Goal: Share content: Share content

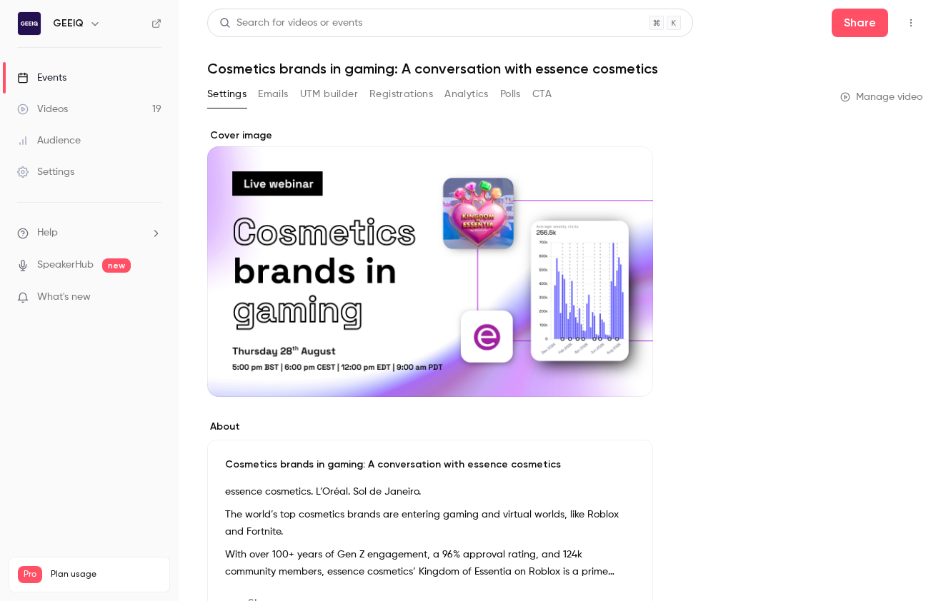
click at [97, 105] on link "Videos 19" at bounding box center [89, 109] width 179 height 31
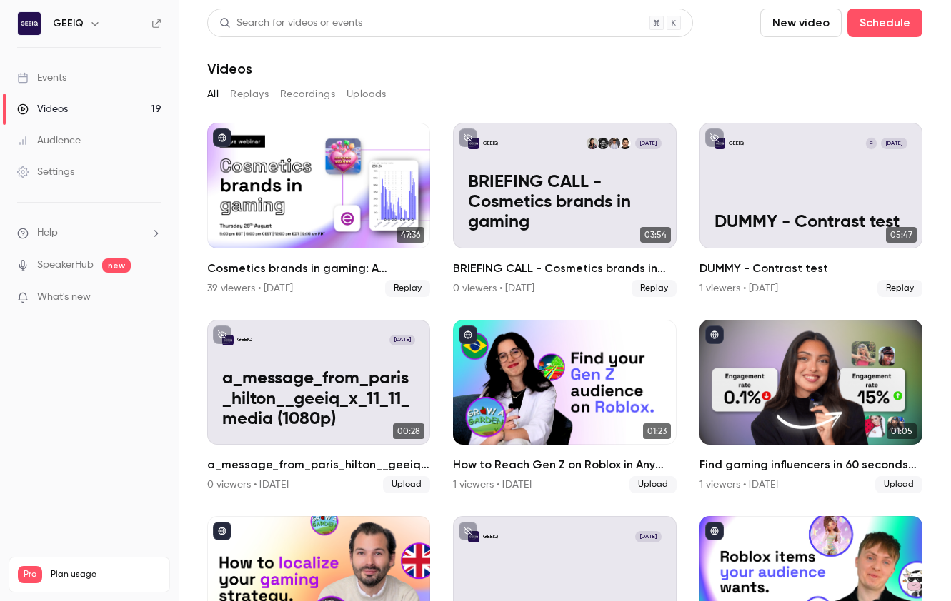
click at [91, 141] on link "Audience" at bounding box center [89, 140] width 179 height 31
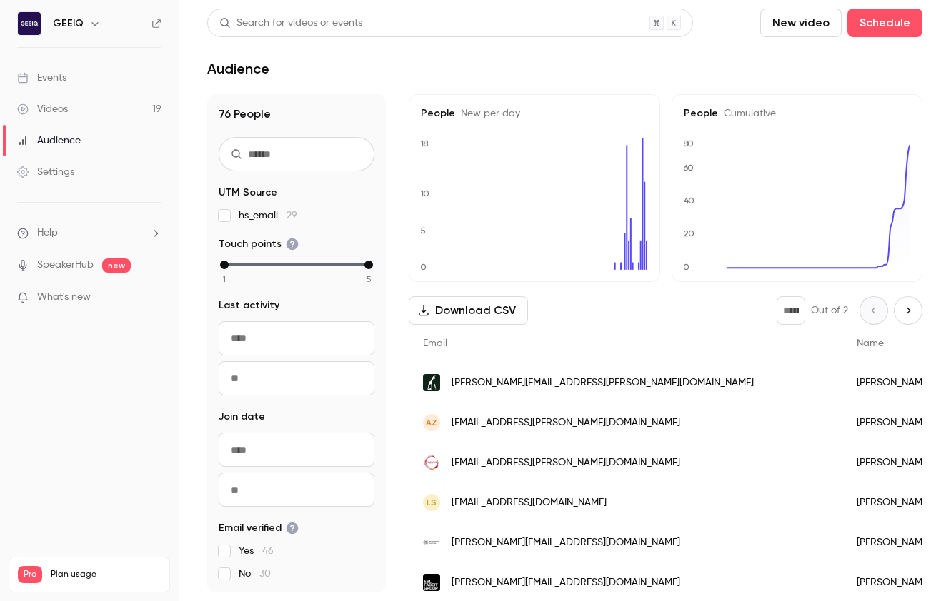
click at [99, 113] on link "Videos 19" at bounding box center [89, 109] width 179 height 31
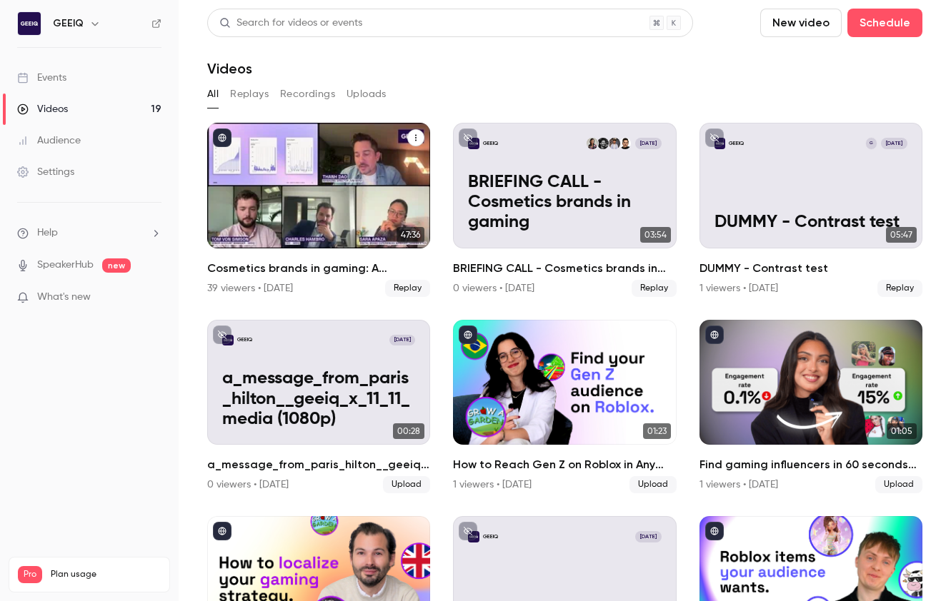
click at [411, 135] on icon "Cosmetics brands in gaming: A conversation with essence cosmetics" at bounding box center [415, 138] width 9 height 9
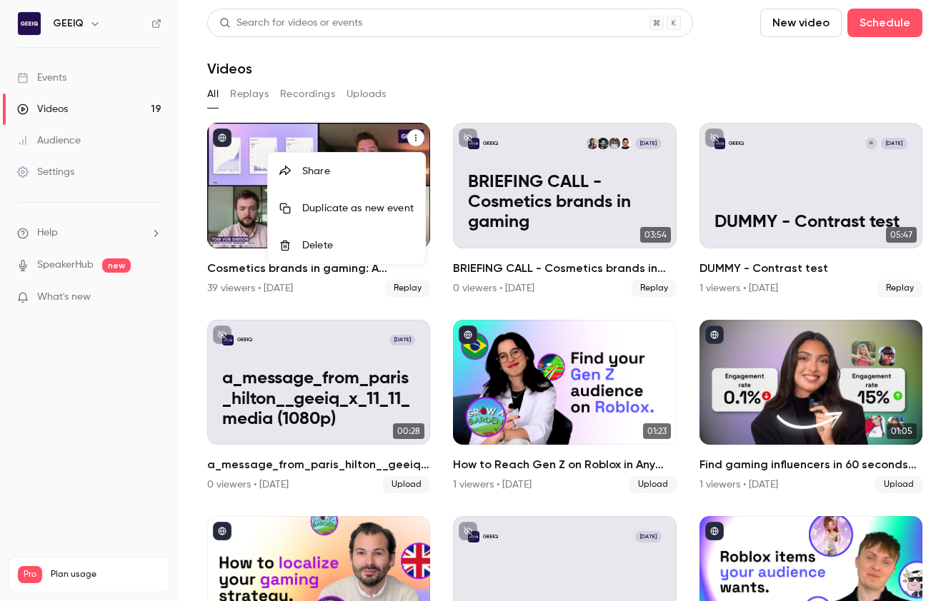
click at [329, 176] on div "Share" at bounding box center [357, 171] width 111 height 14
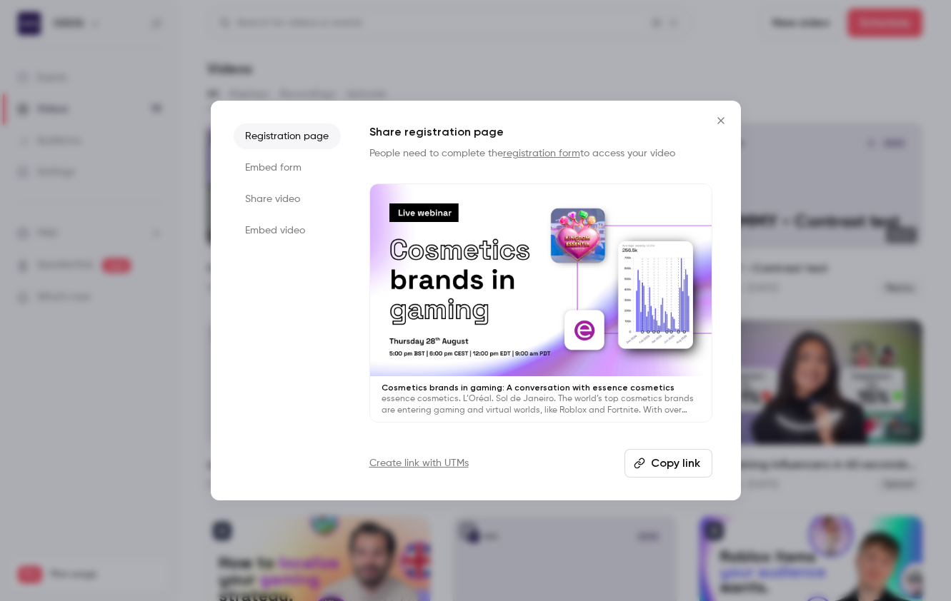
click at [645, 454] on button "Copy link" at bounding box center [668, 463] width 88 height 29
click at [296, 167] on li "Embed form" at bounding box center [287, 168] width 107 height 26
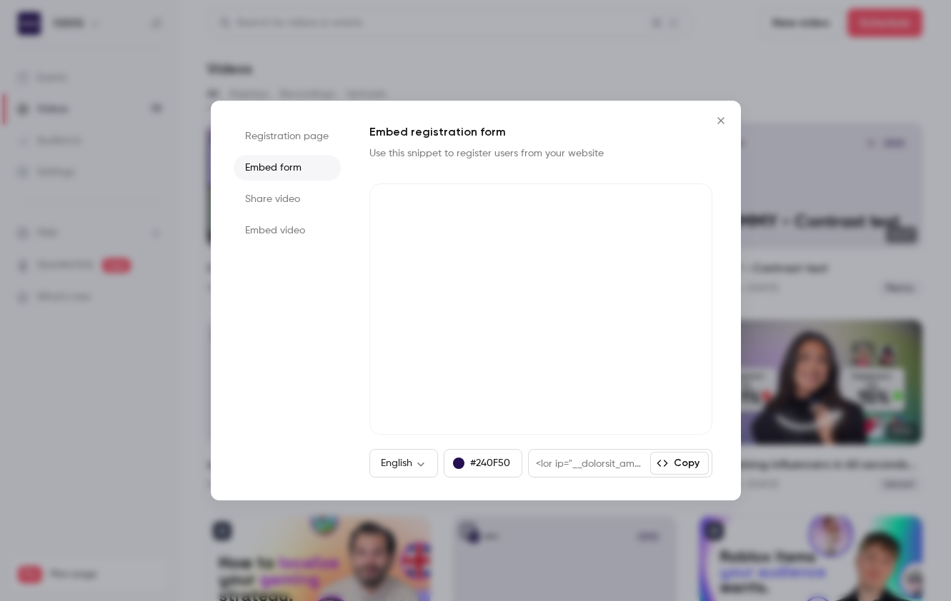
click at [316, 139] on li "Registration page" at bounding box center [287, 137] width 107 height 26
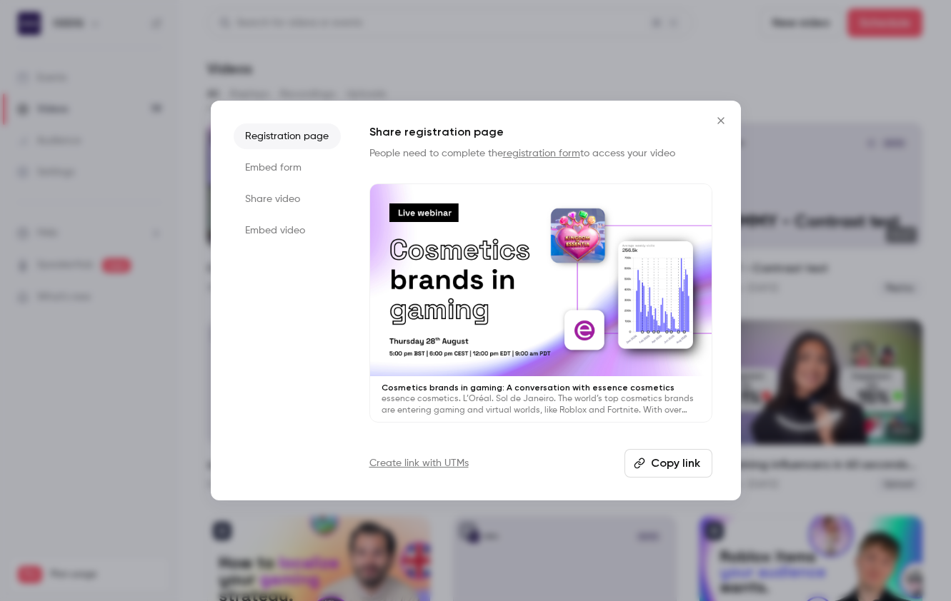
click at [671, 470] on button "Copy link" at bounding box center [668, 463] width 88 height 29
click at [671, 404] on div at bounding box center [475, 300] width 951 height 601
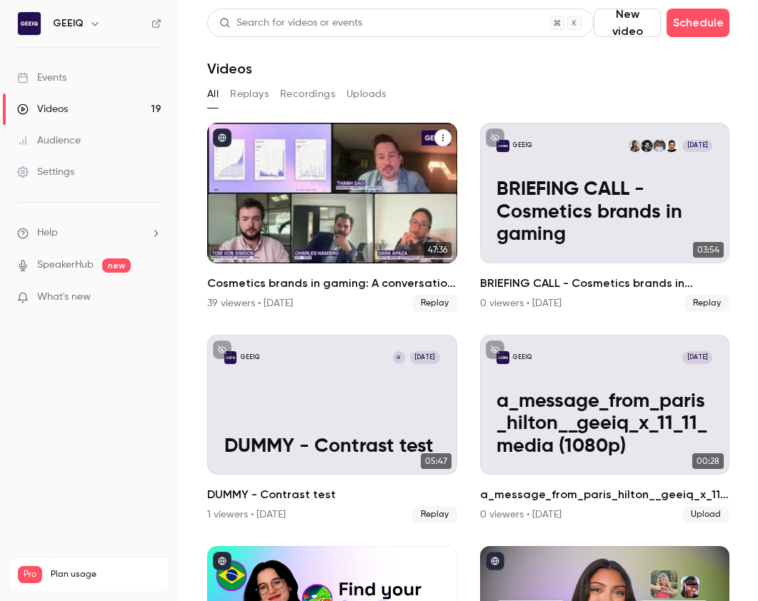
click at [444, 138] on icon "Cosmetics brands in gaming: A conversation with essence cosmetics" at bounding box center [443, 138] width 9 height 9
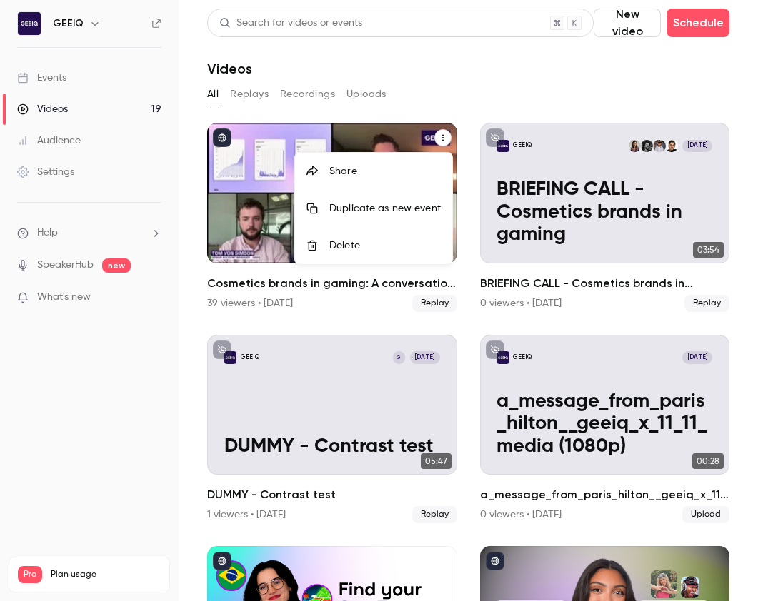
click at [514, 74] on div at bounding box center [379, 300] width 758 height 601
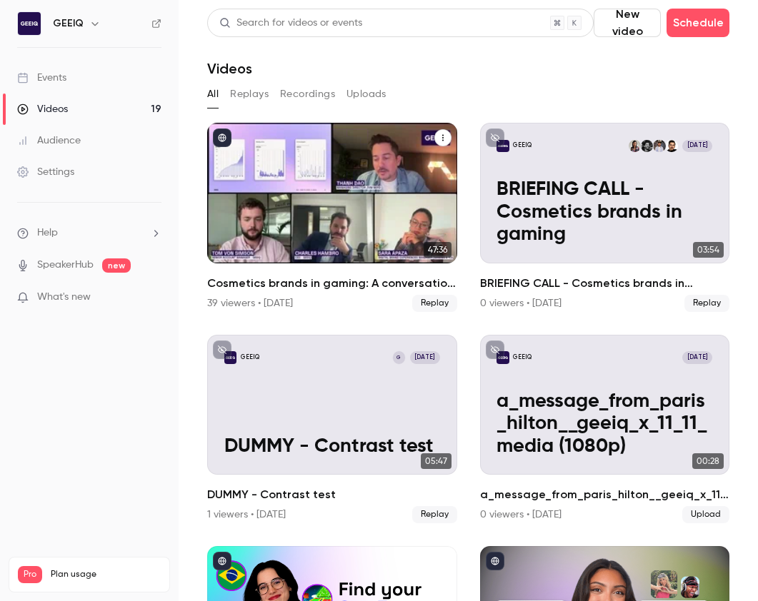
click at [344, 281] on h2 "Cosmetics brands in gaming: A conversation with essence cosmetics" at bounding box center [332, 283] width 250 height 17
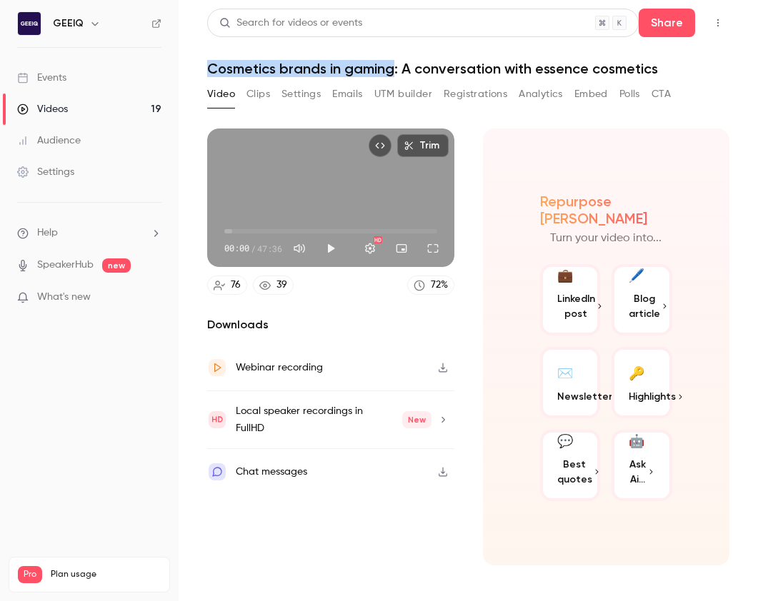
drag, startPoint x: 394, startPoint y: 67, endPoint x: 486, endPoint y: 239, distance: 194.6
click at [204, 66] on main "Search for videos or events Share Cosmetics brands in gaming: A conversation wi…" at bounding box center [468, 300] width 579 height 601
copy h1 "Cosmetics brands in gaming"
click at [671, 25] on button "Share" at bounding box center [666, 23] width 56 height 29
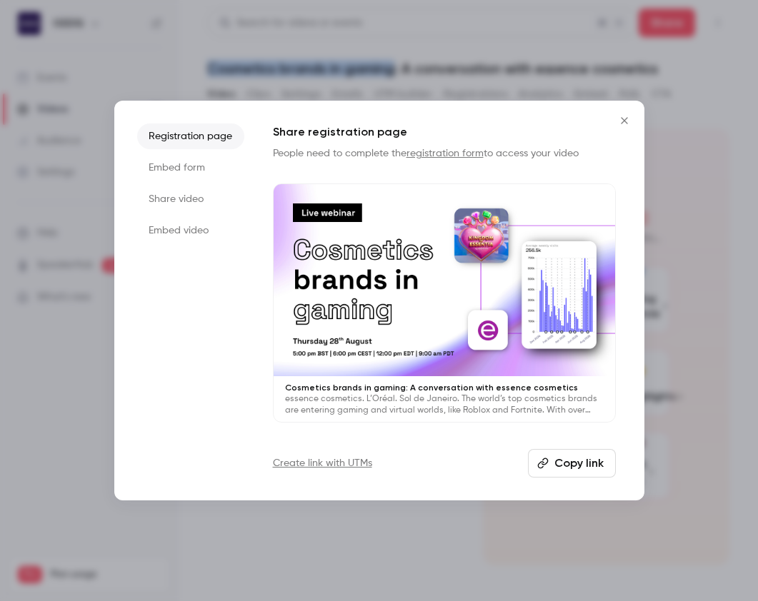
click at [573, 461] on button "Copy link" at bounding box center [572, 463] width 88 height 29
click at [618, 117] on icon "Close" at bounding box center [624, 120] width 17 height 11
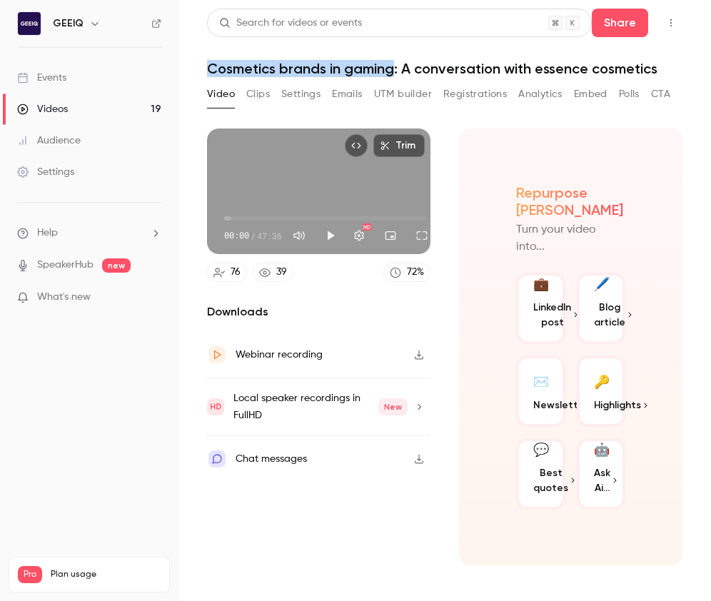
click at [66, 104] on div "Videos" at bounding box center [42, 109] width 51 height 14
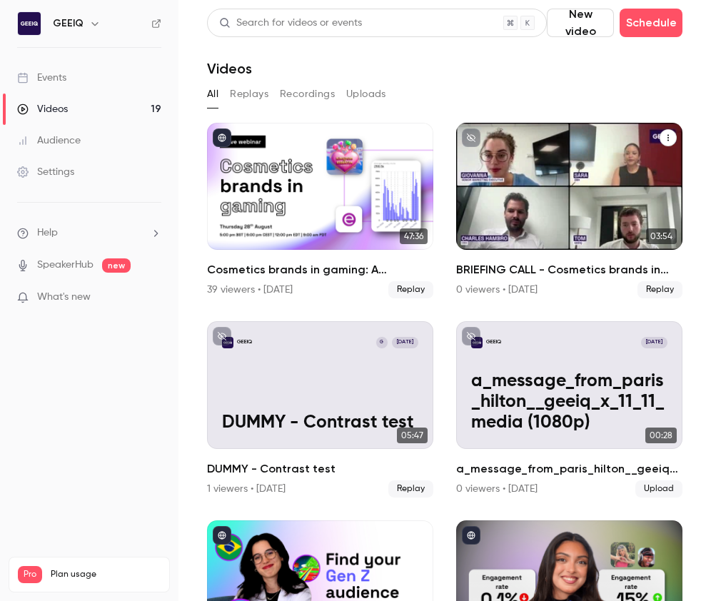
click at [671, 136] on icon "BRIEFING CALL - Cosmetics brands in gaming" at bounding box center [668, 138] width 9 height 9
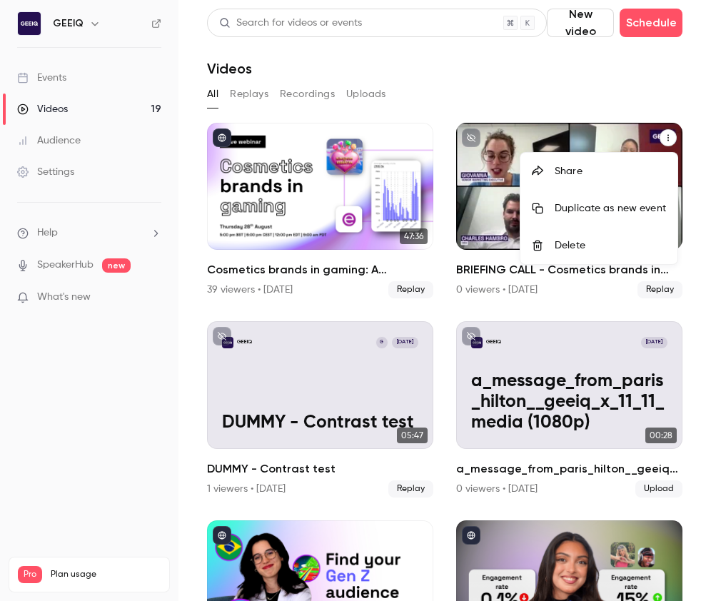
click at [318, 199] on div at bounding box center [355, 300] width 711 height 601
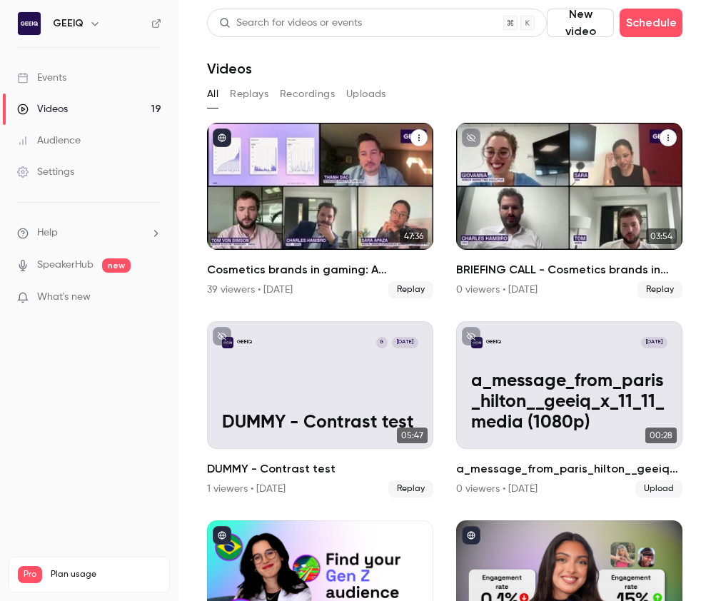
click at [281, 186] on div "Cosmetics brands in gaming: A conversation with essence cosmetics" at bounding box center [320, 186] width 226 height 127
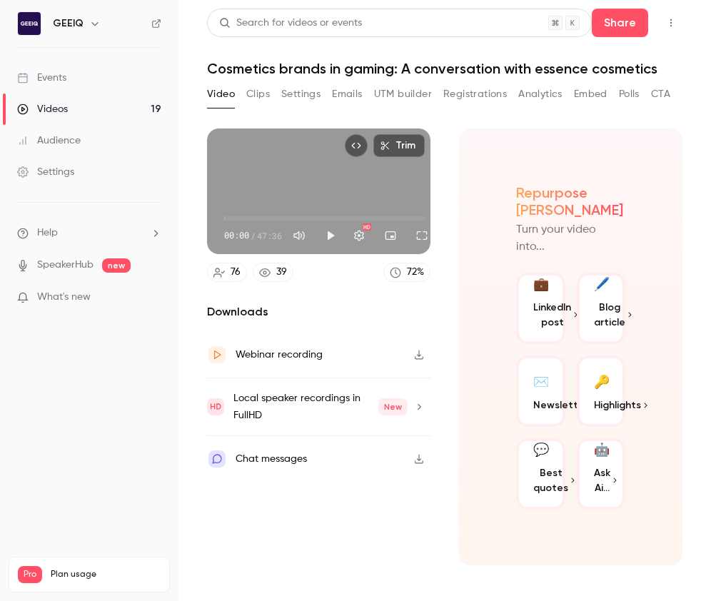
click at [661, 18] on button "Top Bar Actions" at bounding box center [671, 22] width 23 height 23
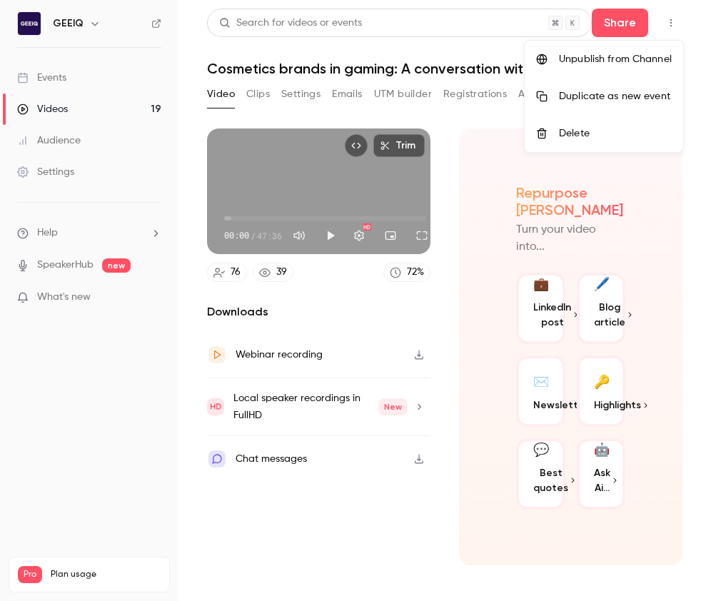
drag, startPoint x: 680, startPoint y: 24, endPoint x: 666, endPoint y: 26, distance: 14.6
click at [671, 24] on div at bounding box center [355, 300] width 711 height 601
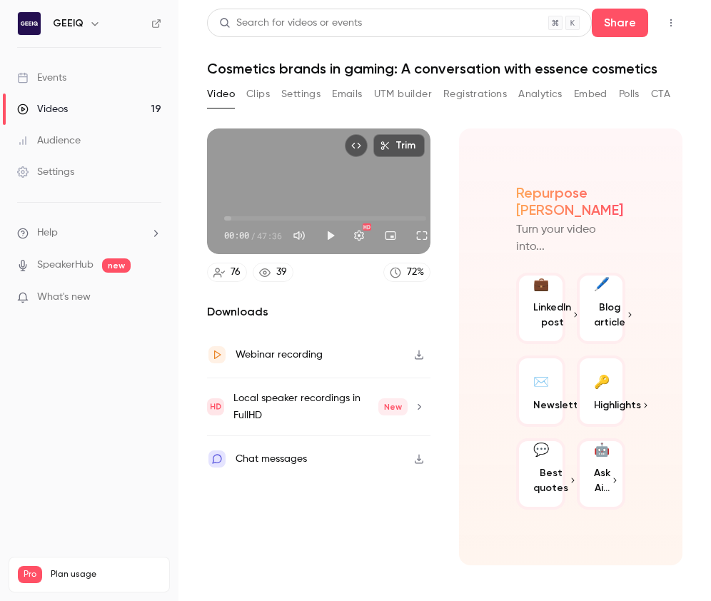
click at [86, 101] on link "Videos 19" at bounding box center [89, 109] width 179 height 31
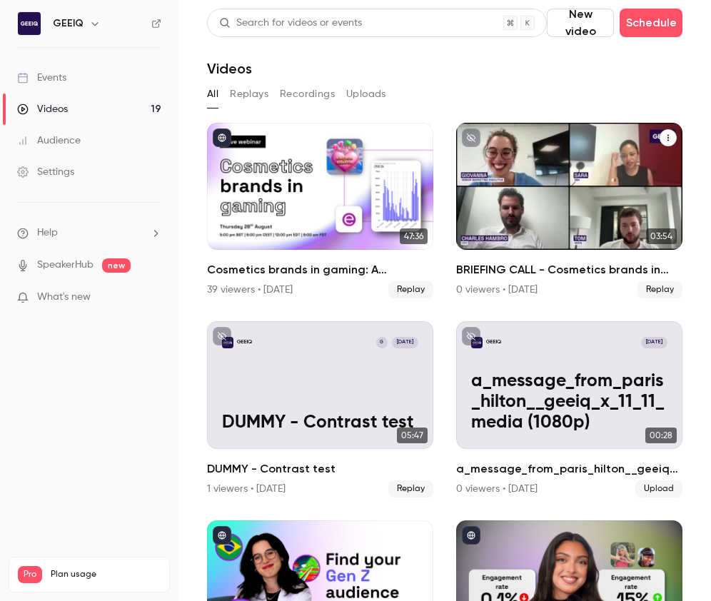
click at [606, 181] on p "BRIEFING CALL - Cosmetics brands in gaming" at bounding box center [569, 204] width 196 height 61
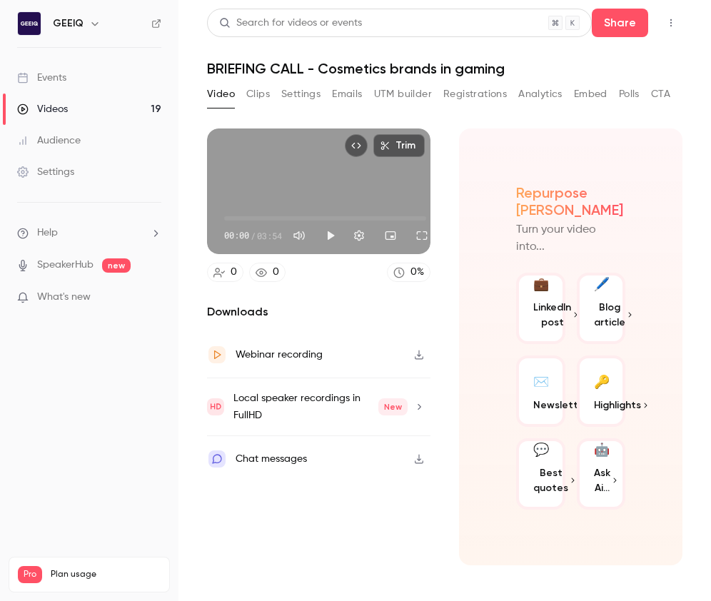
click at [670, 21] on icon "Top Bar Actions" at bounding box center [671, 23] width 11 height 10
click at [671, 20] on div at bounding box center [355, 300] width 711 height 601
click at [38, 110] on div "Videos" at bounding box center [42, 109] width 51 height 14
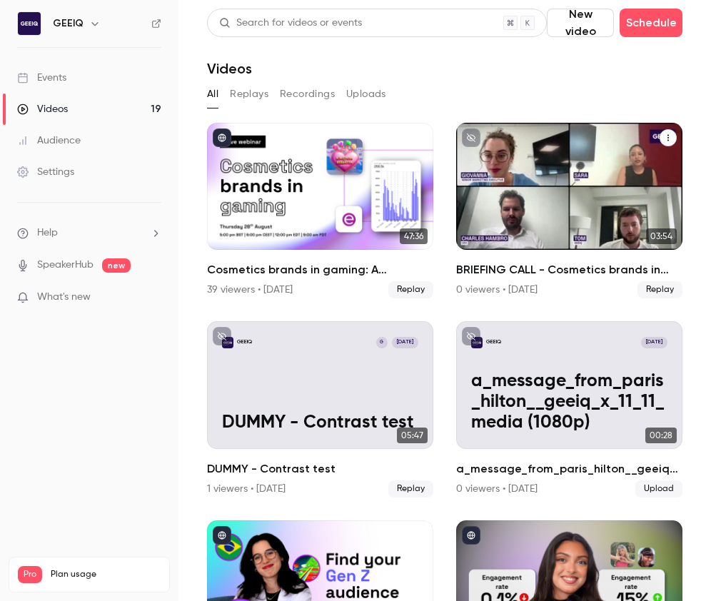
click at [668, 138] on icon "BRIEFING CALL - Cosmetics brands in gaming" at bounding box center [668, 138] width 1 height 6
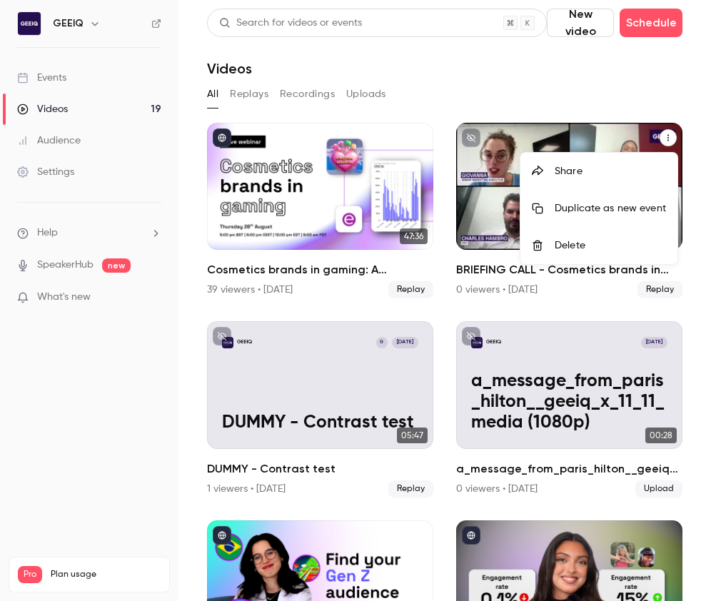
click at [602, 239] on div "Delete" at bounding box center [610, 246] width 111 height 14
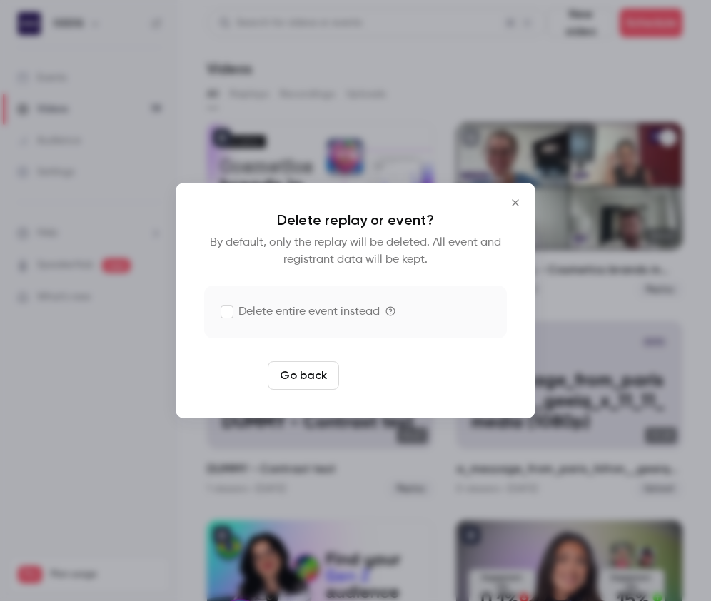
click at [376, 379] on button "Delete replay" at bounding box center [394, 375] width 99 height 29
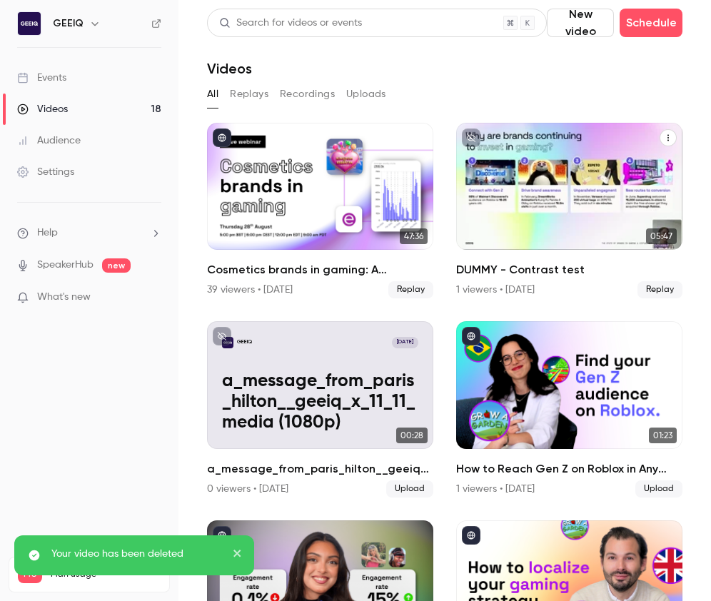
click at [668, 138] on icon "DUMMY - Contrast test" at bounding box center [668, 138] width 1 height 6
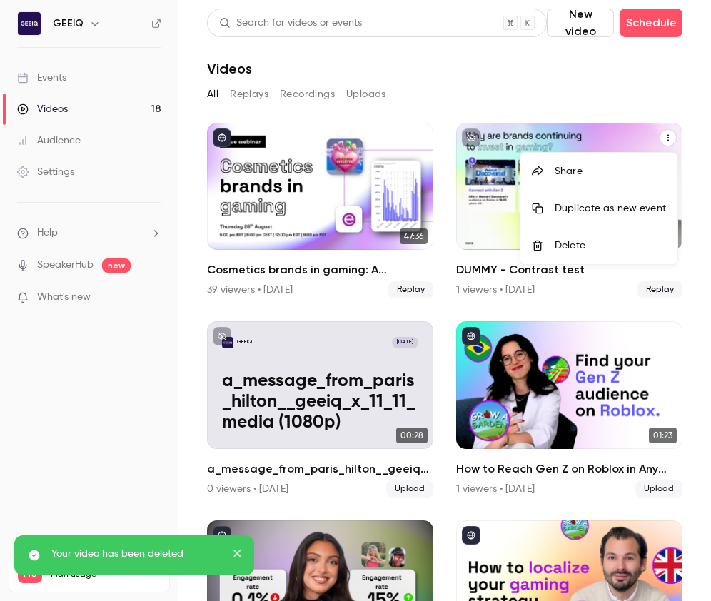
click at [606, 239] on div "Delete" at bounding box center [610, 246] width 111 height 14
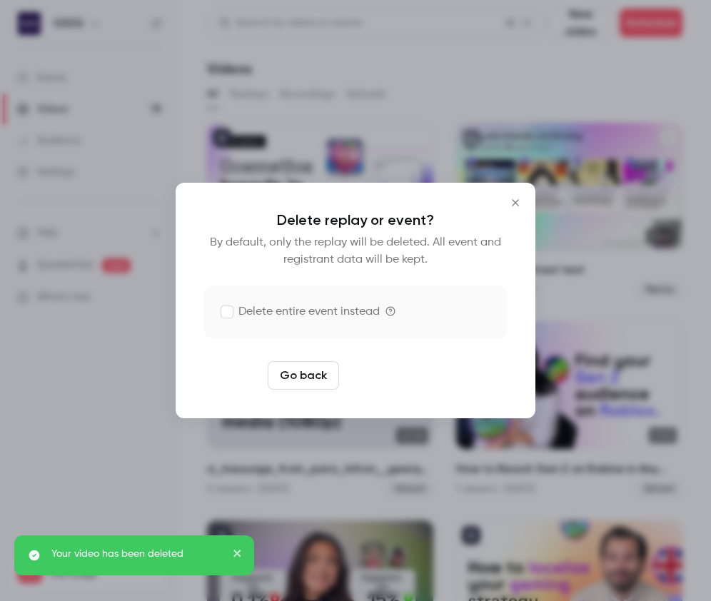
click at [415, 373] on button "Delete replay" at bounding box center [394, 375] width 99 height 29
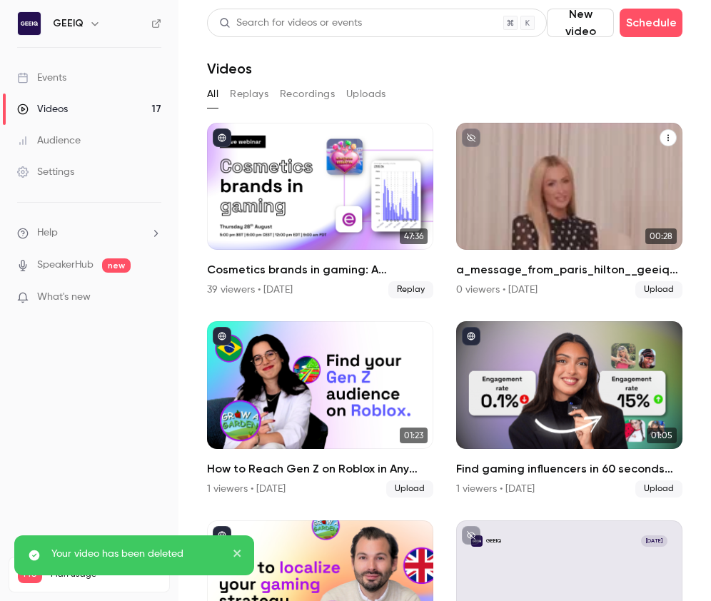
click at [671, 136] on button "a_message_from_paris_hilton__geeiq_x_11_11_media (1080p)" at bounding box center [668, 137] width 17 height 17
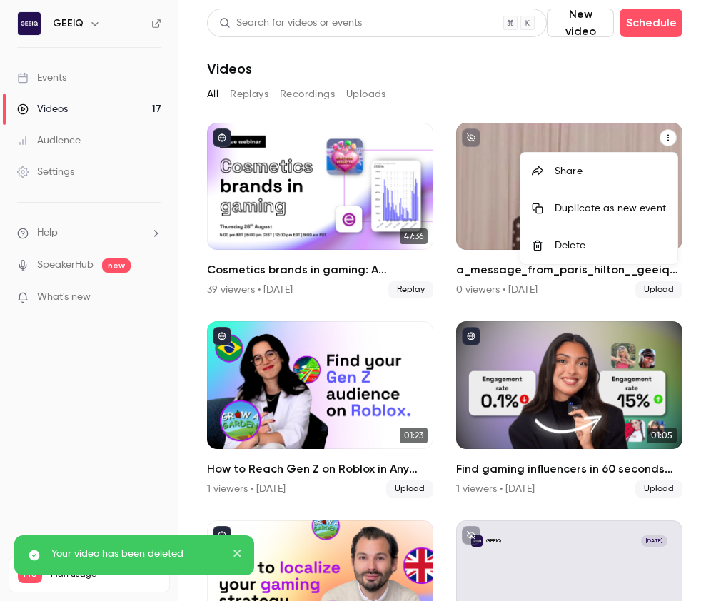
click at [621, 109] on div at bounding box center [355, 300] width 711 height 601
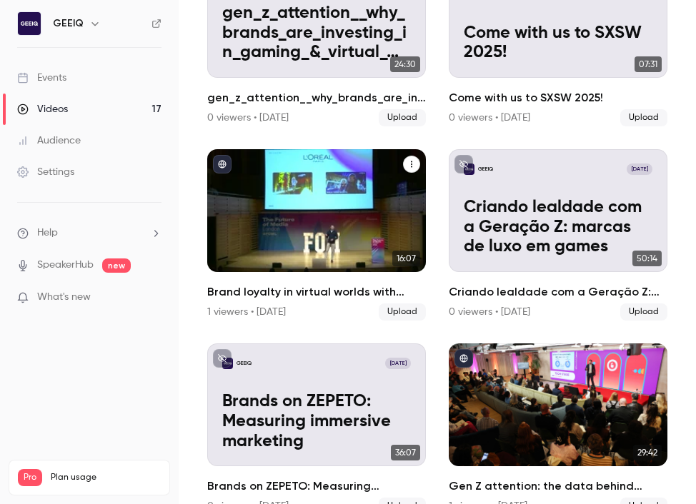
scroll to position [1362, 0]
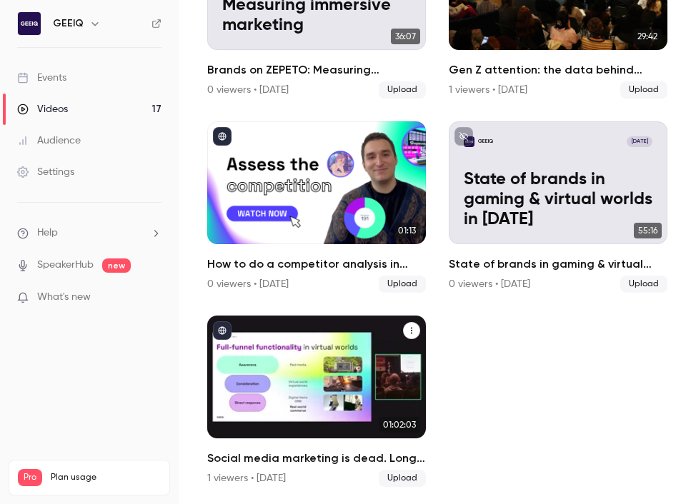
click at [413, 326] on icon "Social media marketing is dead. Long live gaming." at bounding box center [411, 330] width 9 height 9
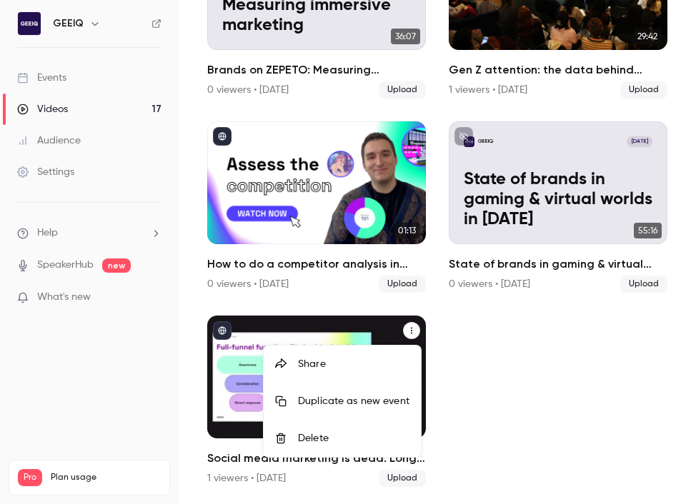
click at [338, 368] on div "Share" at bounding box center [353, 364] width 111 height 14
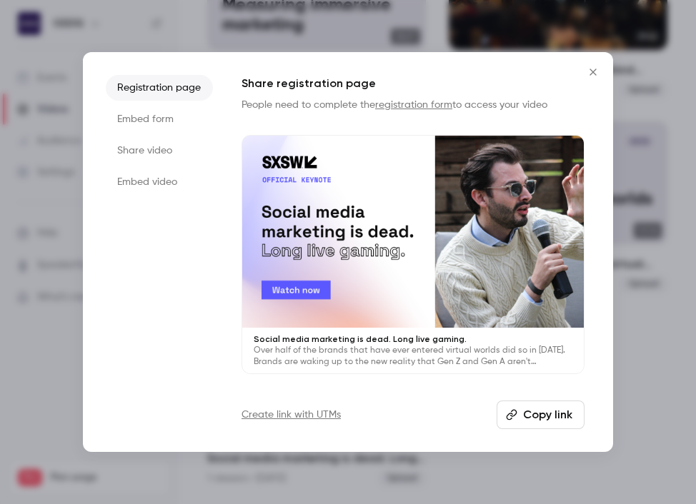
click at [541, 419] on button "Copy link" at bounding box center [540, 415] width 88 height 29
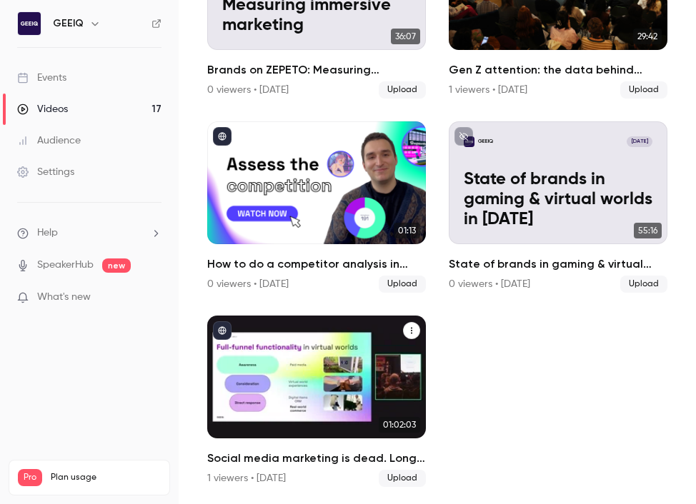
click at [418, 330] on button "Social media marketing is dead. Long live gaming." at bounding box center [411, 330] width 17 height 17
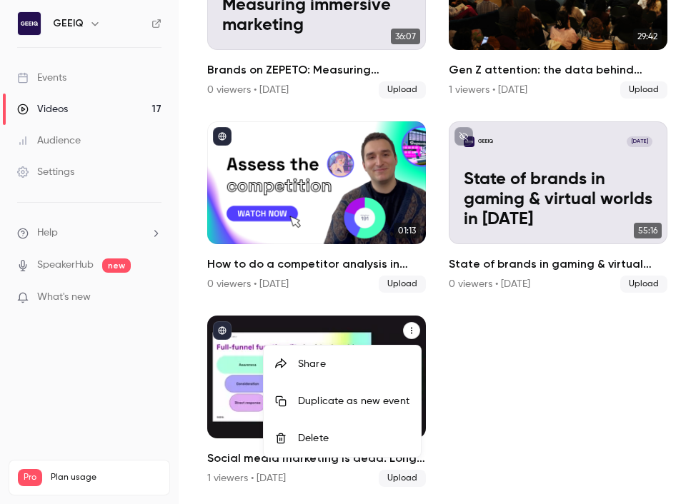
click at [360, 361] on div "Share" at bounding box center [353, 364] width 111 height 14
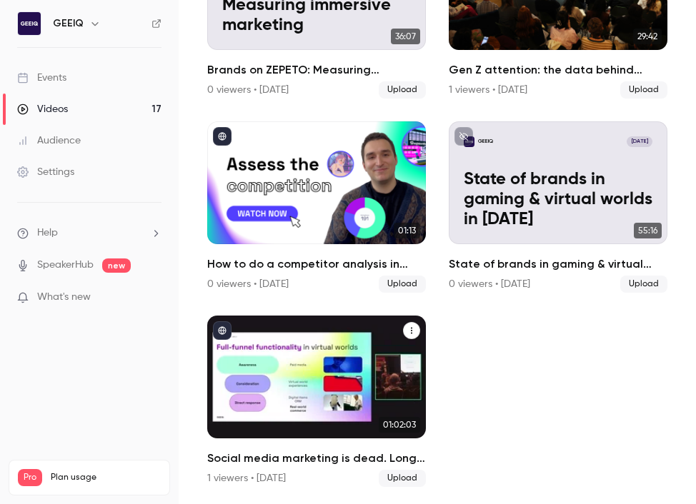
click at [317, 371] on div "Social media marketing is dead. Long live gaming." at bounding box center [316, 377] width 219 height 123
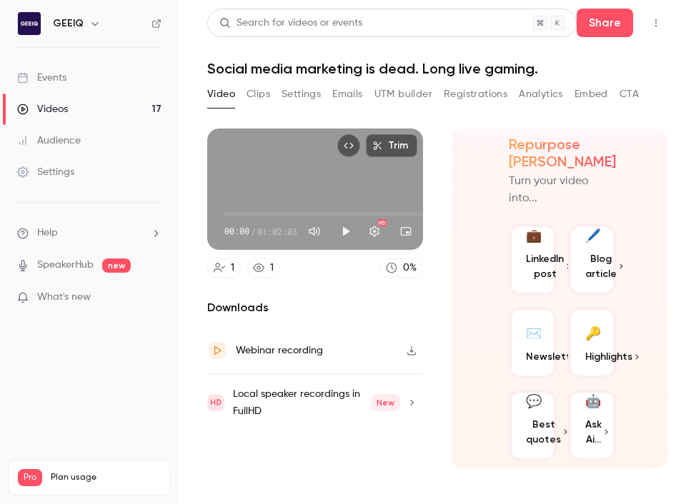
scroll to position [13, 0]
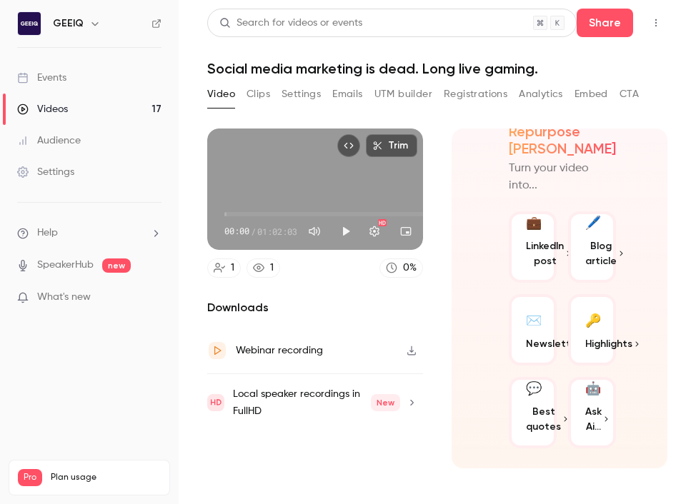
click at [260, 106] on div "Video Clips Settings Emails UTM builder Registrations Analytics Embed CTA" at bounding box center [422, 97] width 431 height 29
click at [260, 93] on button "Clips" at bounding box center [258, 94] width 24 height 23
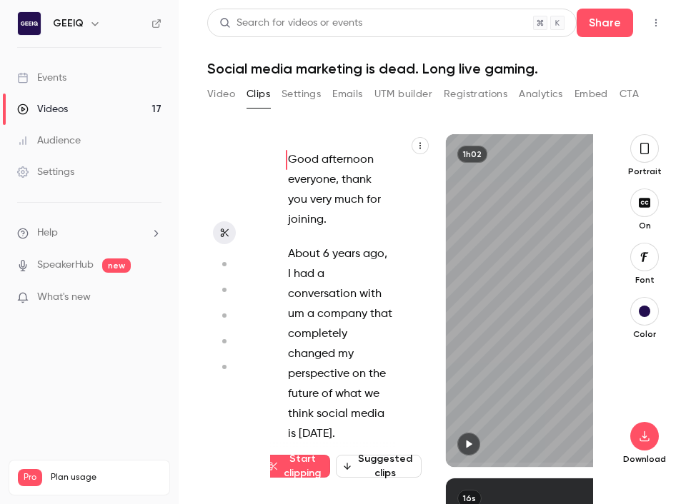
click at [299, 91] on button "Settings" at bounding box center [300, 94] width 39 height 23
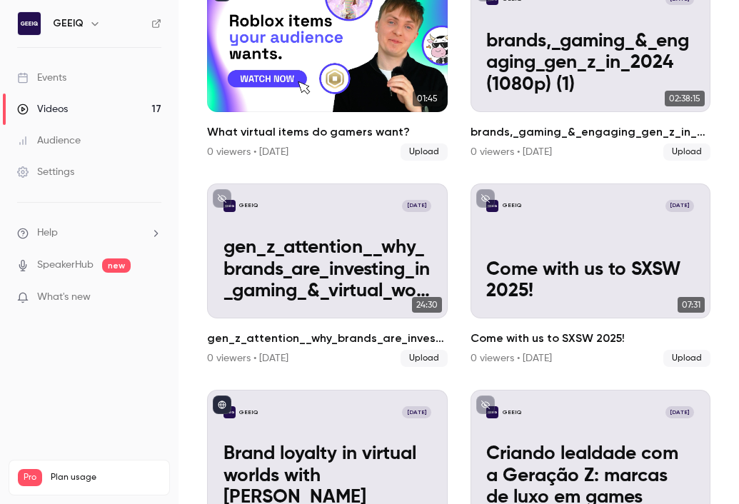
scroll to position [738, 0]
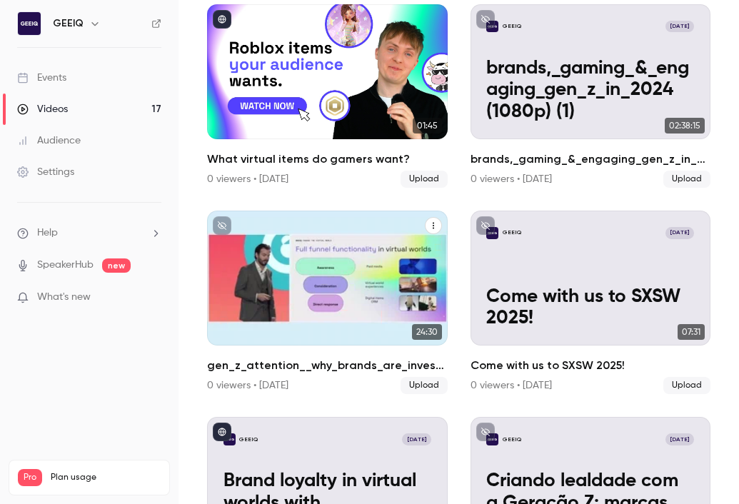
click at [439, 225] on button "gen_z_attention__why_brands_are_investing_in_gaming_&_virtual_worlds_in_2024 (1…" at bounding box center [433, 225] width 17 height 17
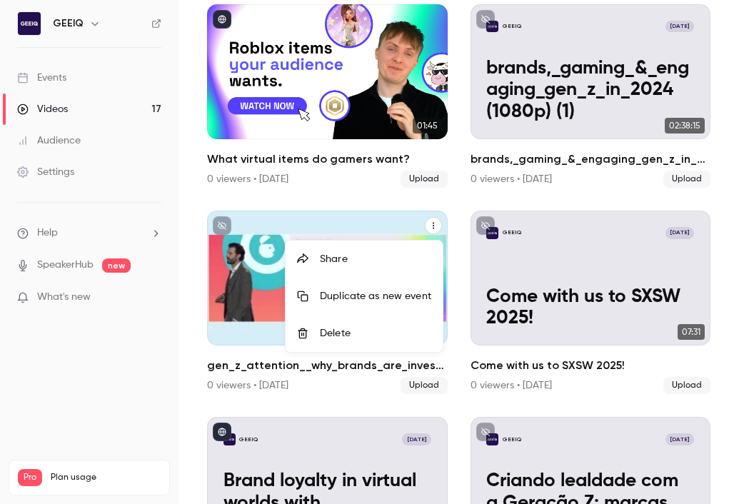
click at [441, 221] on div at bounding box center [369, 252] width 739 height 504
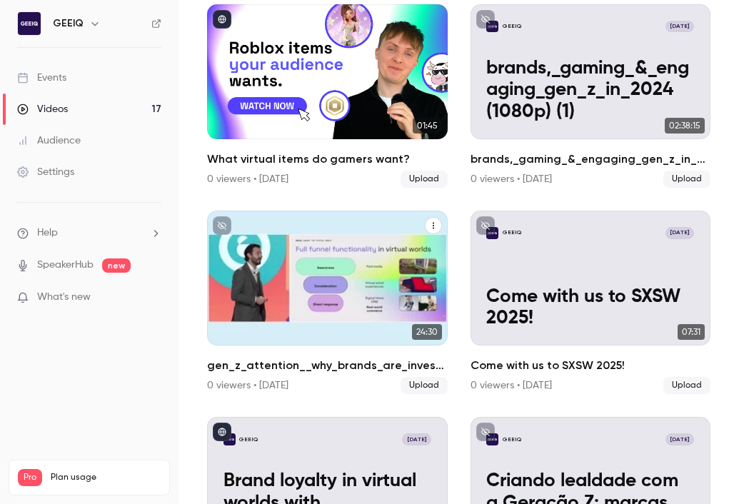
click at [434, 221] on icon "gen_z_attention__why_brands_are_investing_in_gaming_&_virtual_worlds_in_2024 (1…" at bounding box center [433, 225] width 9 height 9
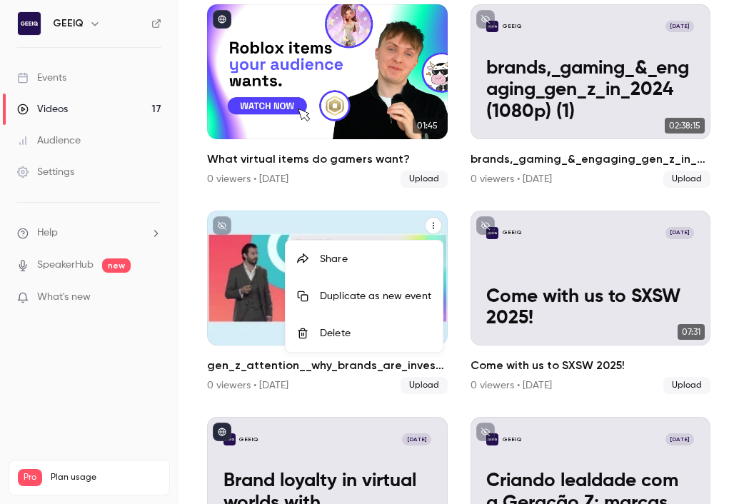
click at [432, 227] on div at bounding box center [369, 252] width 739 height 504
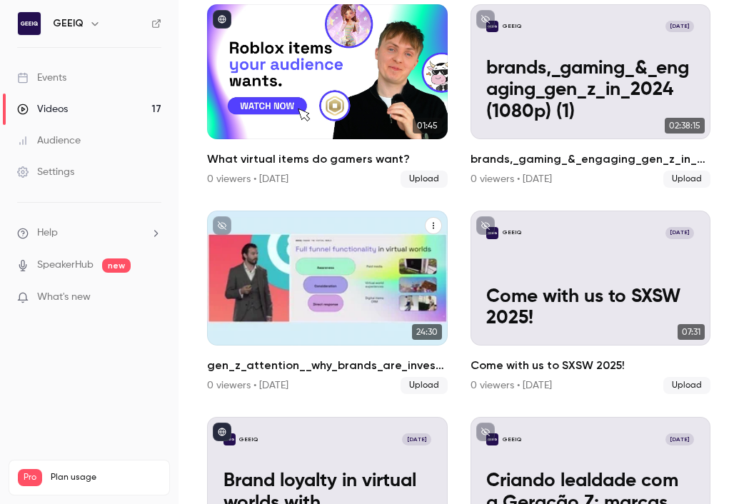
click at [437, 224] on button "gen_z_attention__why_brands_are_investing_in_gaming_&_virtual_worlds_in_2024 (1…" at bounding box center [433, 225] width 17 height 17
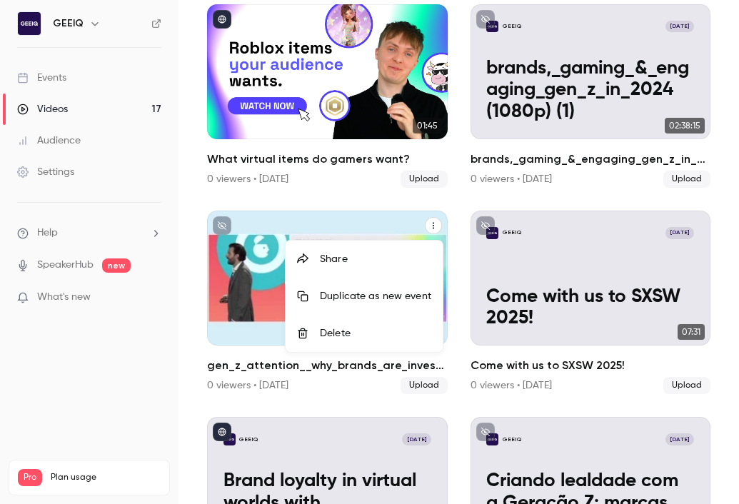
click at [437, 224] on div at bounding box center [369, 252] width 739 height 504
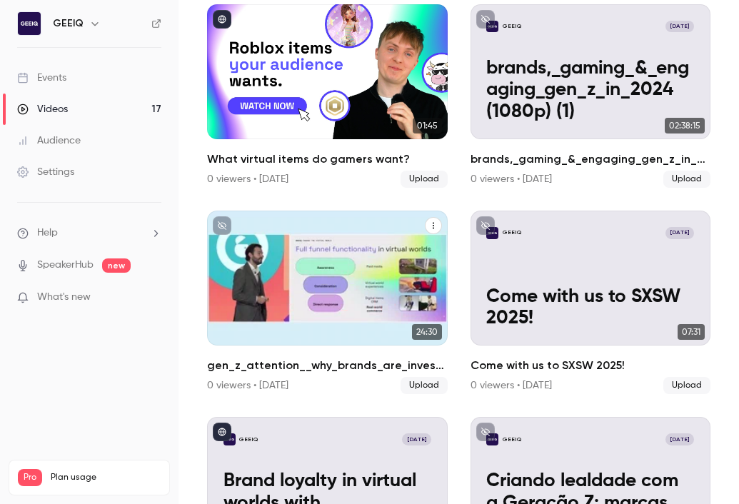
click at [344, 295] on p "gen_z_attention__why_brands_are_investing_in_gaming_&_virtual_worlds_in_2024 (1…" at bounding box center [328, 297] width 208 height 66
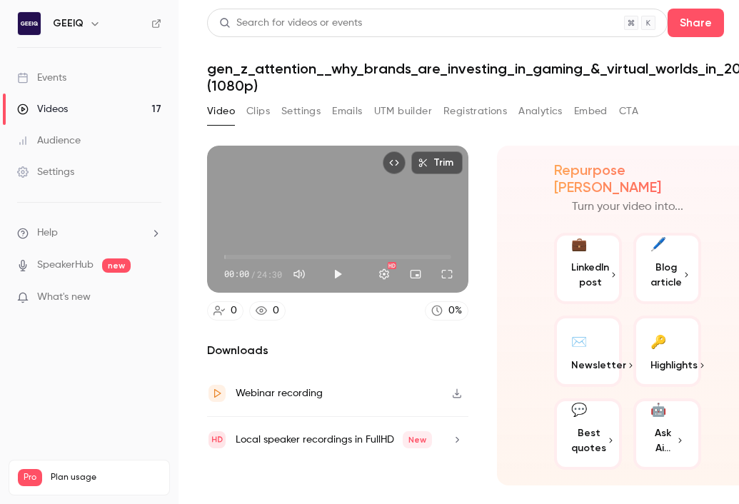
click at [319, 61] on h1 "gen_z_attention__why_brands_are_investing_in_gaming_&_virtual_worlds_in_2024 (1…" at bounding box center [482, 77] width 551 height 34
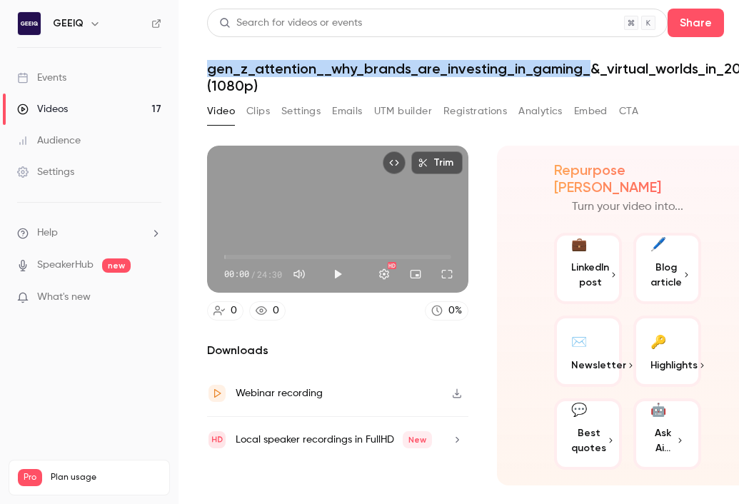
click at [319, 61] on h1 "gen_z_attention__why_brands_are_investing_in_gaming_&_virtual_worlds_in_2024 (1…" at bounding box center [482, 77] width 551 height 34
click at [311, 107] on button "Settings" at bounding box center [300, 111] width 39 height 23
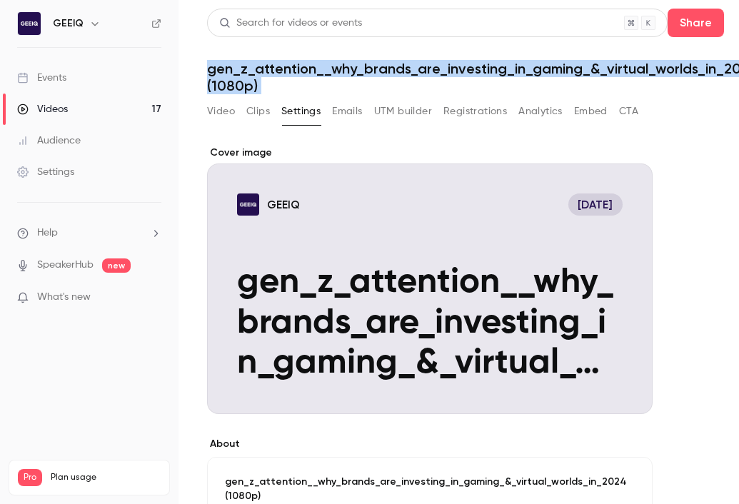
scroll to position [184, 0]
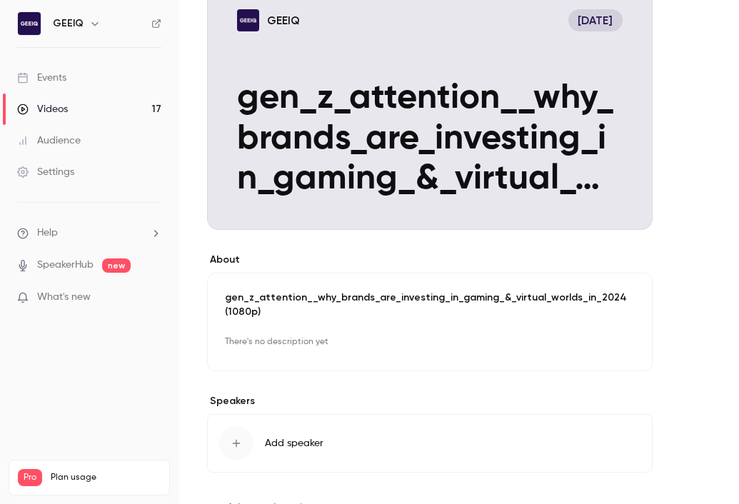
click at [324, 301] on p "gen_z_attention__why_brands_are_investing_in_gaming_&_virtual_worlds_in_2024 (1…" at bounding box center [430, 305] width 410 height 29
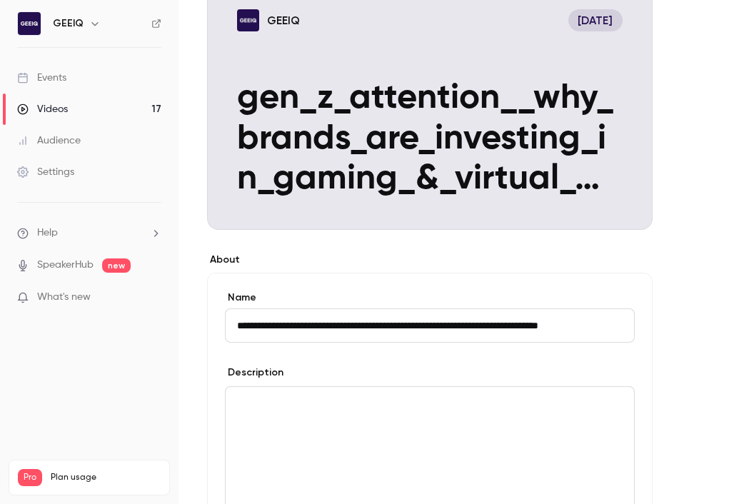
click at [324, 301] on label "Name" at bounding box center [430, 298] width 410 height 14
click at [324, 309] on input "**********" at bounding box center [430, 326] width 410 height 34
click at [324, 301] on label "Name" at bounding box center [430, 298] width 410 height 14
click at [324, 309] on input "**********" at bounding box center [430, 326] width 410 height 34
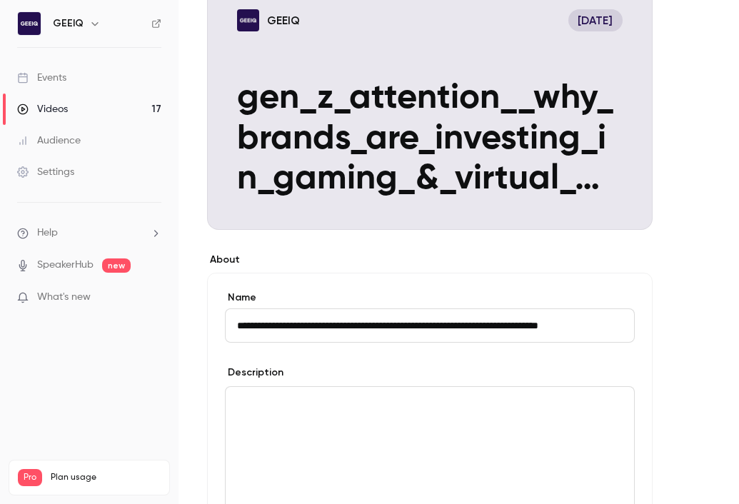
click at [323, 322] on input "**********" at bounding box center [430, 326] width 410 height 34
paste input
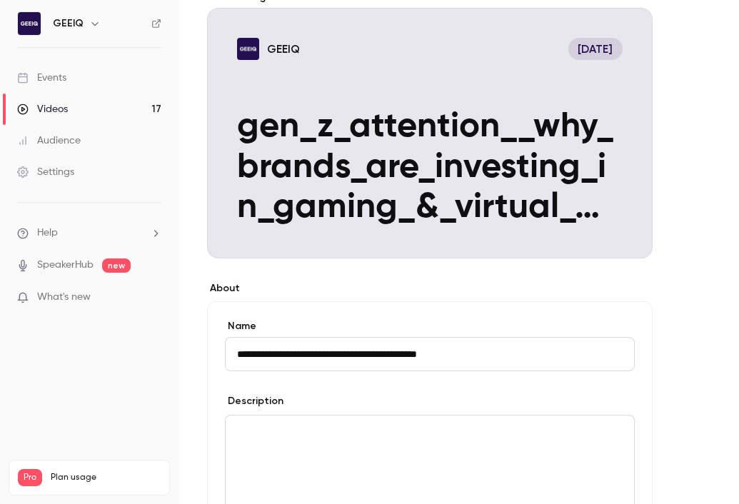
type input "**********"
click at [514, 444] on div "editor" at bounding box center [430, 479] width 409 height 126
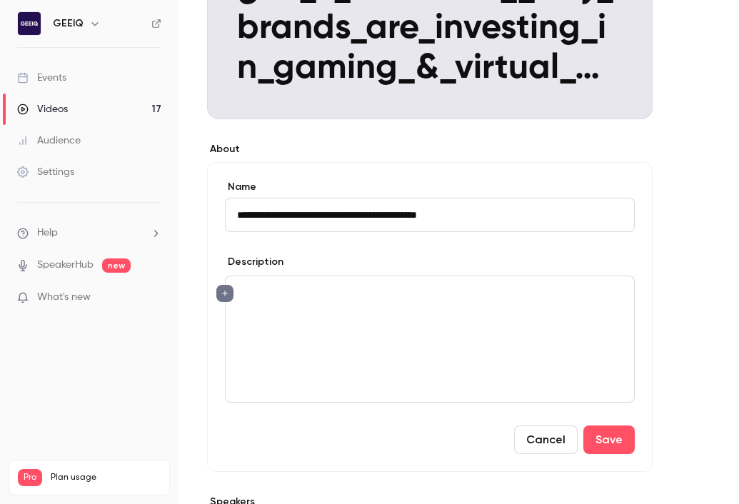
scroll to position [296, 0]
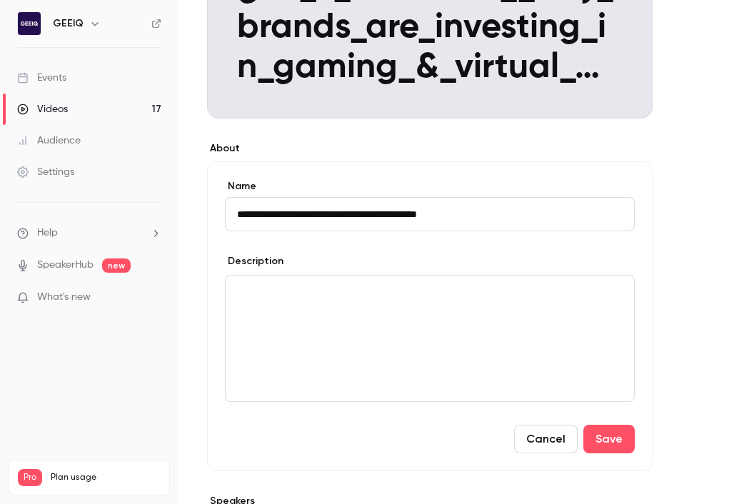
click at [500, 336] on div "editor" at bounding box center [430, 339] width 409 height 126
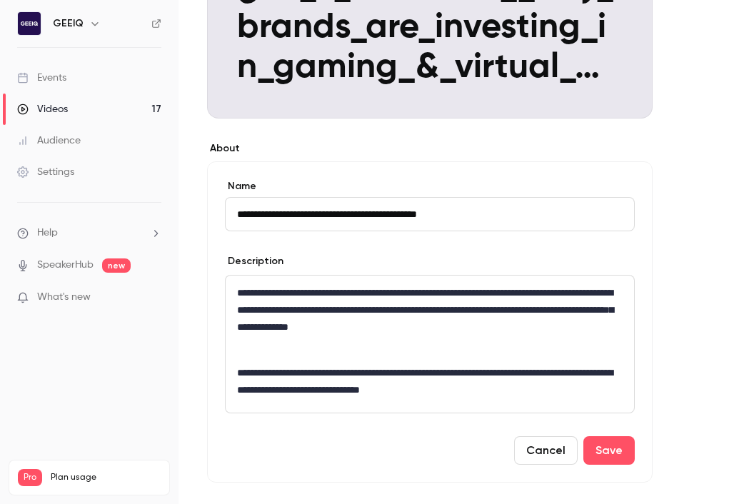
scroll to position [0, 0]
click at [483, 341] on p "editor" at bounding box center [430, 349] width 386 height 17
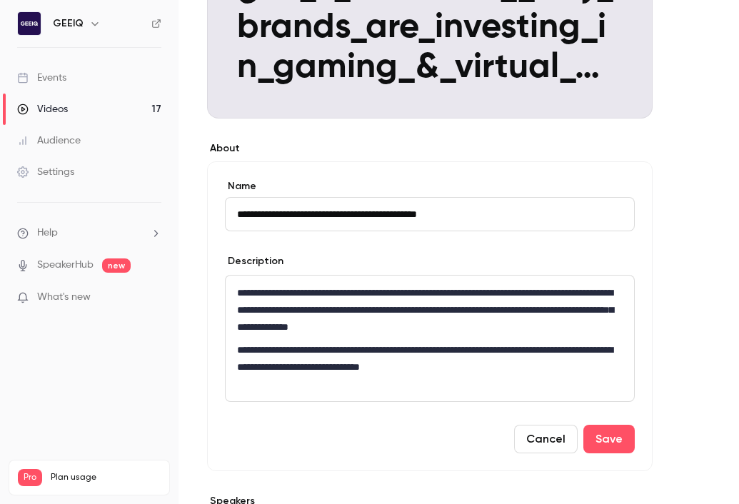
click at [511, 376] on div "**********" at bounding box center [430, 339] width 409 height 126
click at [521, 384] on div "**********" at bounding box center [430, 339] width 409 height 126
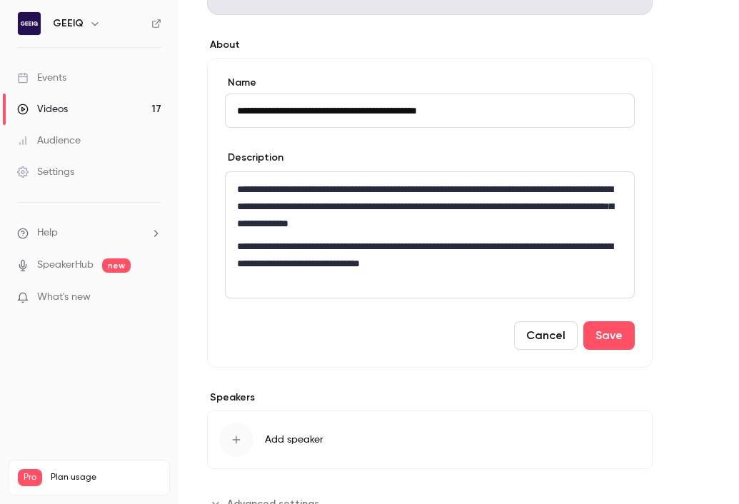
scroll to position [444, 0]
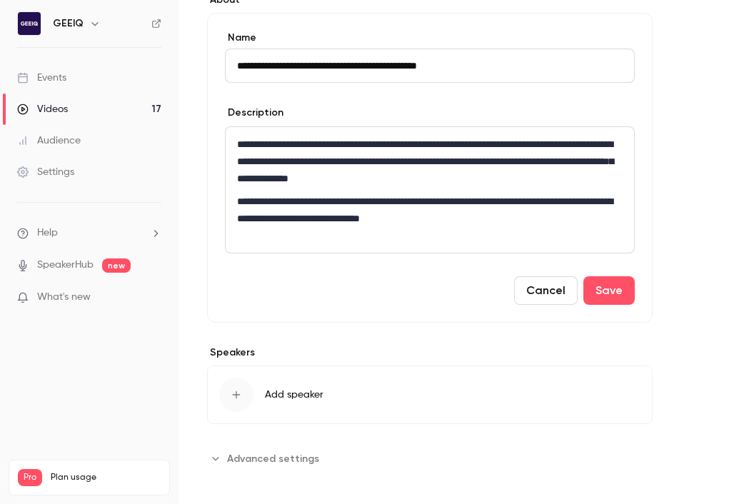
click at [671, 354] on div "**********" at bounding box center [482, 102] width 551 height 803
click at [313, 399] on span "Add speaker" at bounding box center [294, 395] width 59 height 14
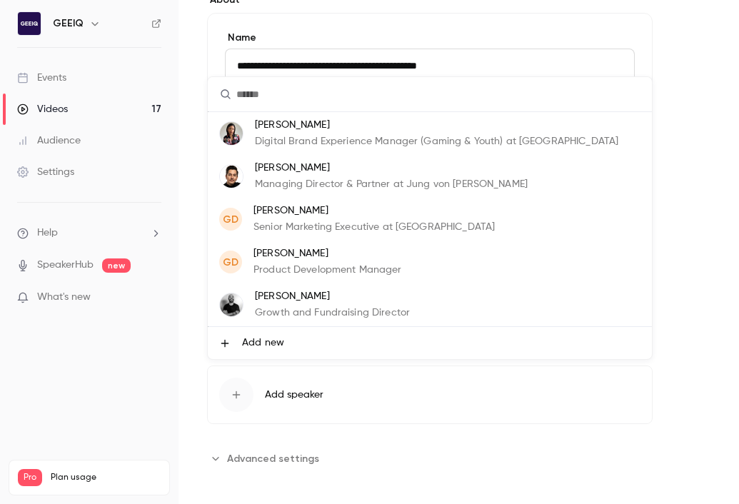
scroll to position [86, 0]
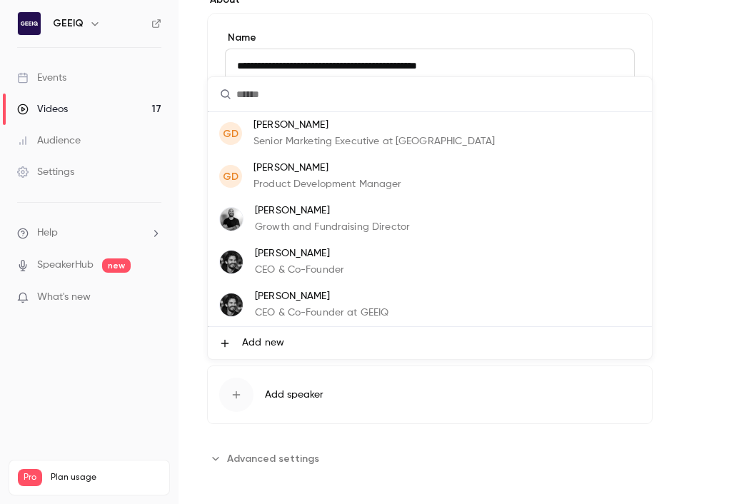
click at [297, 268] on p "CEO & Co-Founder" at bounding box center [299, 270] width 89 height 15
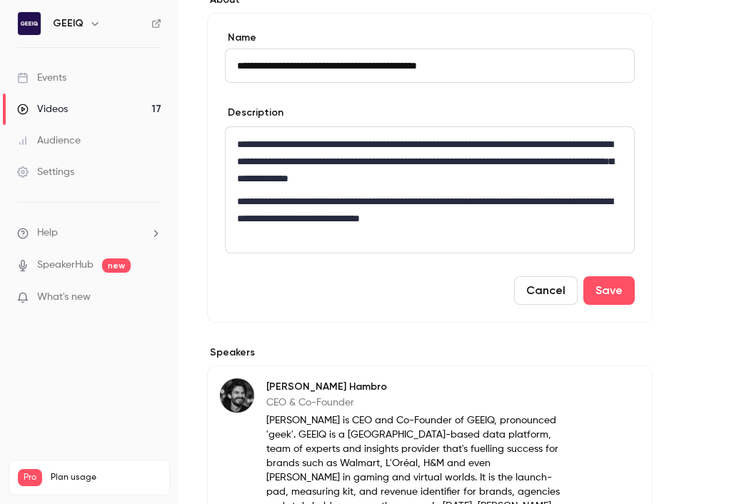
click at [671, 267] on div "**********" at bounding box center [482, 235] width 551 height 1068
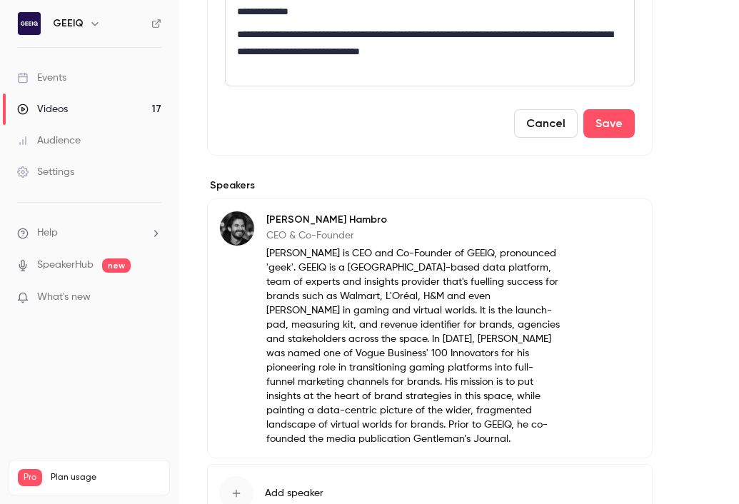
click at [671, 267] on div "**********" at bounding box center [482, 68] width 551 height 1068
click at [671, 306] on div "**********" at bounding box center [482, 68] width 551 height 1068
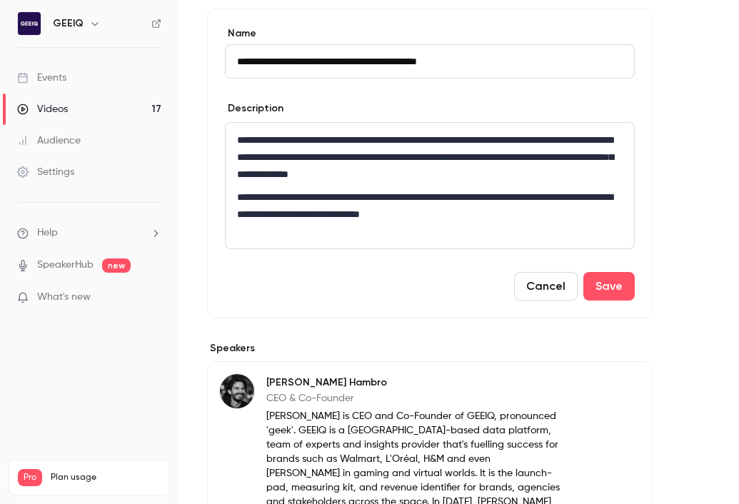
scroll to position [0, 0]
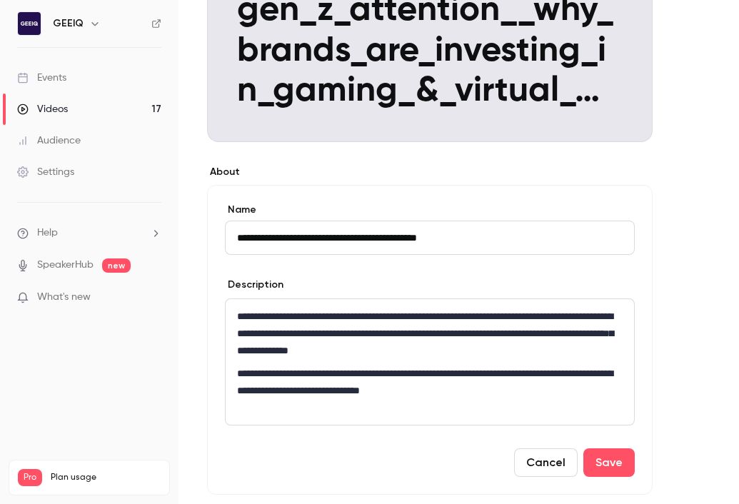
click at [671, 270] on div "**********" at bounding box center [482, 408] width 551 height 1068
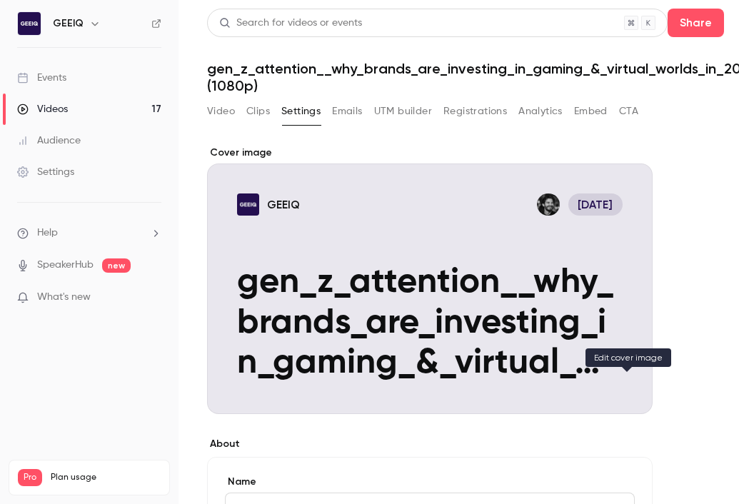
click at [624, 391] on icon "Cover image" at bounding box center [627, 388] width 16 height 11
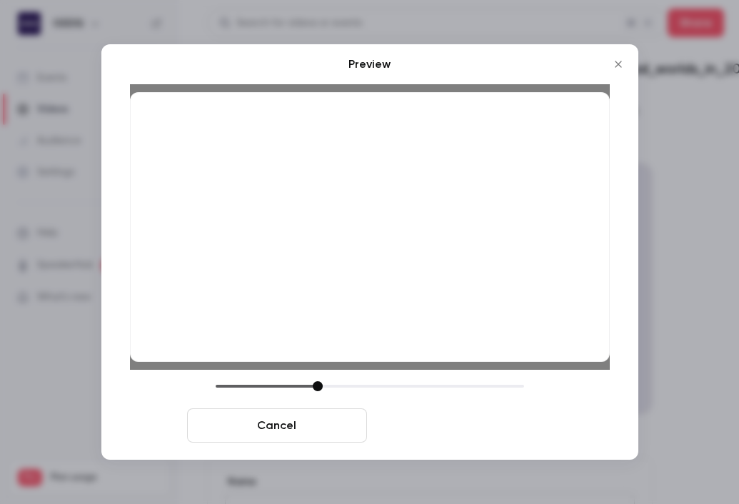
click at [434, 427] on button "Save cover" at bounding box center [463, 426] width 180 height 34
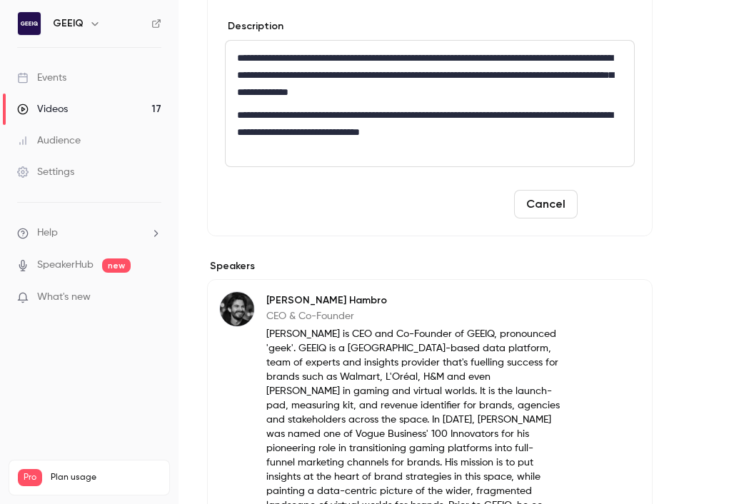
click at [618, 207] on button "Save" at bounding box center [608, 204] width 51 height 29
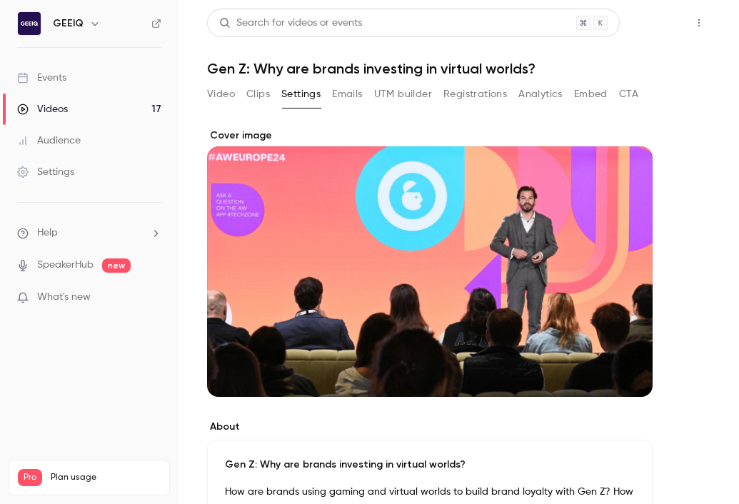
click at [658, 21] on button "Share" at bounding box center [648, 23] width 56 height 29
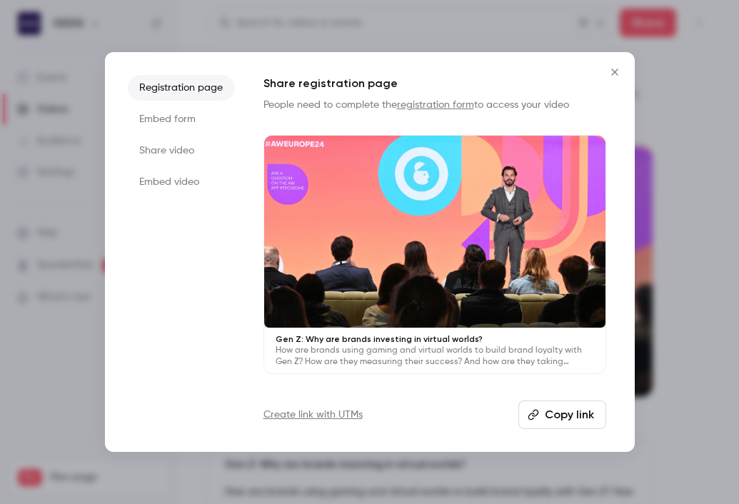
click at [560, 419] on button "Copy link" at bounding box center [563, 415] width 88 height 29
click at [618, 74] on icon "Close" at bounding box center [614, 71] width 17 height 11
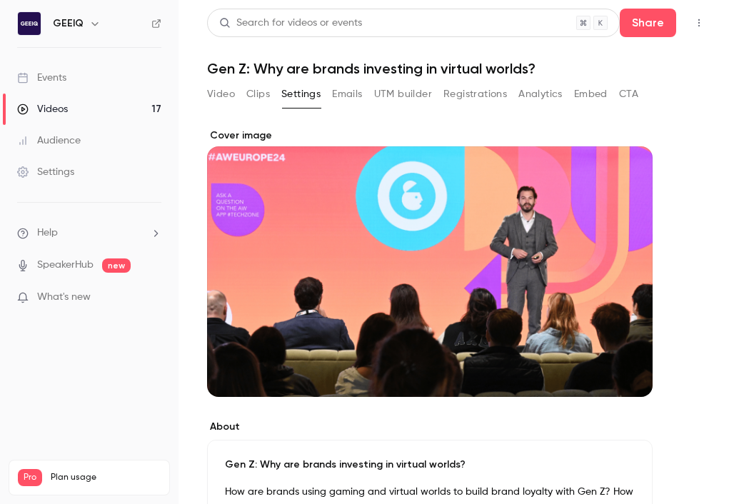
click at [47, 112] on div "Videos" at bounding box center [42, 109] width 51 height 14
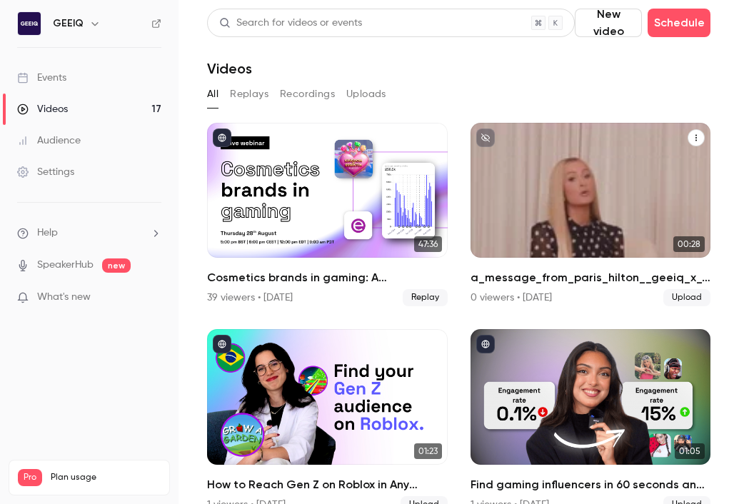
click at [671, 134] on icon "a_message_from_paris_hilton__geeiq_x_11_11_media (1080p)" at bounding box center [696, 138] width 9 height 9
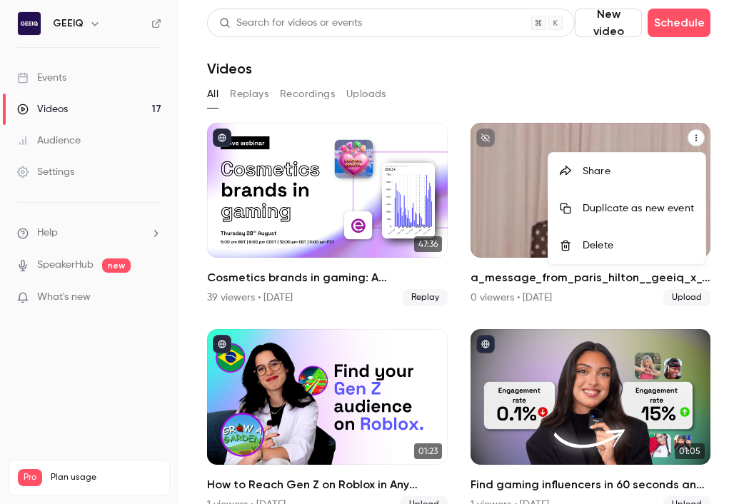
click at [590, 251] on div "Delete" at bounding box center [638, 246] width 111 height 14
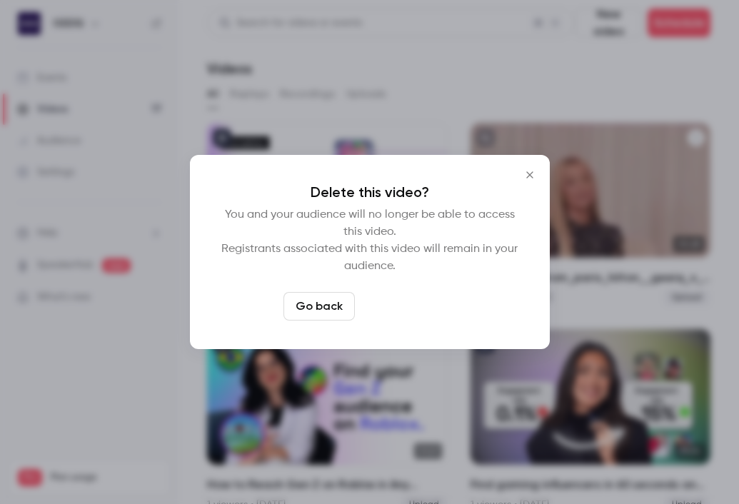
click at [418, 309] on button "Delete video" at bounding box center [408, 306] width 95 height 29
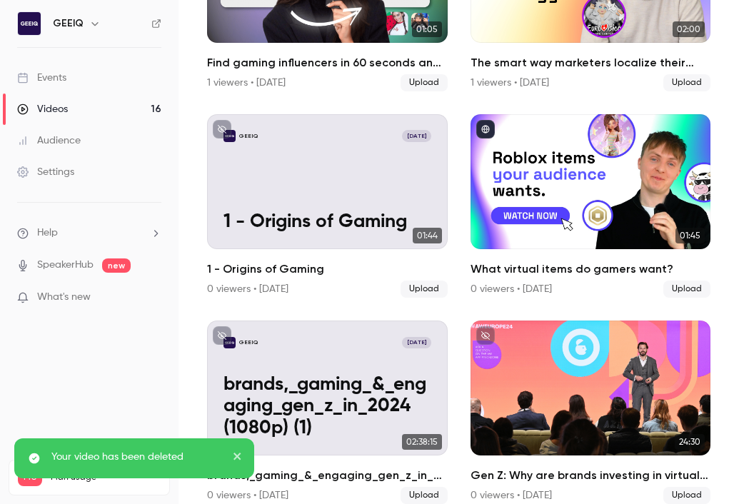
scroll to position [433, 0]
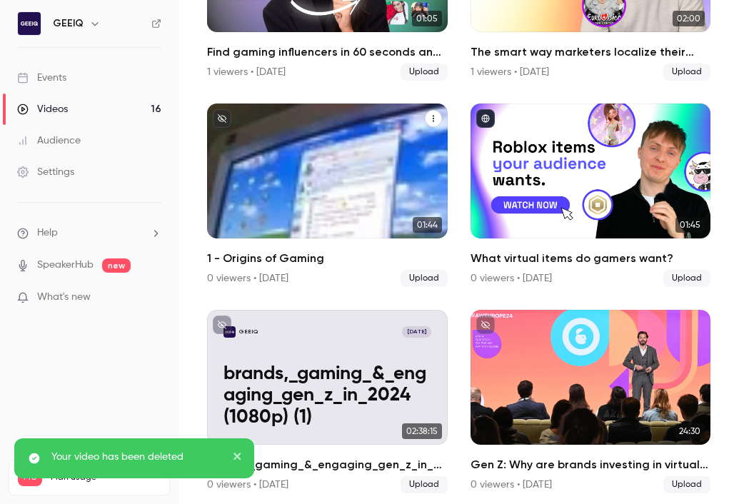
click at [433, 119] on icon "1 - Origins of Gaming" at bounding box center [433, 118] width 1 height 6
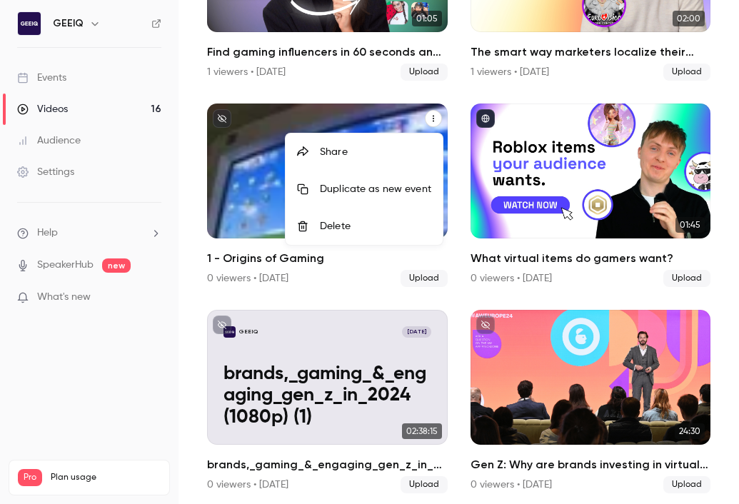
click at [371, 229] on div "Delete" at bounding box center [375, 226] width 111 height 14
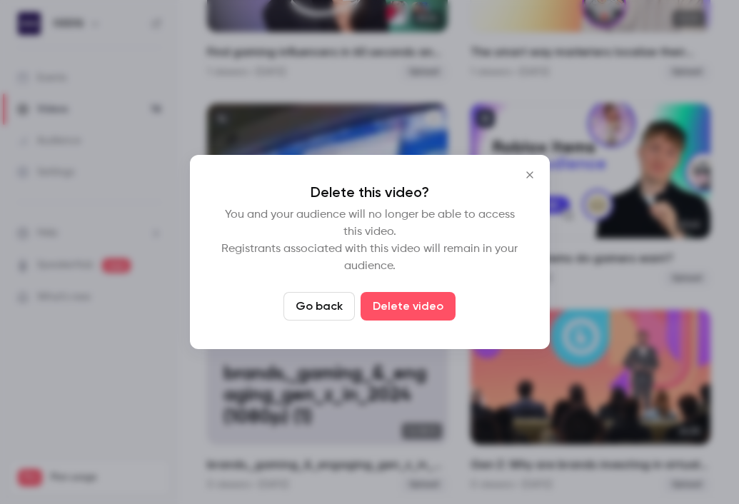
click at [419, 326] on div "Delete this video? You and your audience will no longer be able to access this …" at bounding box center [370, 252] width 360 height 194
click at [419, 301] on button "Delete video" at bounding box center [408, 306] width 95 height 29
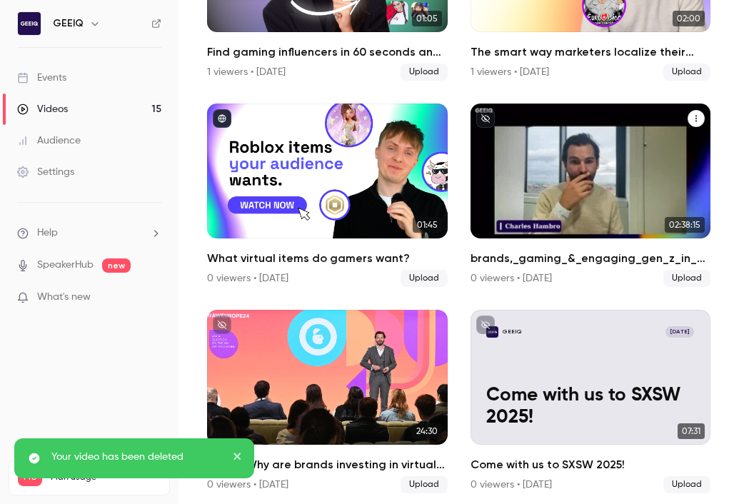
click at [599, 192] on p "brands,_gaming_&_engaging_gen_z_in_2024 (1080p) (1)" at bounding box center [590, 190] width 208 height 66
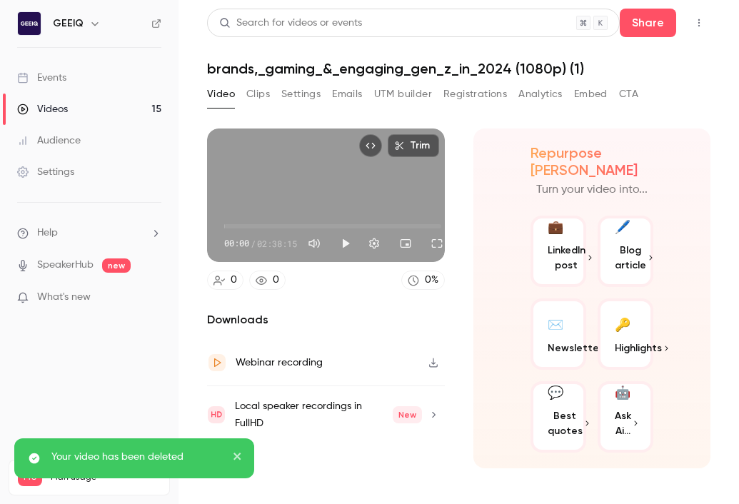
click at [415, 66] on h1 "brands,_gaming_&_engaging_gen_z_in_2024 (1080p) (1)" at bounding box center [459, 68] width 504 height 17
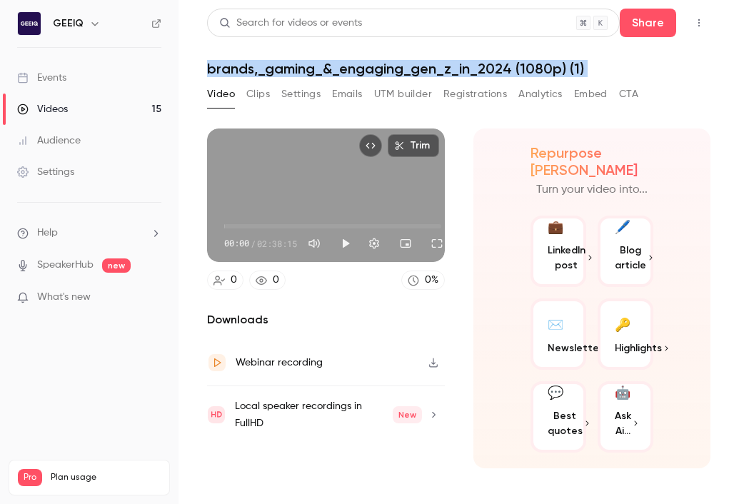
click at [479, 100] on button "Registrations" at bounding box center [476, 94] width 64 height 23
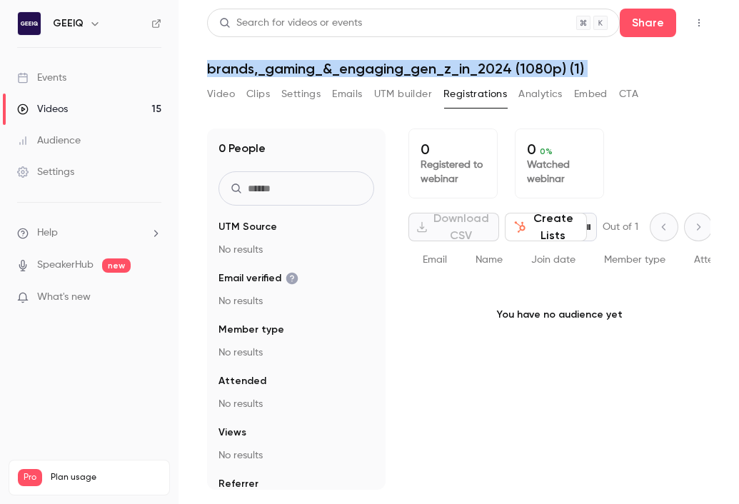
click at [350, 89] on button "Emails" at bounding box center [347, 94] width 30 height 23
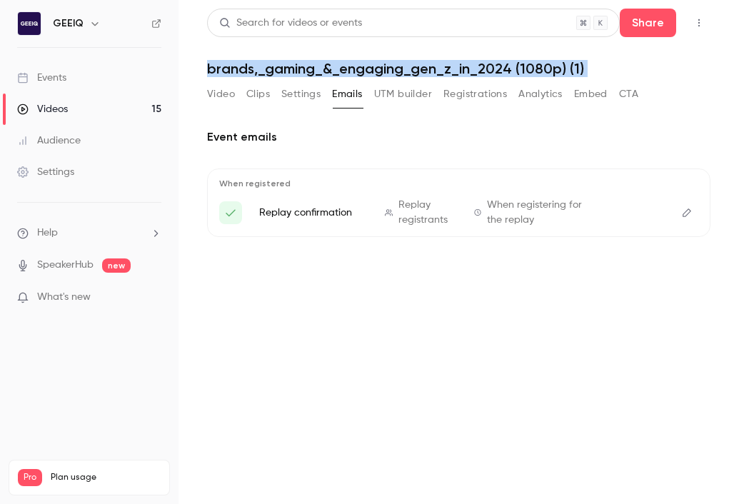
click at [395, 89] on button "UTM builder" at bounding box center [403, 94] width 58 height 23
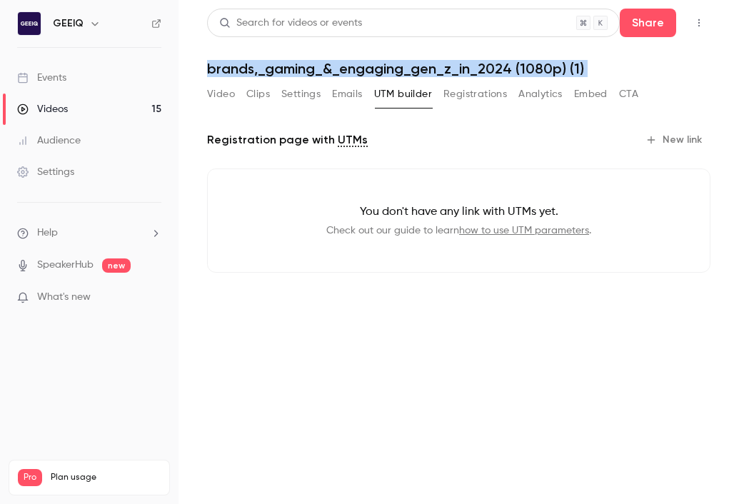
click at [450, 90] on button "Registrations" at bounding box center [476, 94] width 64 height 23
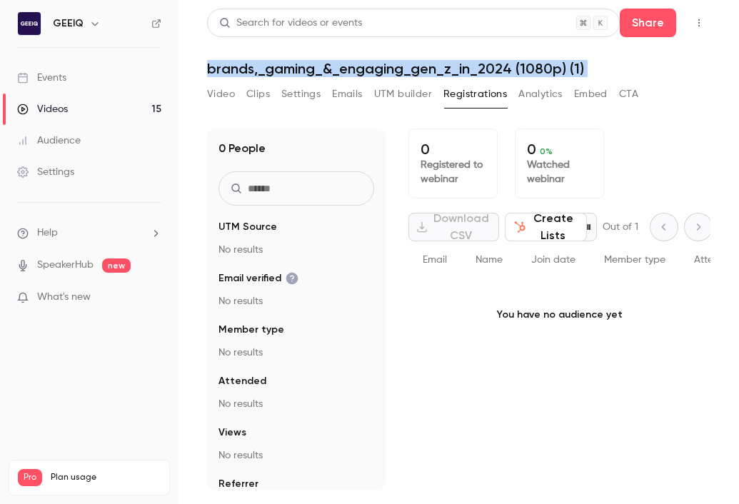
click at [293, 96] on button "Settings" at bounding box center [300, 94] width 39 height 23
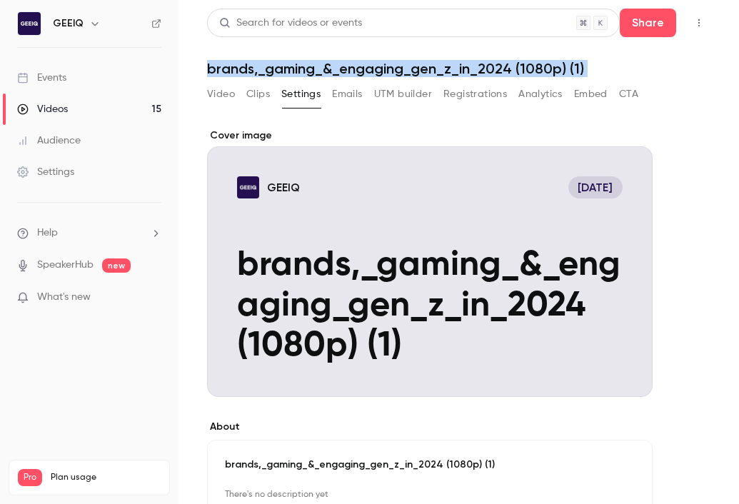
click at [296, 69] on h1 "brands,_gaming_&_engaging_gen_z_in_2024 (1080p) (1)" at bounding box center [459, 68] width 504 height 17
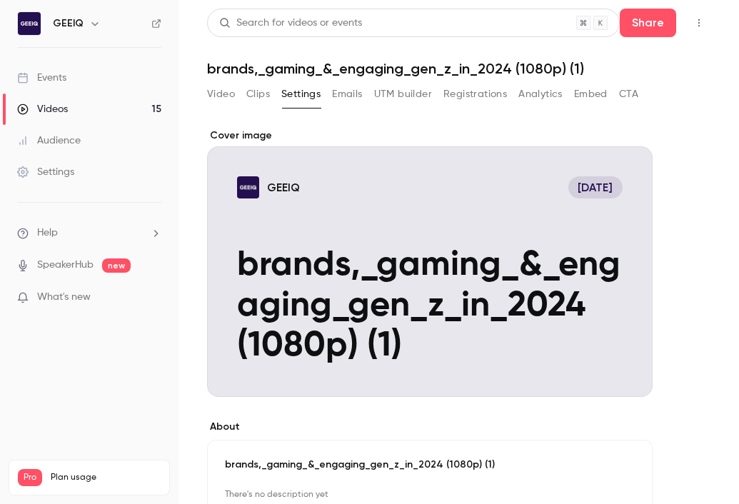
click at [296, 69] on h1 "brands,_gaming_&_engaging_gen_z_in_2024 (1080p) (1)" at bounding box center [459, 68] width 504 height 17
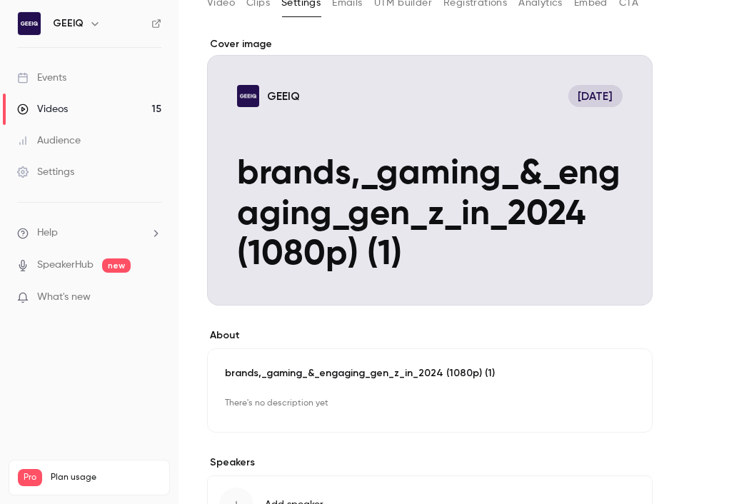
scroll to position [94, 0]
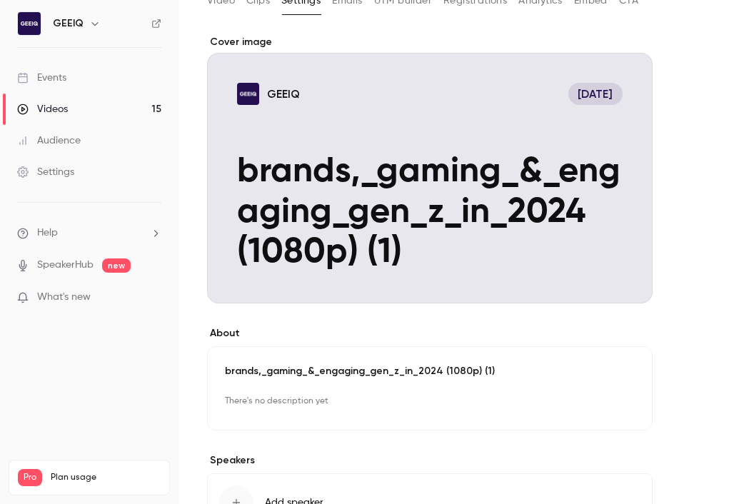
click at [318, 366] on p "brands,_gaming_&_engaging_gen_z_in_2024 (1080p) (1)" at bounding box center [430, 371] width 410 height 14
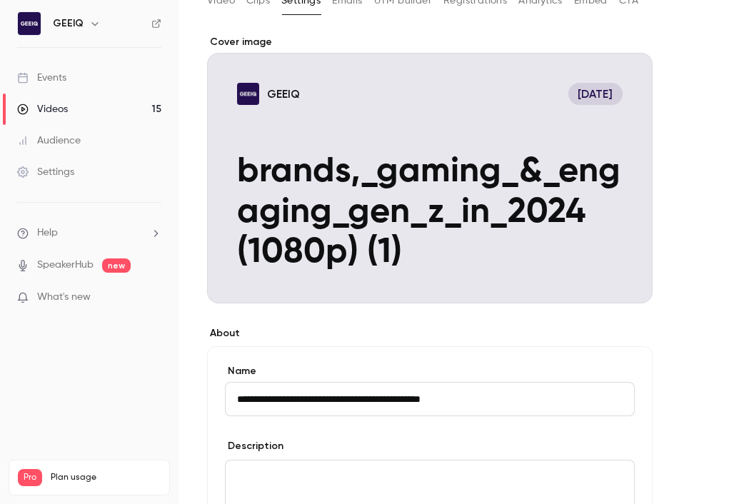
click at [318, 366] on label "Name" at bounding box center [430, 371] width 410 height 14
click at [318, 382] on input "**********" at bounding box center [430, 399] width 410 height 34
click at [314, 399] on input "**********" at bounding box center [430, 399] width 410 height 34
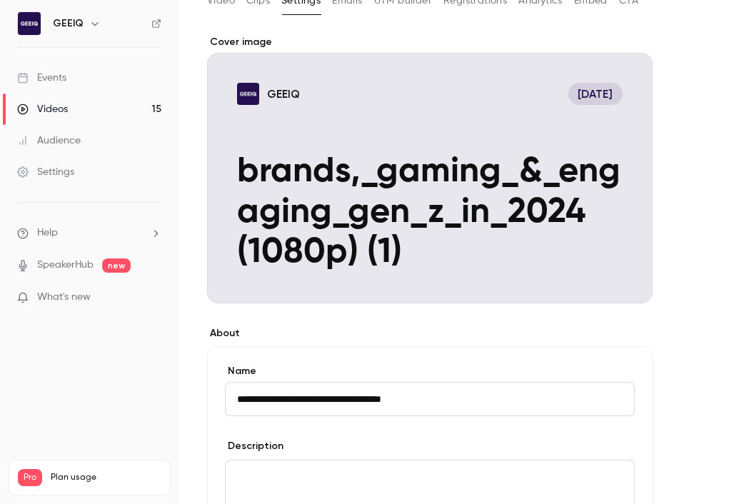
type input "**********"
click at [411, 361] on div "**********" at bounding box center [430, 501] width 446 height 310
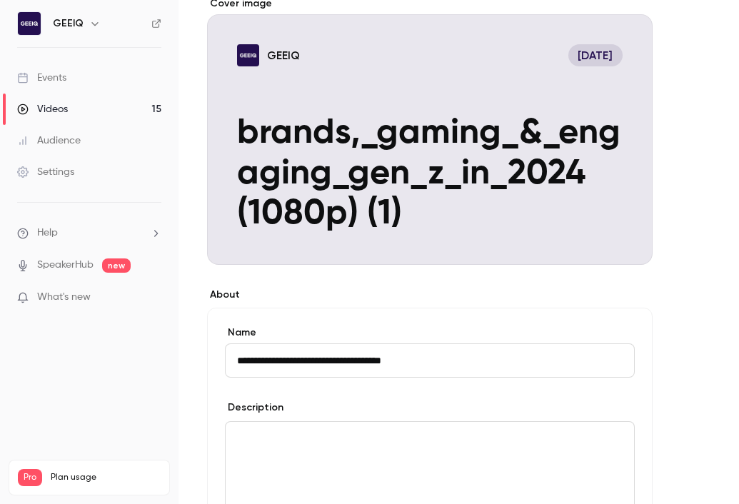
click at [411, 356] on input "**********" at bounding box center [430, 361] width 410 height 34
click at [437, 314] on div "**********" at bounding box center [430, 463] width 446 height 310
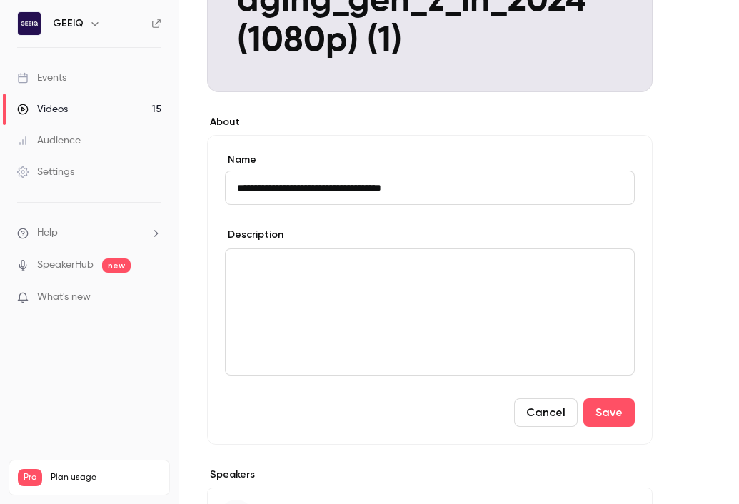
scroll to position [307, 0]
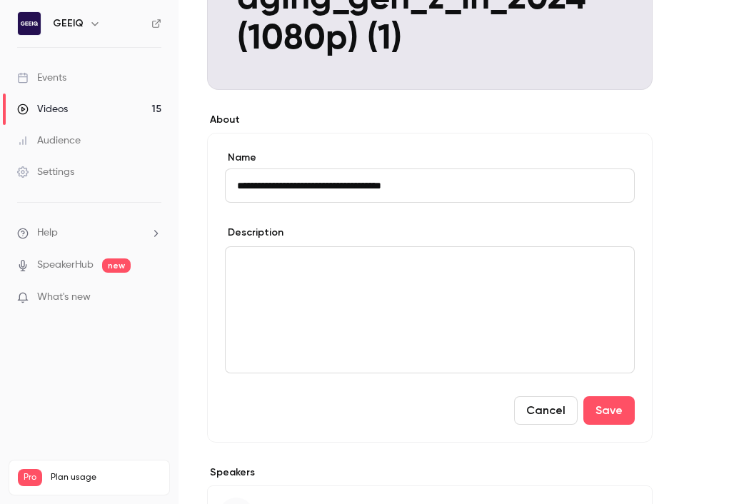
click at [436, 328] on div "editor" at bounding box center [430, 310] width 409 height 126
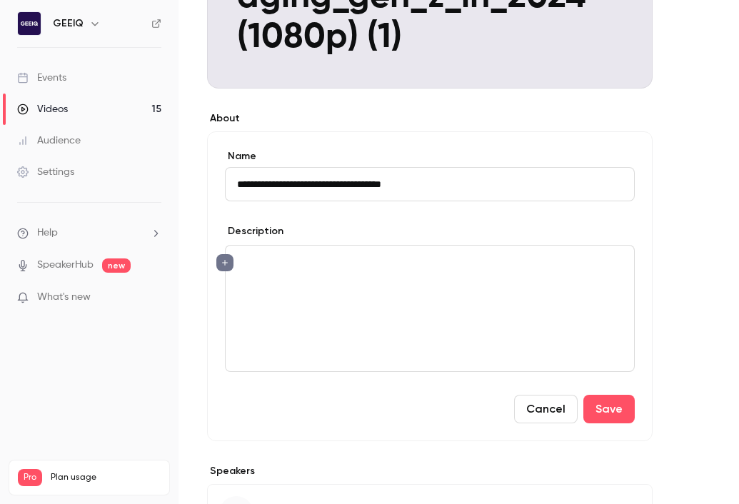
scroll to position [427, 0]
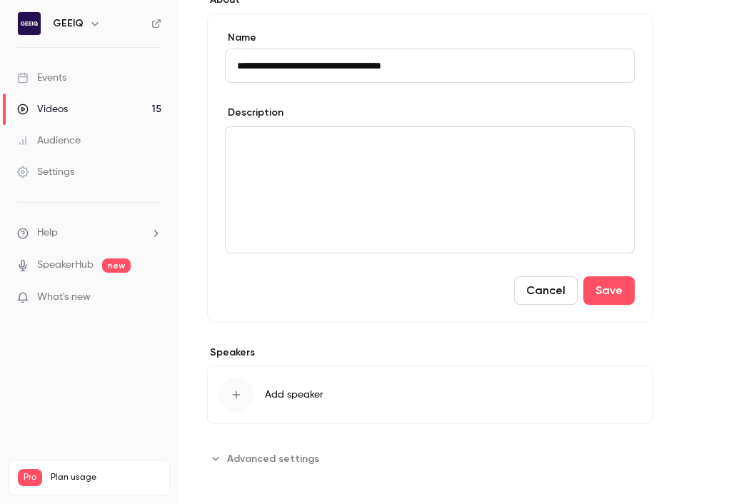
click at [324, 392] on button "Add speaker" at bounding box center [430, 395] width 446 height 59
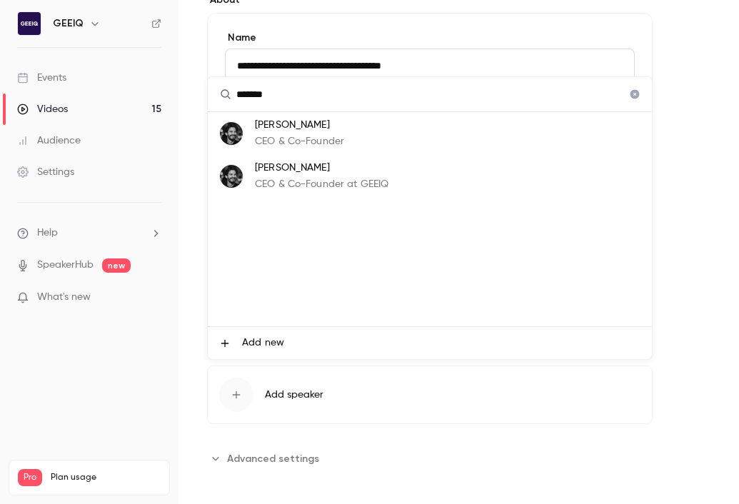
type input "*******"
click at [316, 137] on p "CEO & Co-Founder" at bounding box center [299, 141] width 89 height 15
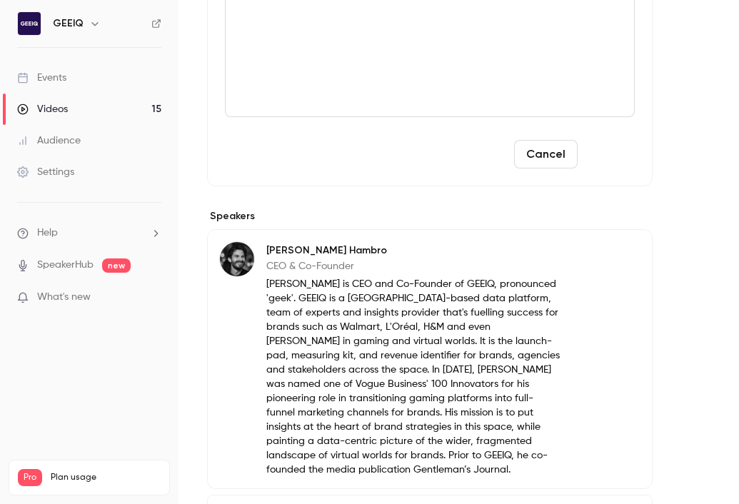
click at [618, 158] on button "Save" at bounding box center [608, 154] width 51 height 29
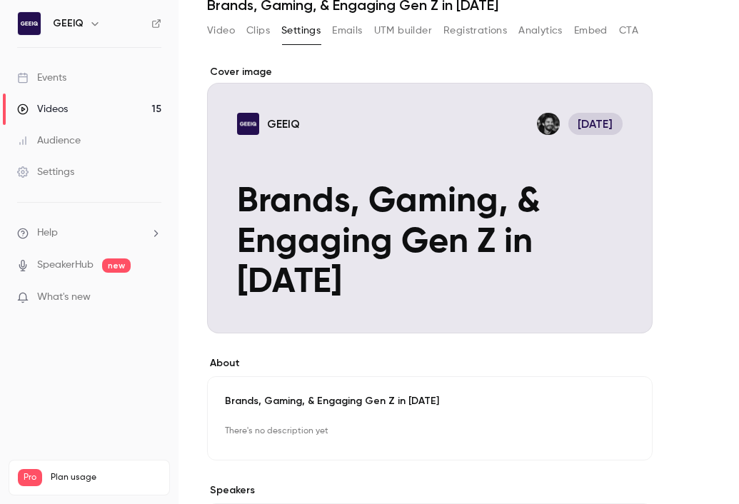
scroll to position [38, 0]
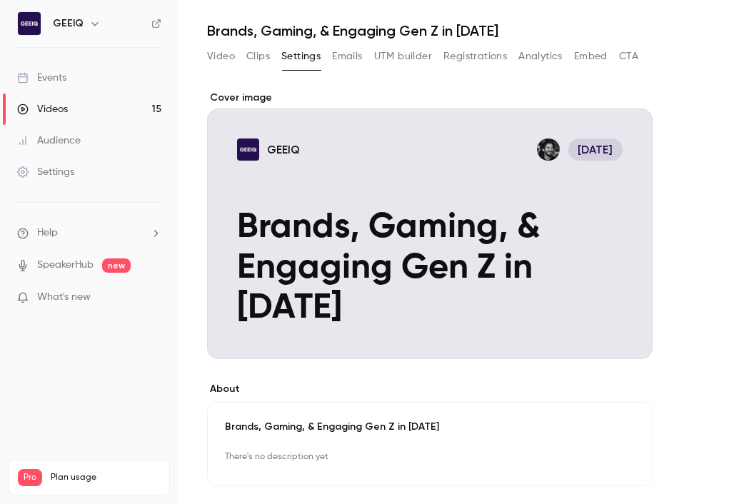
click at [671, 231] on div "About Brands, Gaming, & Engaging Gen Z in [DATE] There's no description yet Edi…" at bounding box center [459, 512] width 504 height 843
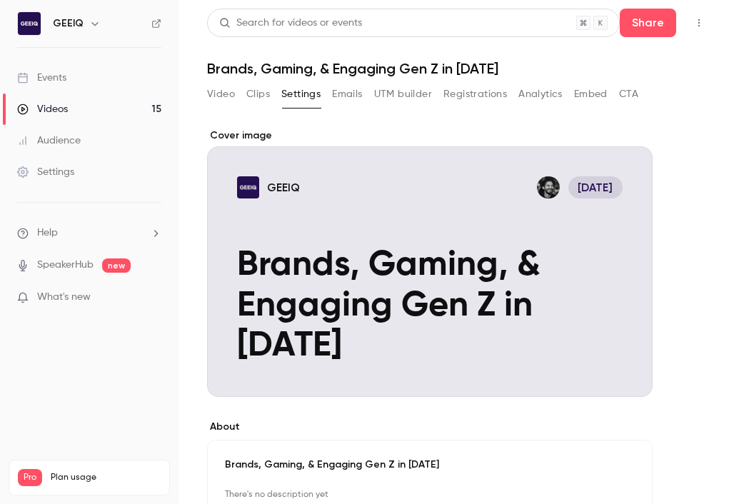
click at [651, 15] on button "Share" at bounding box center [648, 23] width 56 height 29
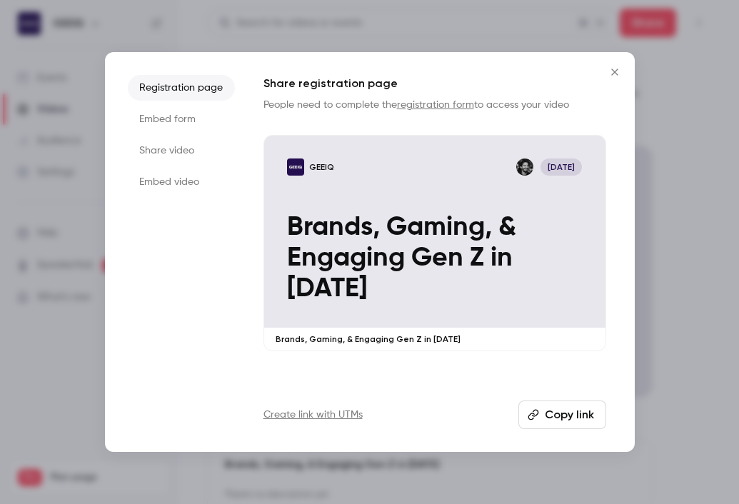
click at [615, 72] on icon "Close" at bounding box center [614, 72] width 6 height 6
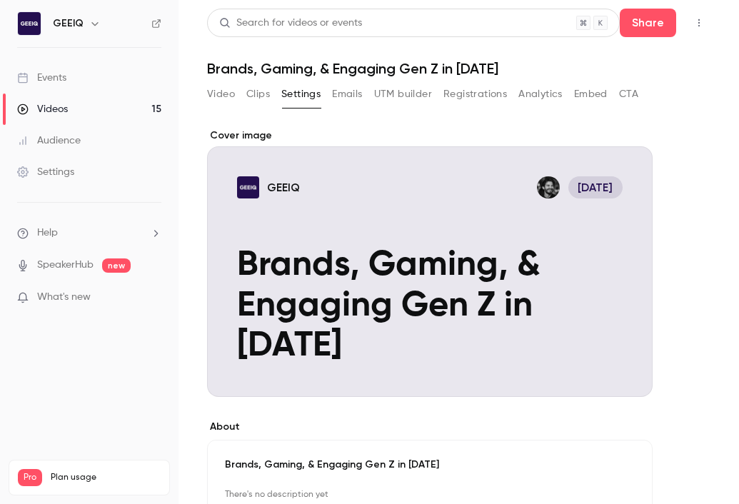
click at [96, 119] on link "Videos 15" at bounding box center [89, 109] width 179 height 31
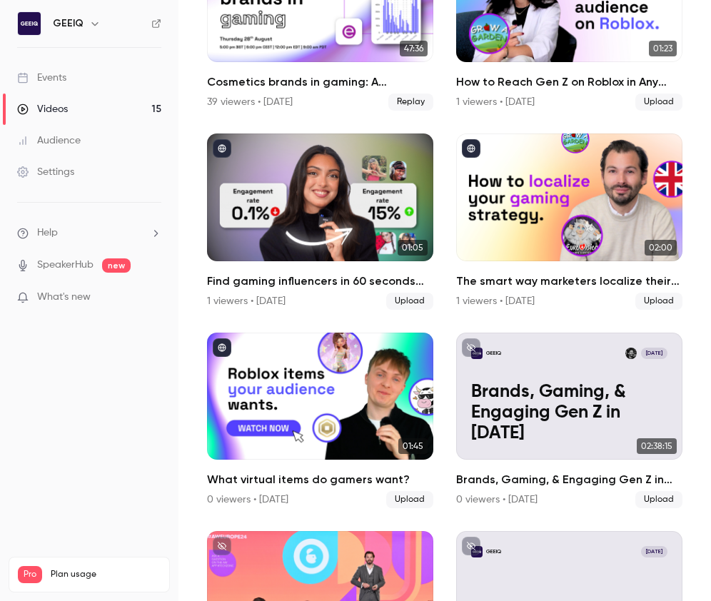
scroll to position [241, 0]
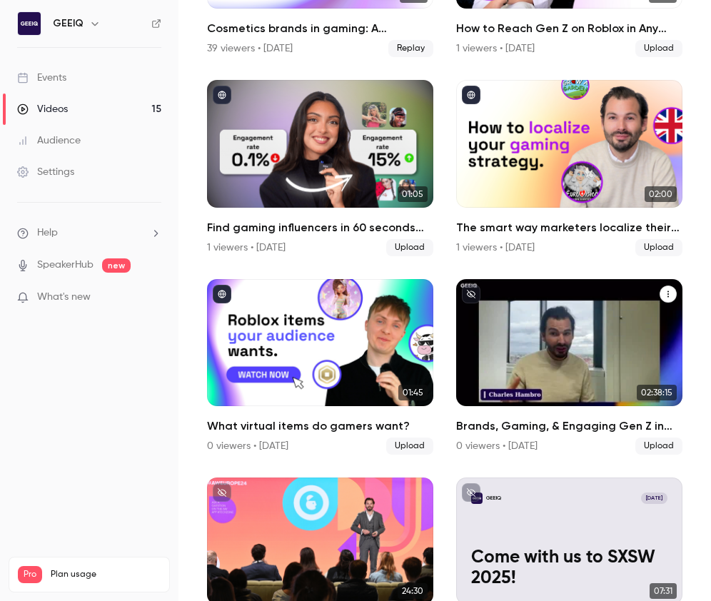
click at [664, 294] on icon "Brands, Gaming, & Engaging Gen Z in 2024" at bounding box center [668, 294] width 9 height 9
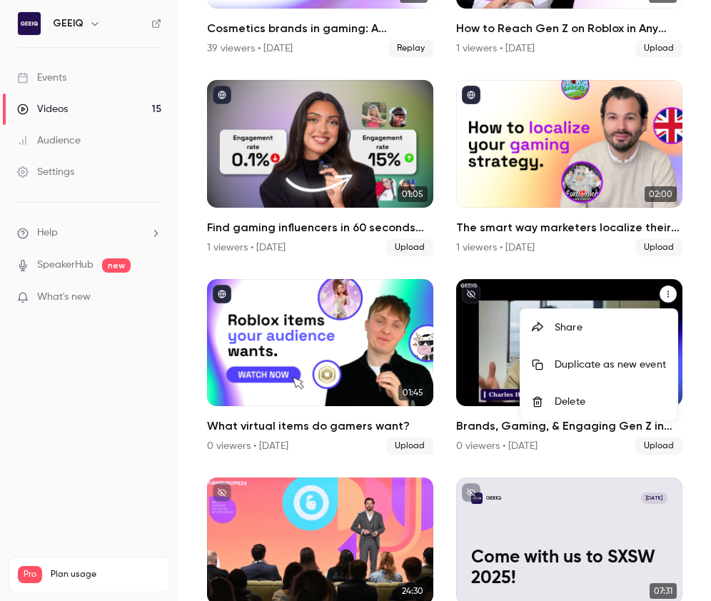
click at [579, 291] on div at bounding box center [355, 300] width 711 height 601
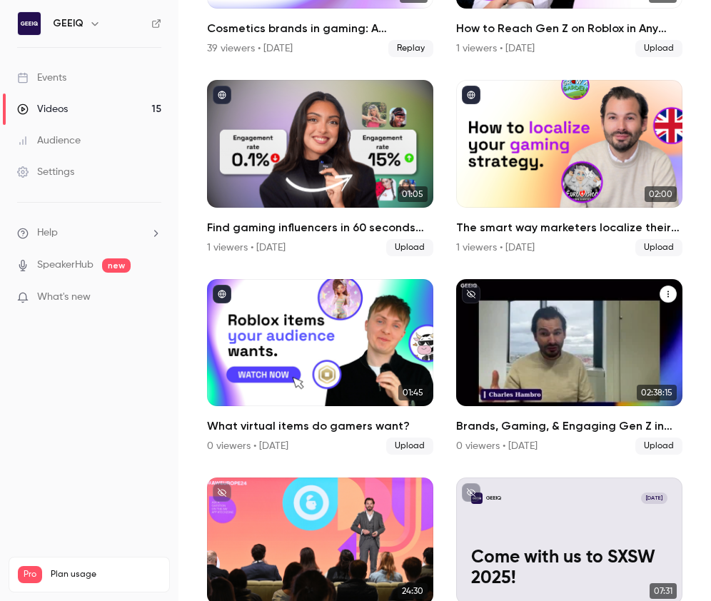
click at [573, 305] on div "GEEIQ [DATE]" at bounding box center [569, 299] width 196 height 11
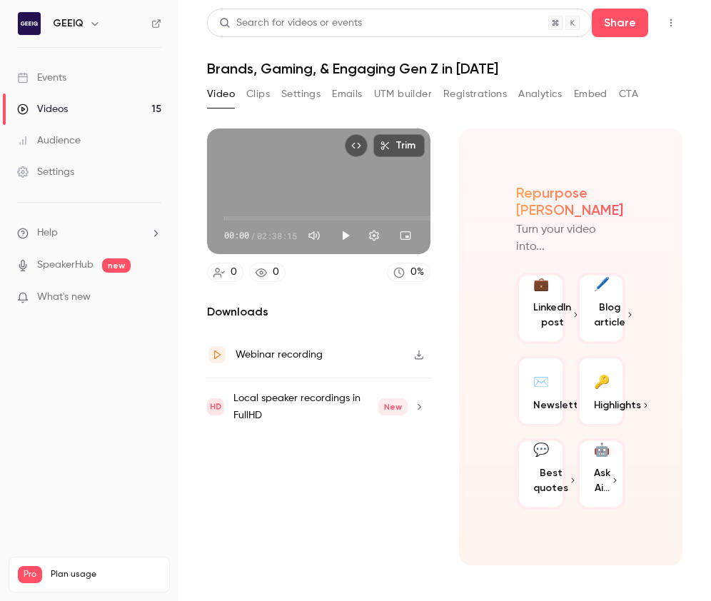
click at [295, 94] on button "Settings" at bounding box center [300, 94] width 39 height 23
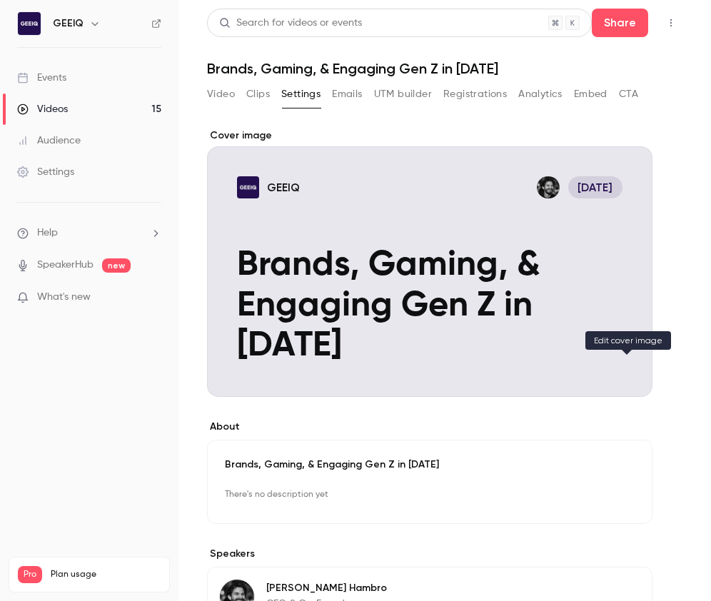
click at [631, 364] on button "GEEIQ [DATE] Brands, Gaming, & Engaging Gen Z in [DATE]" at bounding box center [627, 371] width 29 height 29
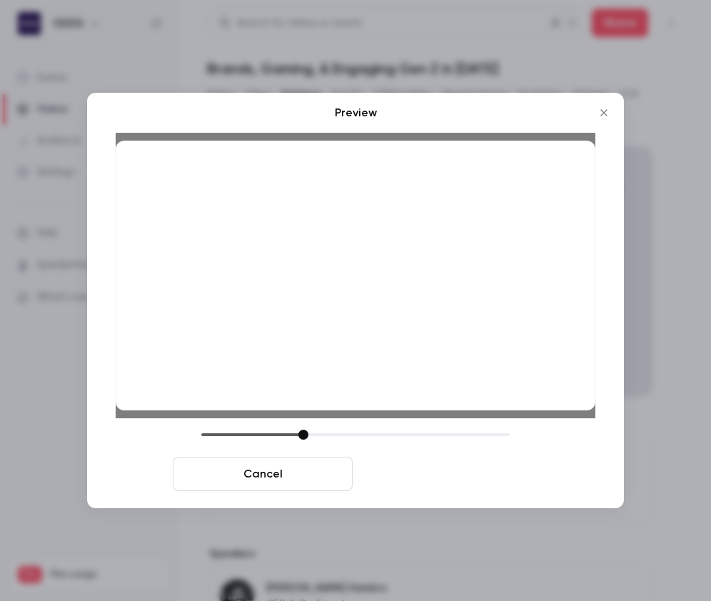
click at [406, 476] on button "Save cover" at bounding box center [449, 474] width 180 height 34
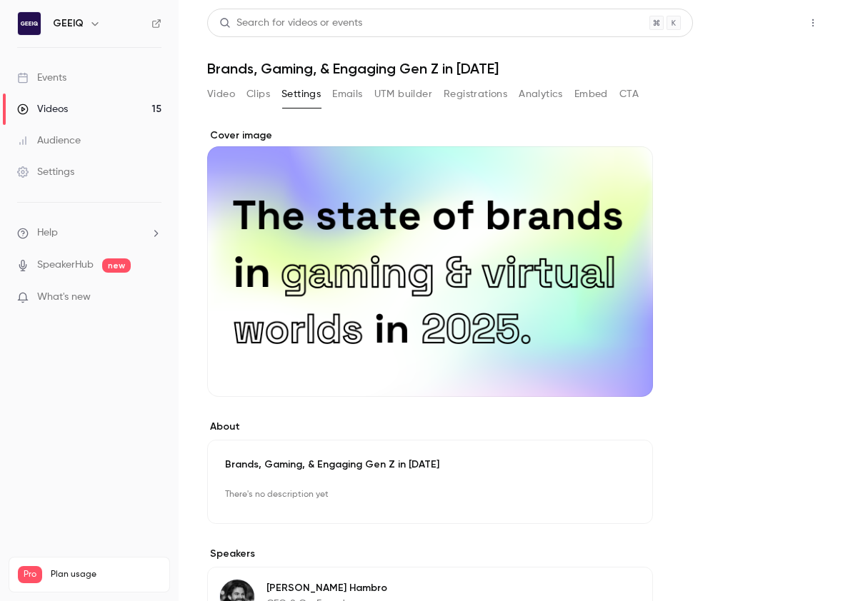
click at [671, 32] on button "Share" at bounding box center [761, 23] width 56 height 29
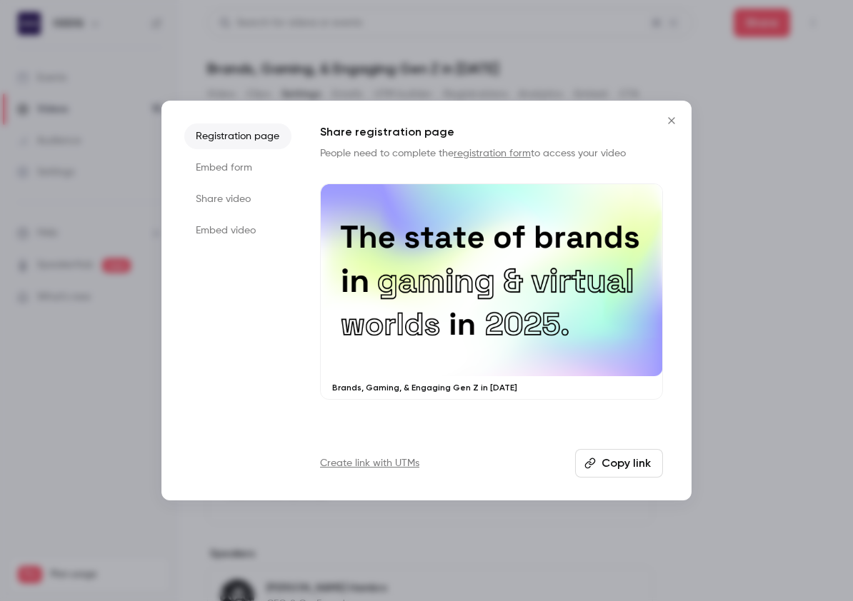
click at [671, 150] on div at bounding box center [426, 300] width 853 height 601
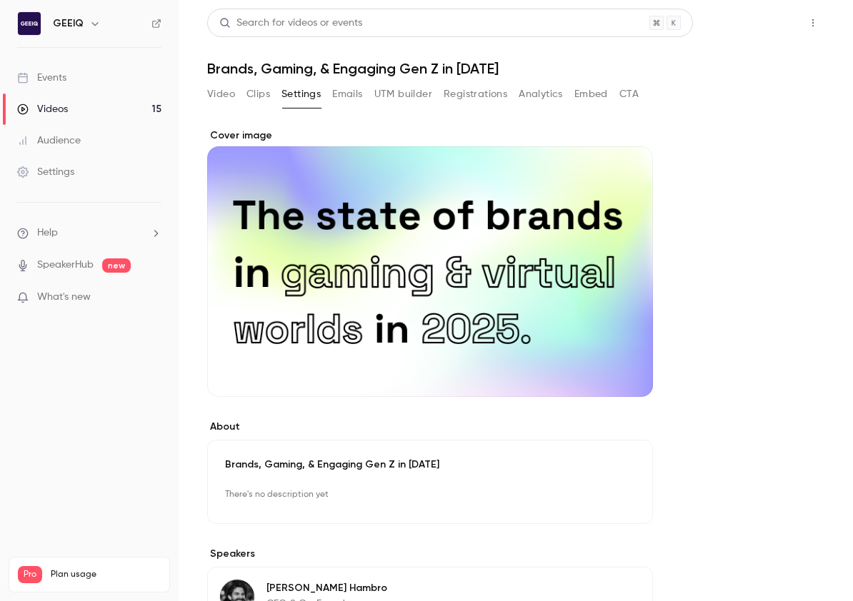
click at [671, 26] on button "Share" at bounding box center [761, 23] width 56 height 29
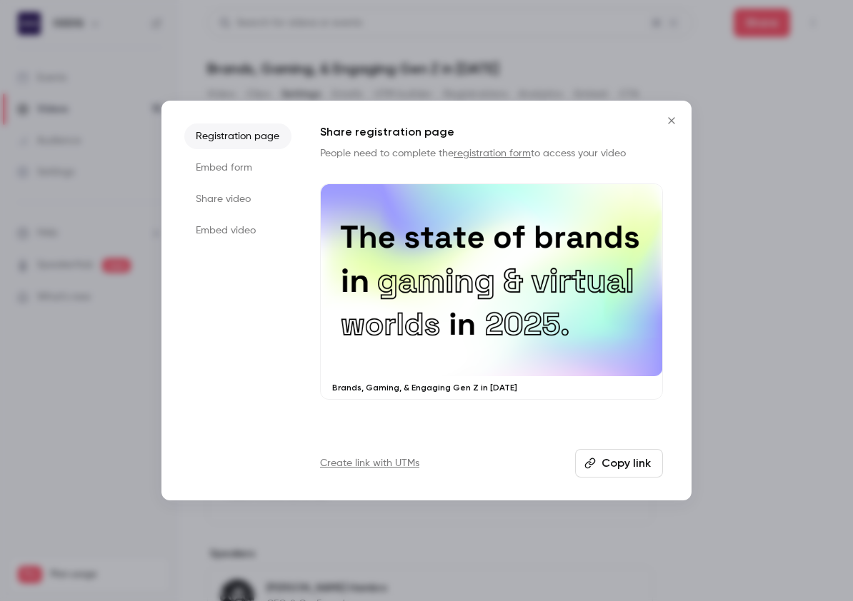
click at [596, 469] on button "Copy link" at bounding box center [619, 463] width 88 height 29
click at [602, 450] on button "Copy link" at bounding box center [619, 463] width 88 height 29
drag, startPoint x: 611, startPoint y: 449, endPoint x: 631, endPoint y: 449, distance: 20.7
click at [611, 449] on button "Copy link" at bounding box center [619, 463] width 88 height 29
click at [671, 56] on div at bounding box center [426, 300] width 853 height 601
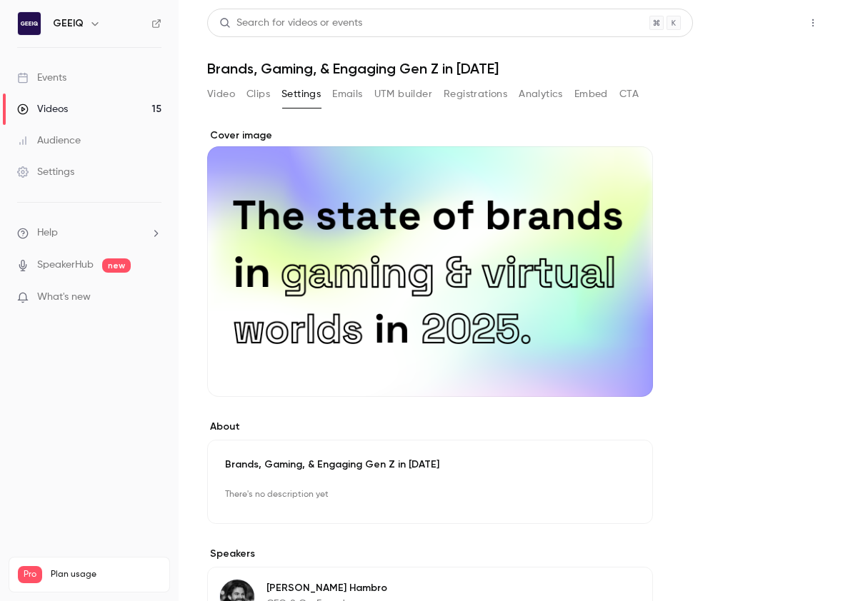
click at [671, 29] on button "Share" at bounding box center [761, 23] width 56 height 29
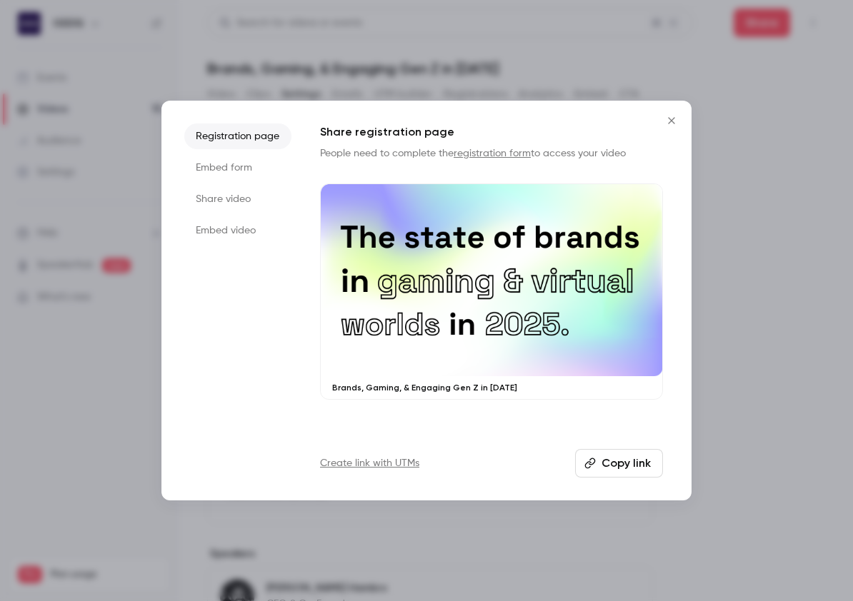
click at [646, 454] on button "Copy link" at bounding box center [619, 463] width 88 height 29
click at [671, 124] on icon "Close" at bounding box center [671, 120] width 17 height 11
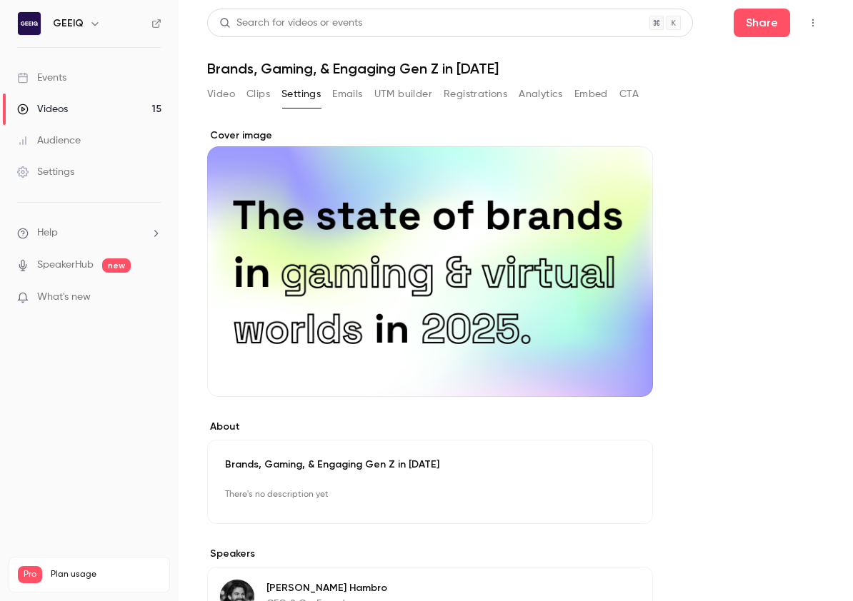
click at [72, 99] on link "Videos 15" at bounding box center [89, 109] width 179 height 31
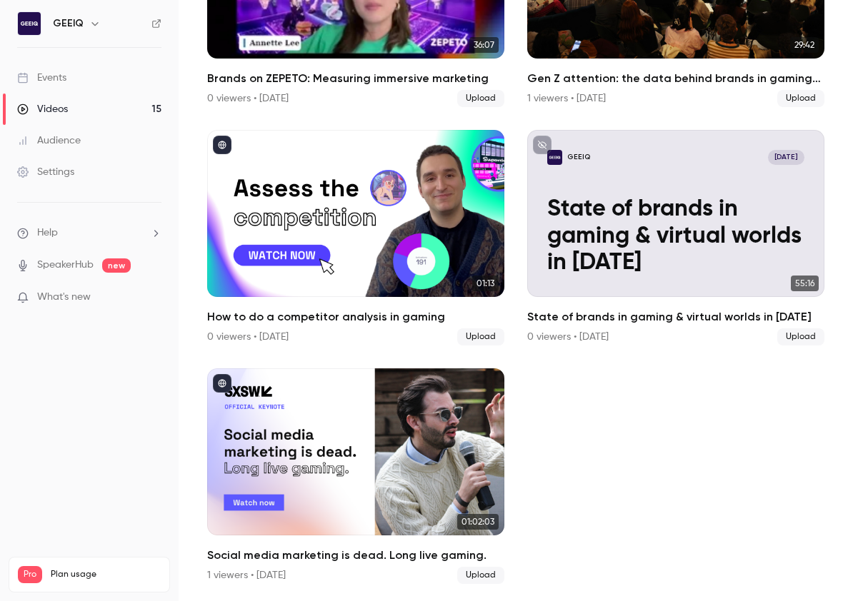
scroll to position [1423, 0]
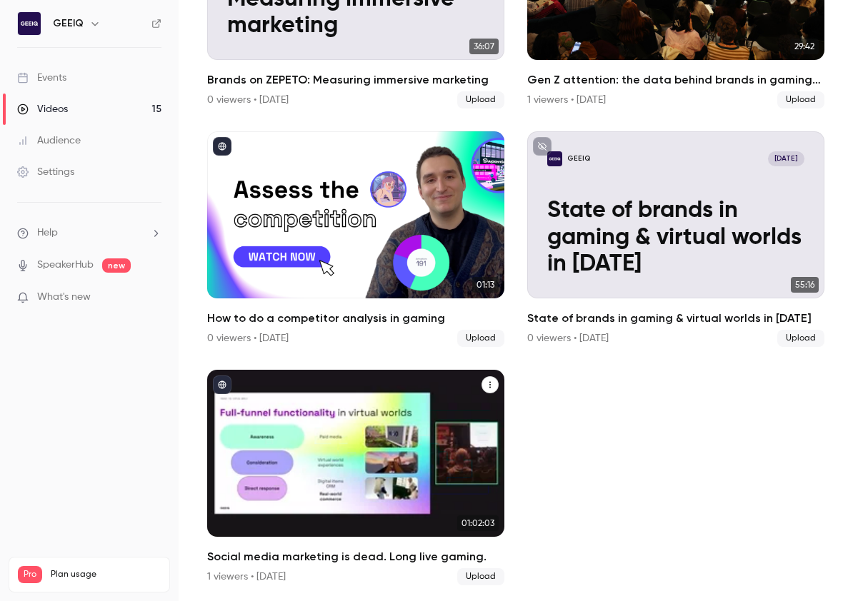
click at [493, 383] on icon "Social media marketing is dead. Long live gaming." at bounding box center [490, 385] width 9 height 9
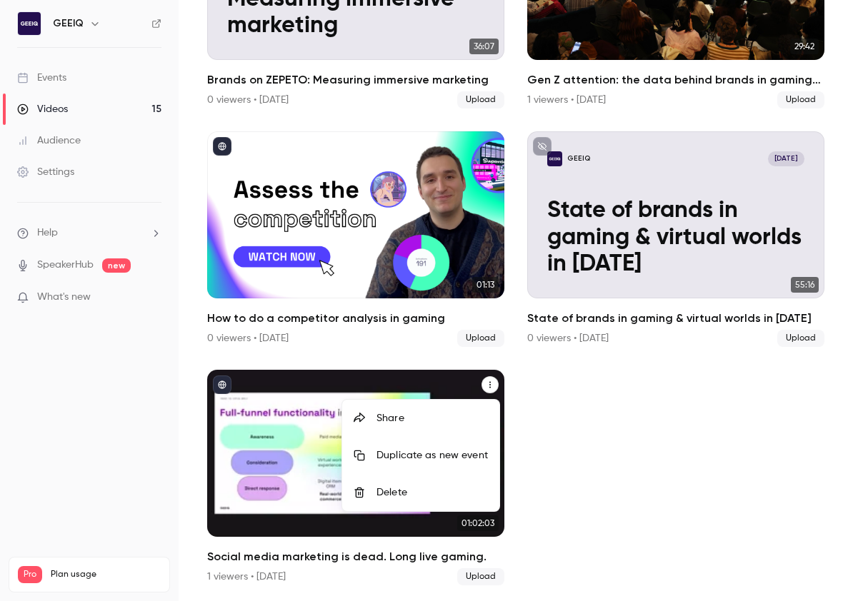
click at [464, 413] on div "Share" at bounding box center [431, 418] width 111 height 14
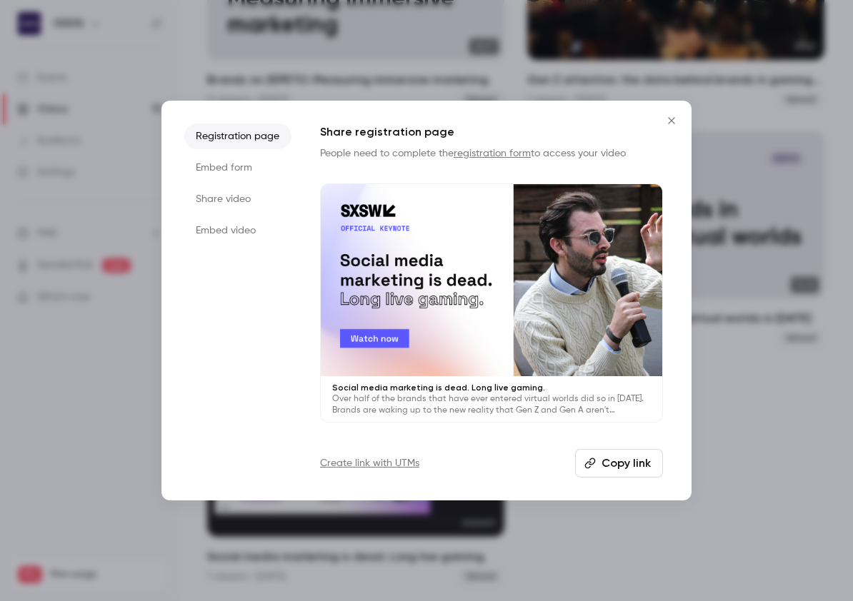
click at [599, 454] on button "Copy link" at bounding box center [619, 463] width 88 height 29
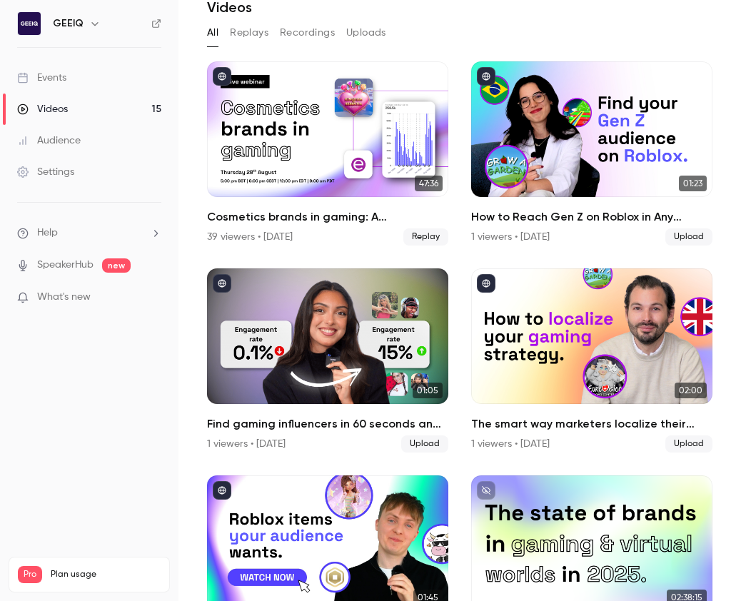
scroll to position [0, 0]
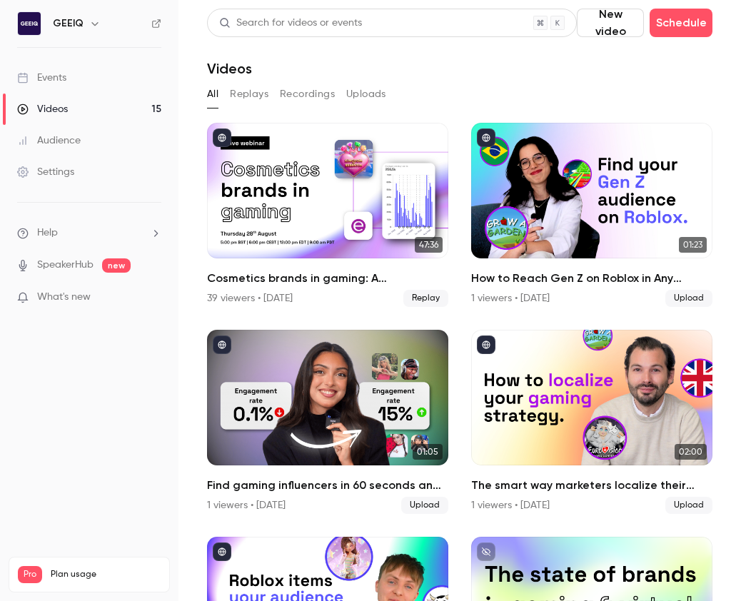
click at [671, 81] on section "Search for videos or events New video Schedule Videos All Replays Recordings Up…" at bounding box center [460, 301] width 506 height 584
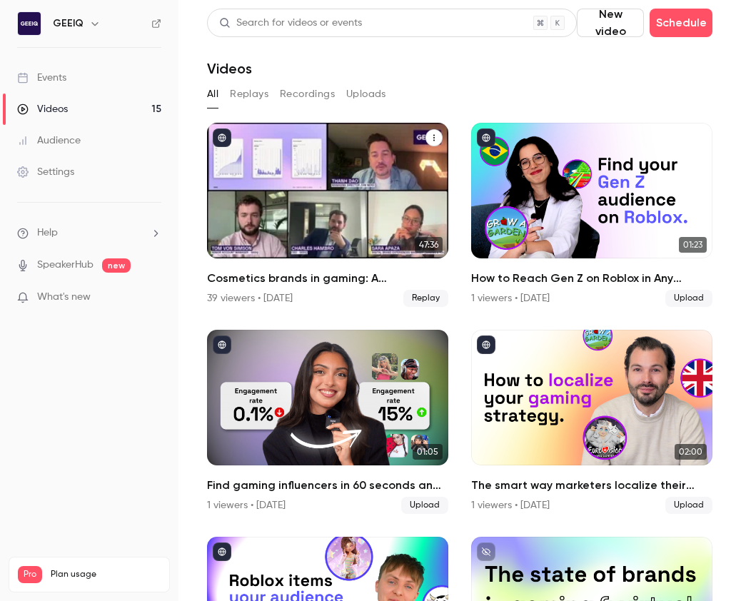
click at [436, 132] on button "Cosmetics brands in gaming: A conversation with essence cosmetics" at bounding box center [434, 137] width 17 height 17
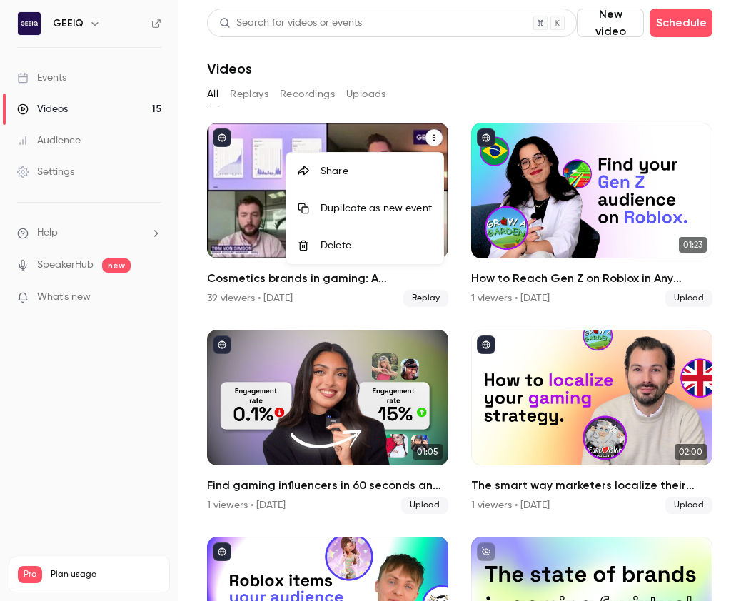
click at [344, 132] on div at bounding box center [370, 300] width 741 height 601
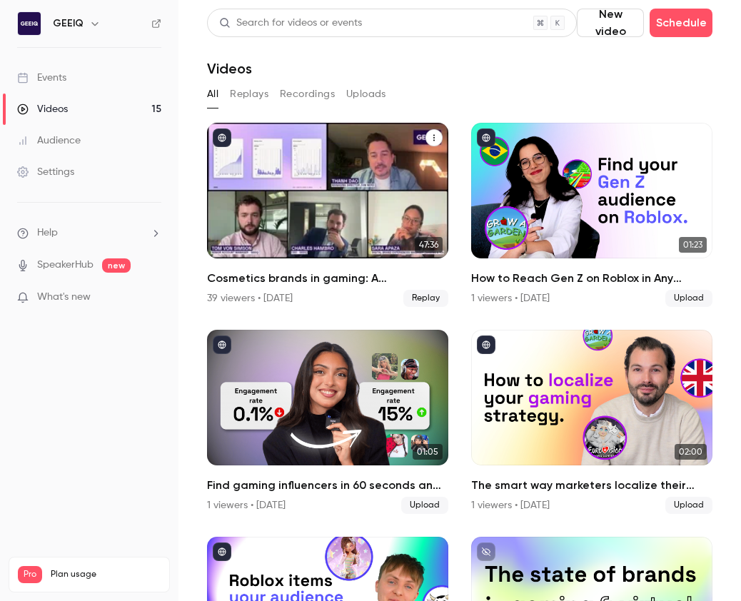
click at [304, 139] on div "Cosmetics brands in gaming: A conversation with essence cosmetics" at bounding box center [327, 191] width 241 height 136
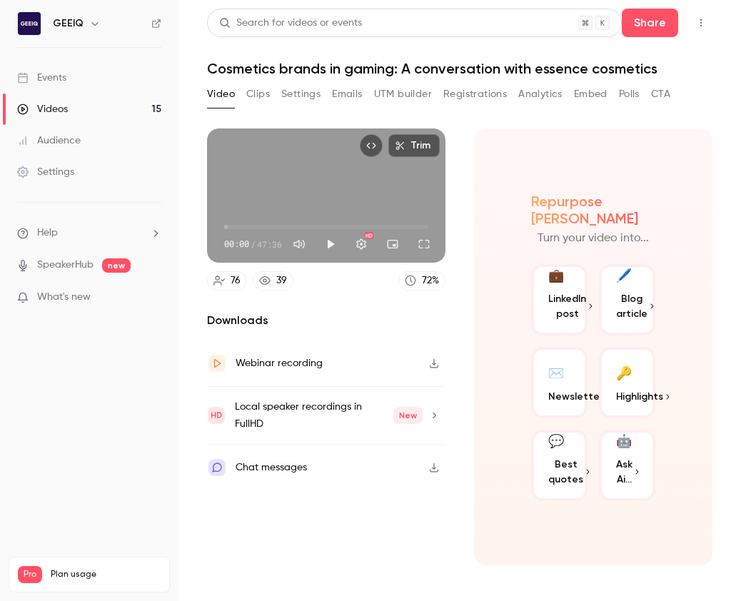
click at [671, 21] on icon "Top Bar Actions" at bounding box center [701, 23] width 11 height 10
drag, startPoint x: 701, startPoint y: 21, endPoint x: 692, endPoint y: 23, distance: 9.4
click at [671, 22] on div at bounding box center [370, 300] width 741 height 601
click at [436, 364] on icon "button" at bounding box center [434, 364] width 11 height 10
click at [43, 109] on div "Videos" at bounding box center [42, 109] width 51 height 14
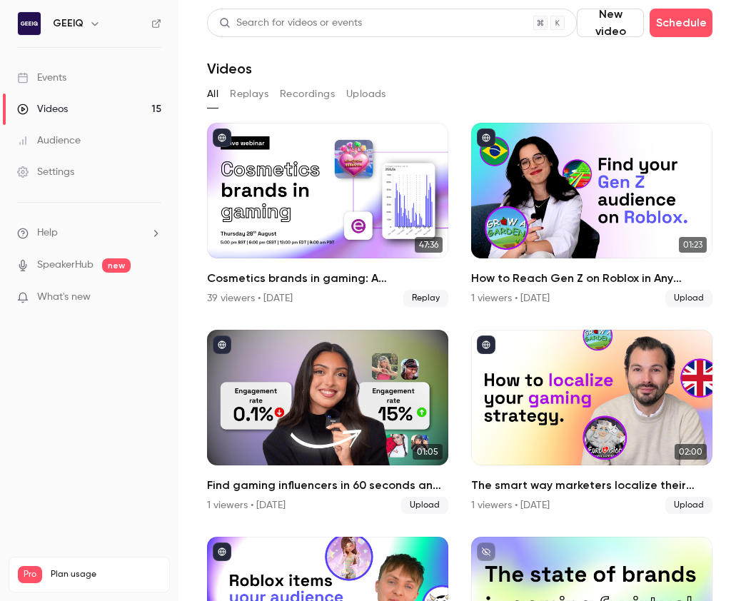
click at [611, 16] on button "New video" at bounding box center [610, 23] width 67 height 29
click at [609, 98] on div "Upload" at bounding box center [663, 99] width 109 height 14
click at [625, 24] on button "New video" at bounding box center [610, 23] width 67 height 29
click at [620, 102] on div "Upload" at bounding box center [663, 99] width 109 height 14
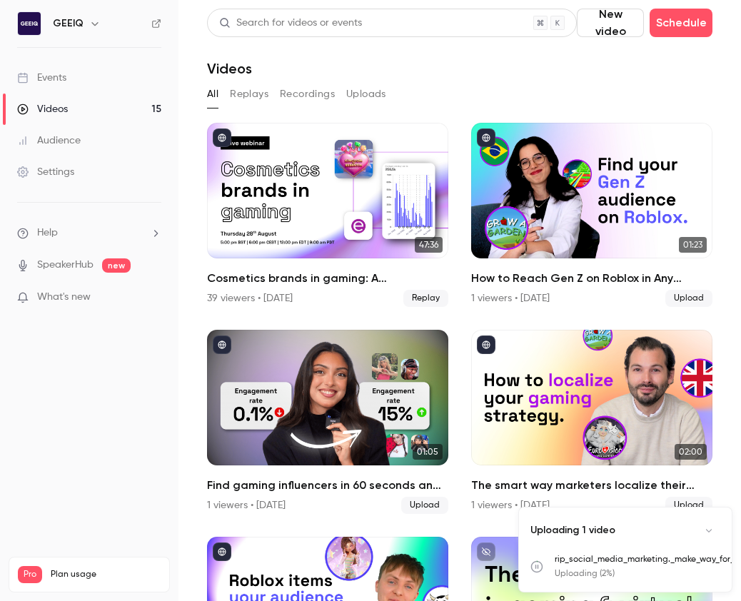
click at [448, 104] on div "All Replays Recordings Uploads" at bounding box center [460, 94] width 506 height 23
click at [518, 87] on div "All Replays Recordings Uploads" at bounding box center [460, 94] width 506 height 23
click at [527, 83] on div "All Replays Recordings Uploads" at bounding box center [460, 94] width 506 height 23
click at [359, 96] on button "Uploads" at bounding box center [366, 94] width 40 height 23
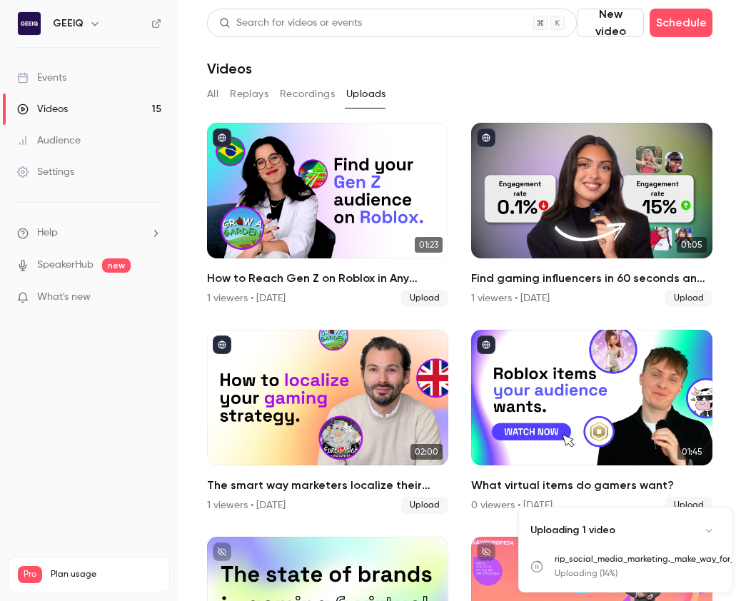
click at [604, 56] on header "Search for videos or events New video Schedule Videos" at bounding box center [460, 43] width 506 height 69
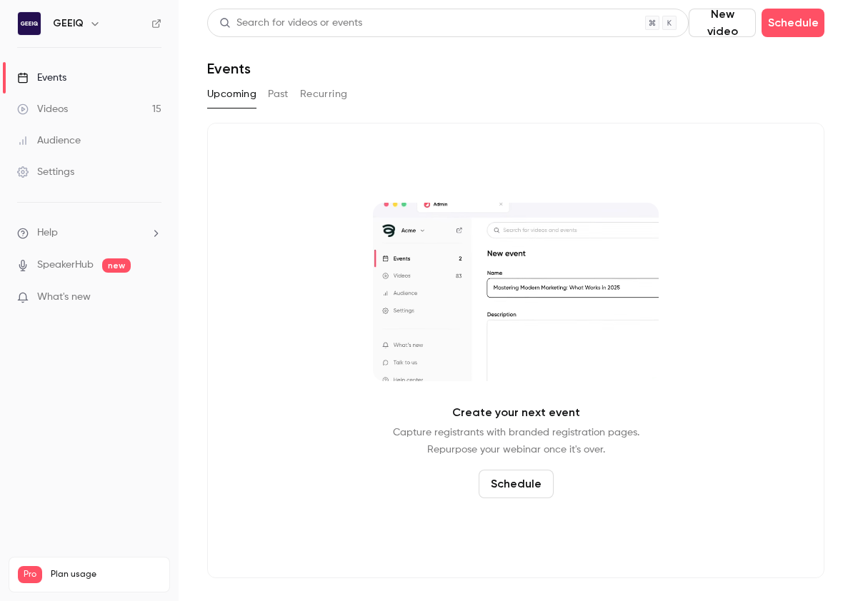
click at [71, 169] on div "Settings" at bounding box center [45, 172] width 57 height 14
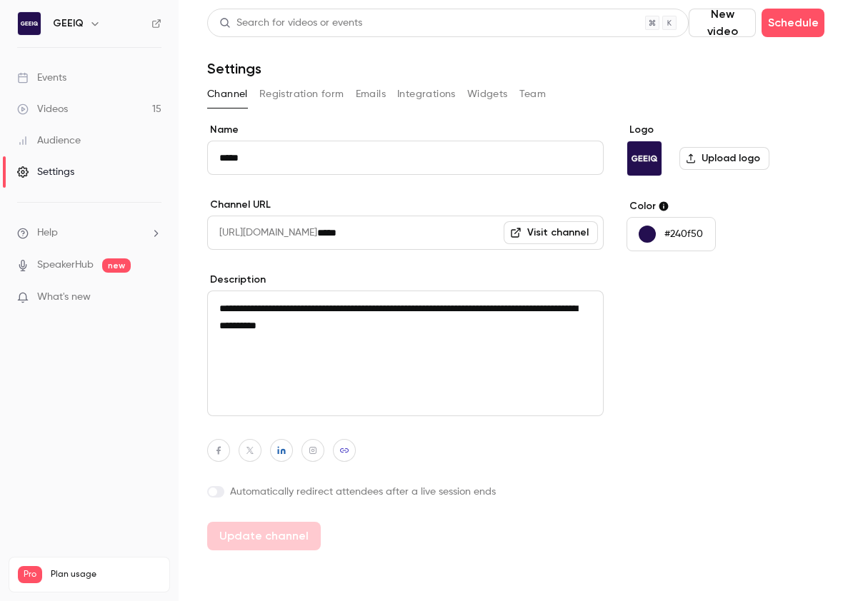
click at [715, 97] on div "Channel Registration form Emails Integrations Widgets Team" at bounding box center [515, 94] width 617 height 23
click at [36, 566] on span "Pro" at bounding box center [30, 574] width 24 height 17
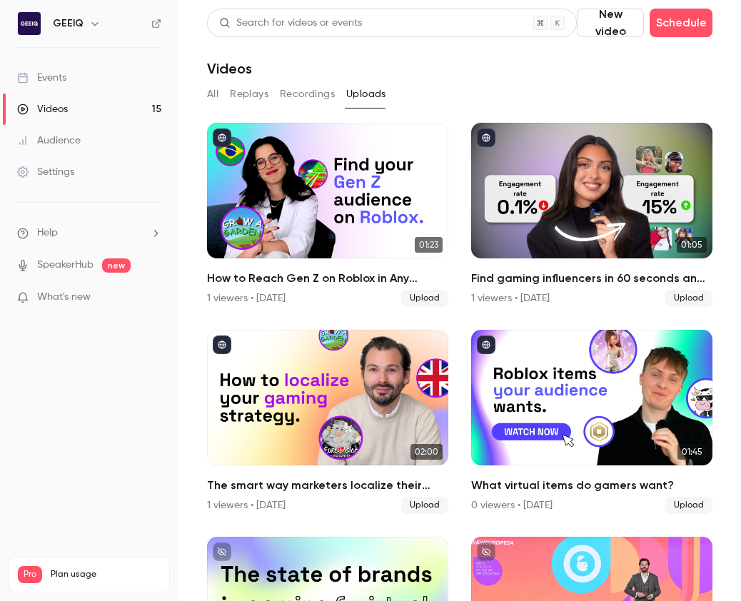
click at [619, 22] on button "New video" at bounding box center [610, 23] width 67 height 29
click at [606, 94] on div at bounding box center [597, 99] width 23 height 11
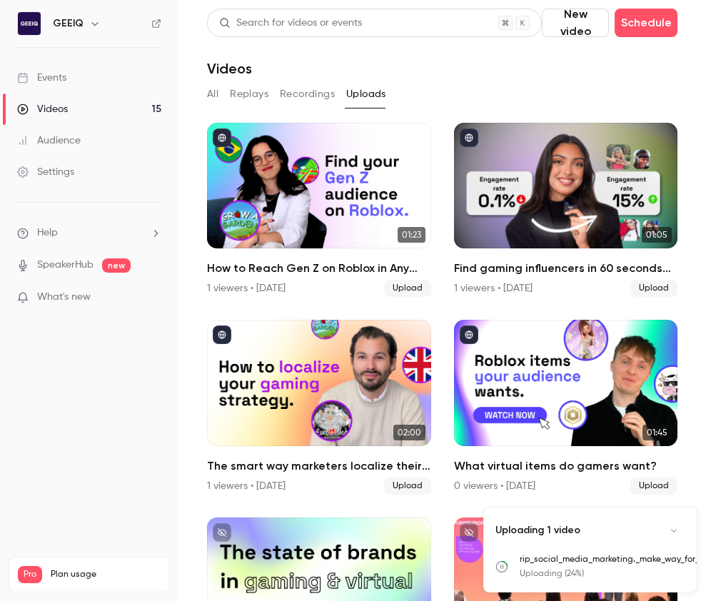
click at [220, 93] on div "All Replays Recordings Uploads" at bounding box center [442, 94] width 471 height 23
click at [210, 89] on button "All" at bounding box center [212, 94] width 11 height 23
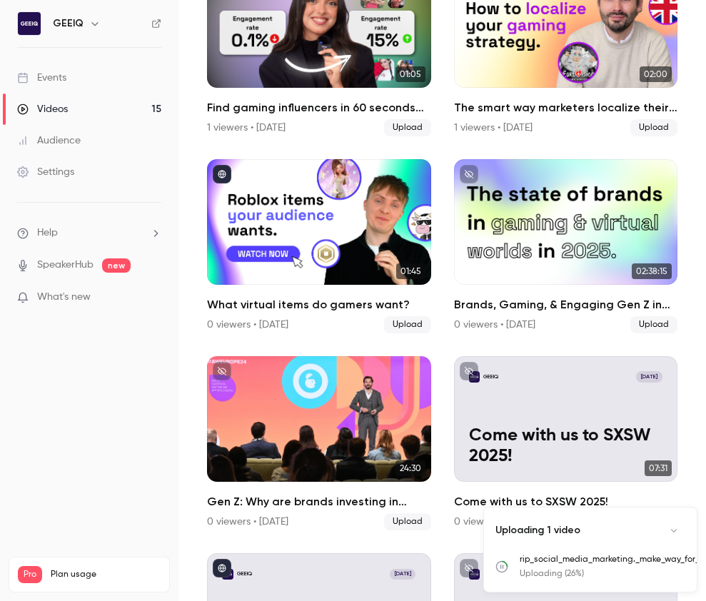
scroll to position [386, 0]
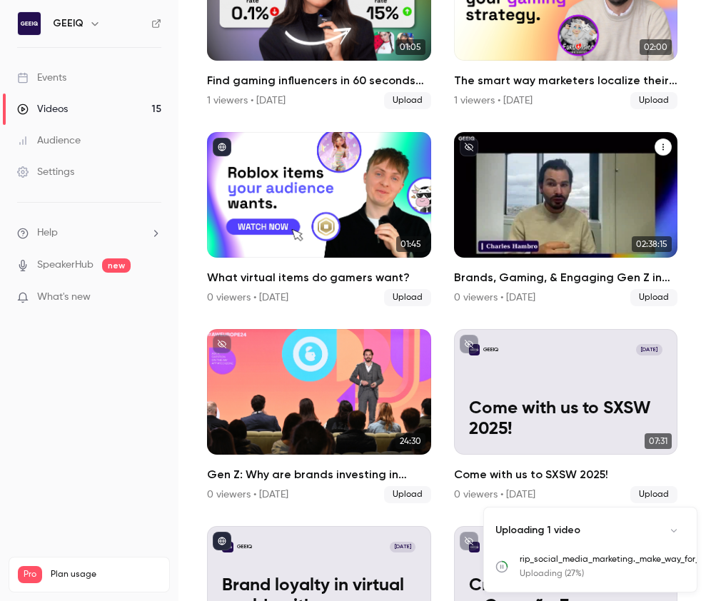
click at [661, 149] on icon "Brands, Gaming, & Engaging Gen Z in 2024" at bounding box center [663, 147] width 9 height 9
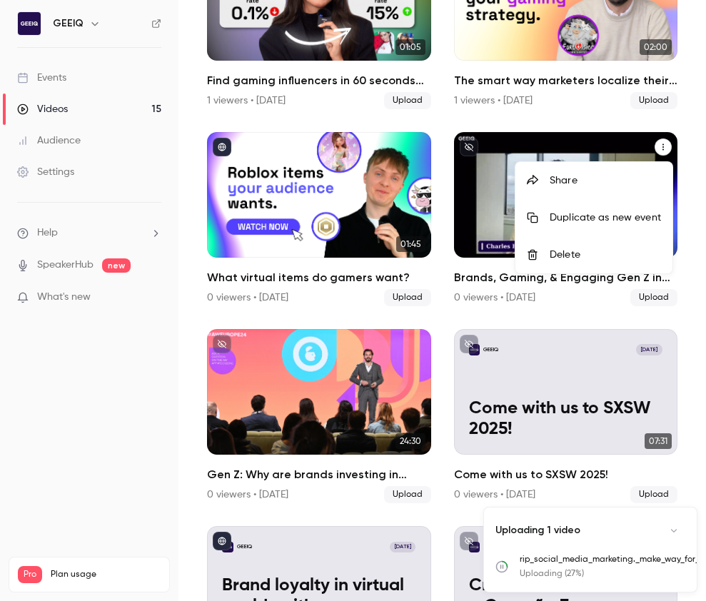
click at [661, 149] on div at bounding box center [353, 300] width 706 height 601
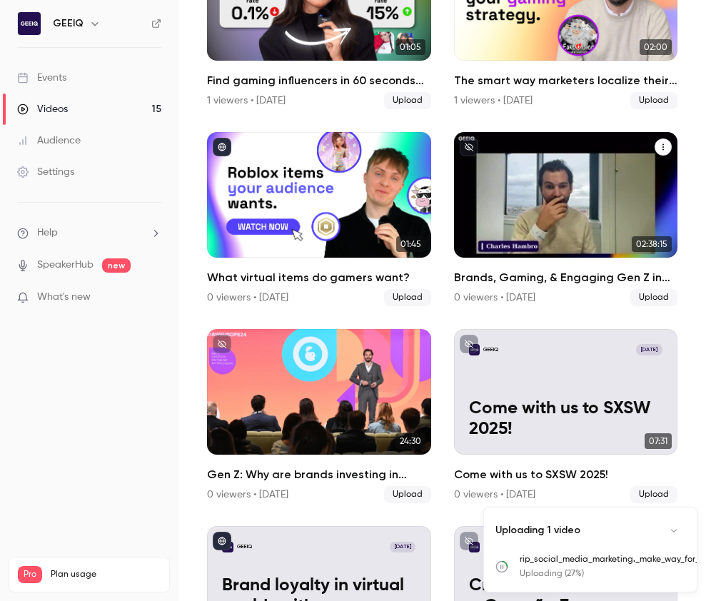
click at [553, 152] on div "Brands, Gaming, & Engaging Gen Z in 2024" at bounding box center [566, 195] width 224 height 126
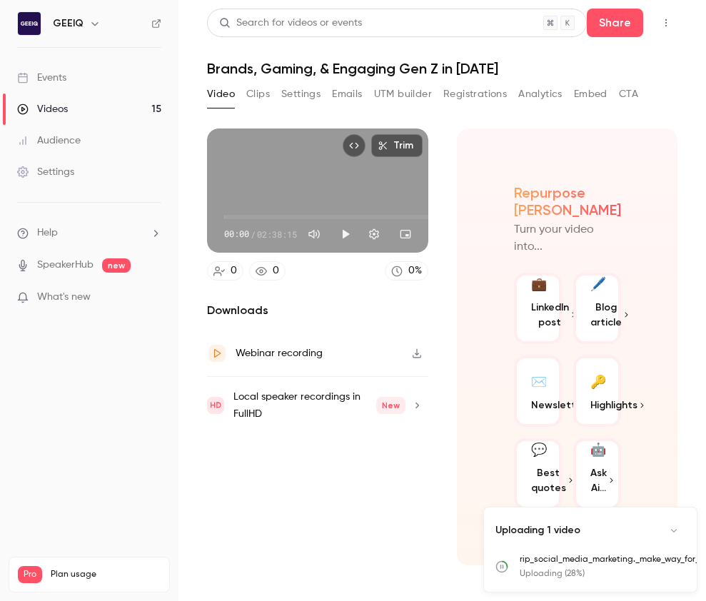
click at [661, 22] on icon "Top Bar Actions" at bounding box center [666, 23] width 11 height 10
click at [614, 63] on div "Publish on Channel" at bounding box center [611, 59] width 111 height 14
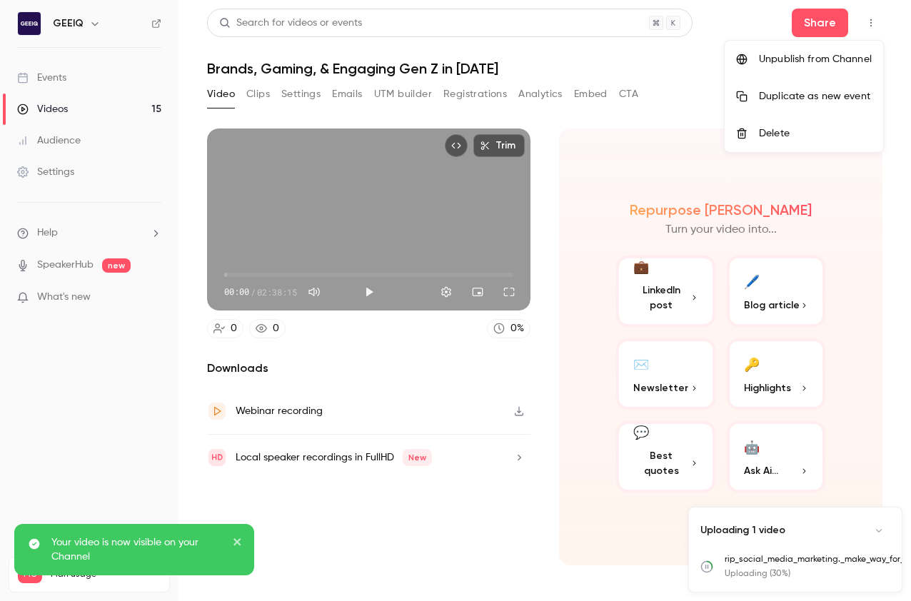
click at [295, 82] on div at bounding box center [455, 300] width 911 height 601
click at [295, 91] on button "Settings" at bounding box center [300, 94] width 39 height 23
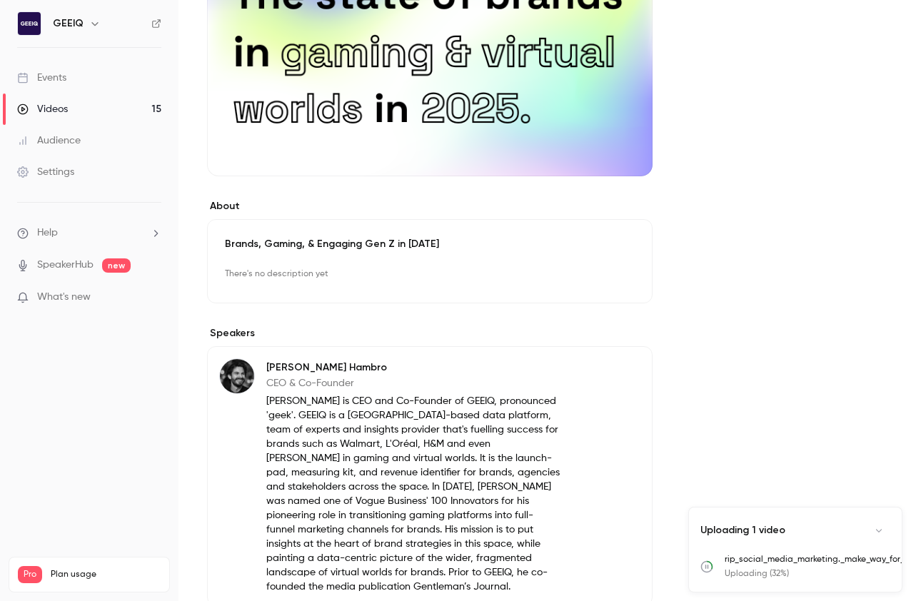
scroll to position [370, 0]
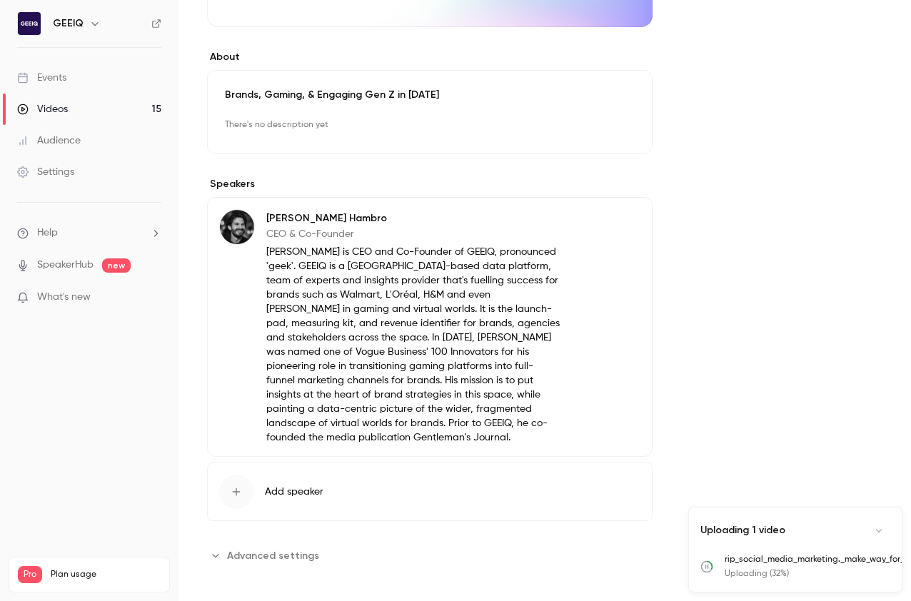
click at [289, 481] on button "Add speaker" at bounding box center [430, 492] width 446 height 59
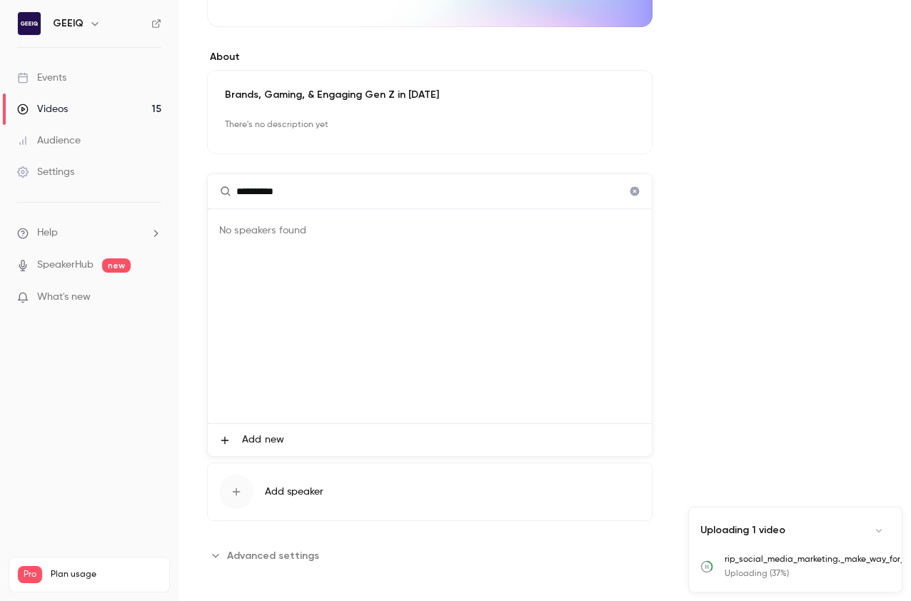
click at [266, 196] on input "**********" at bounding box center [430, 191] width 444 height 34
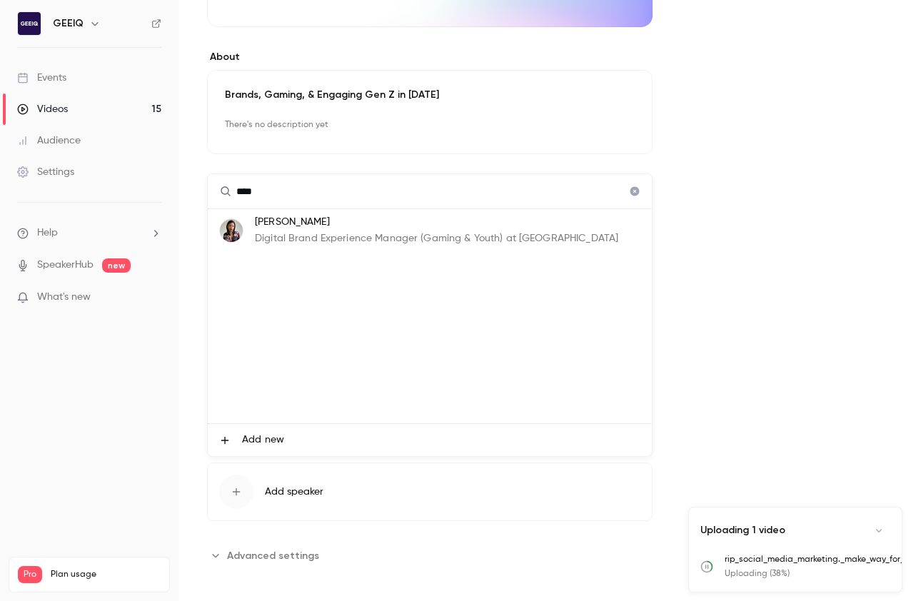
type input "****"
click at [289, 228] on p "[PERSON_NAME]" at bounding box center [437, 222] width 364 height 15
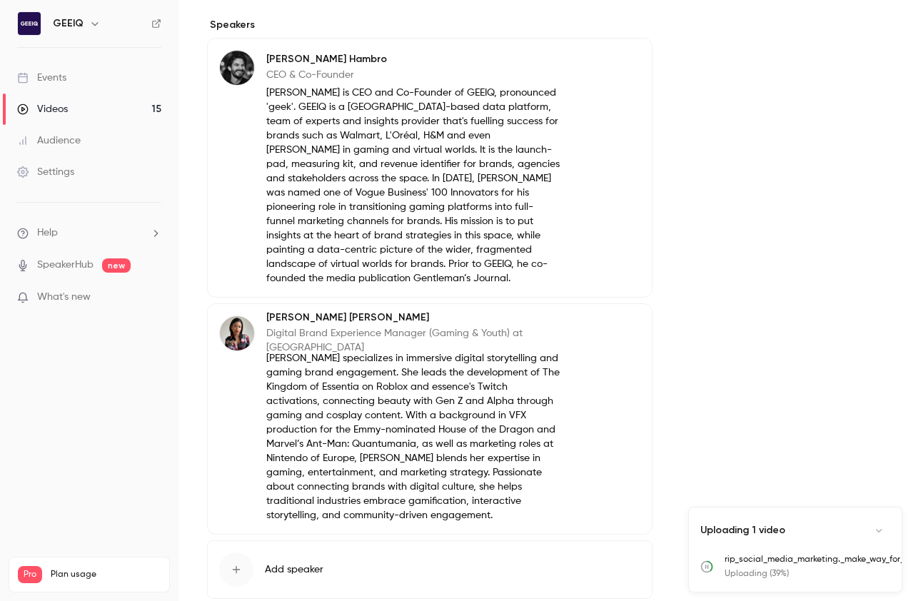
scroll to position [607, 0]
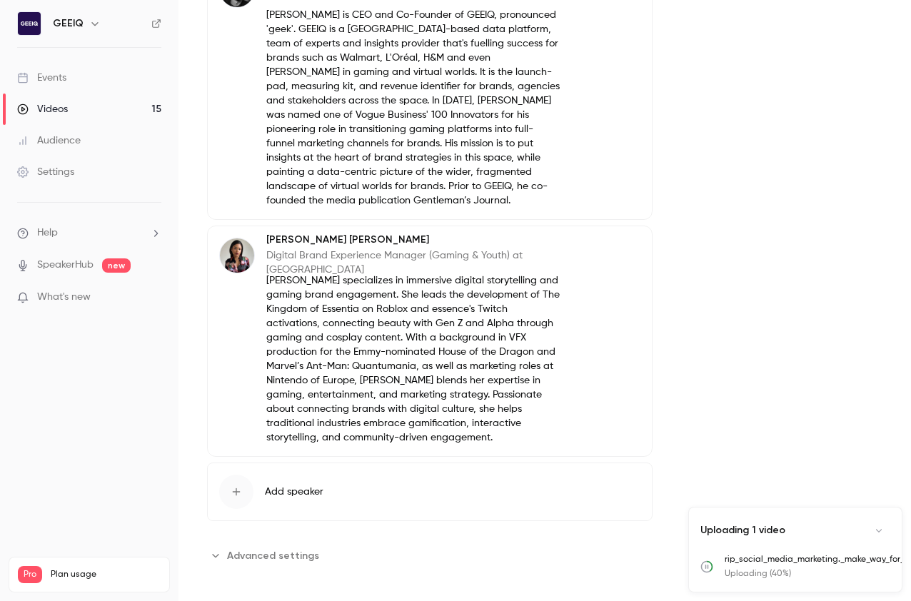
click at [741, 341] on div "About Brands, Gaming, & Engaging Gen Z in 2024 There's no description yet Edit …" at bounding box center [545, 61] width 676 height 1080
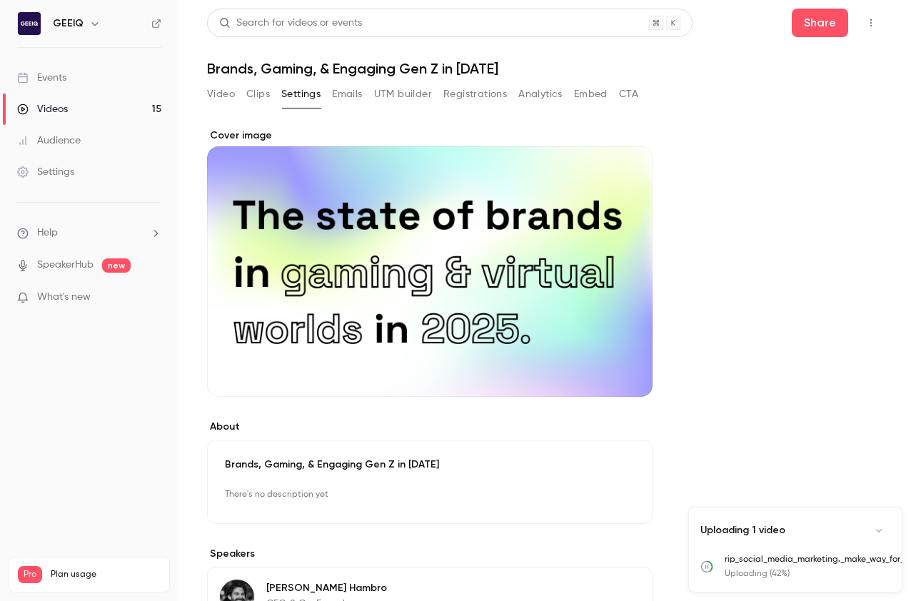
click at [84, 114] on link "Videos 15" at bounding box center [89, 109] width 179 height 31
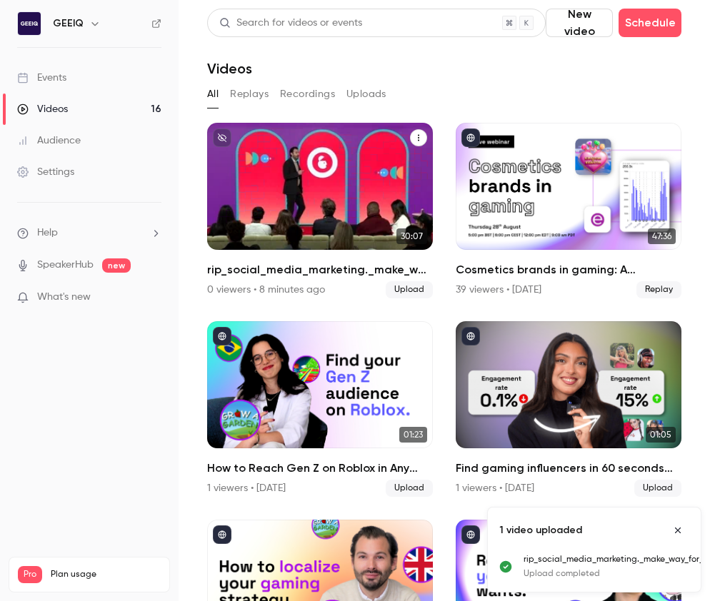
click at [421, 142] on button "rip_social_media_marketing._make_way_for_gaming. (1080p)" at bounding box center [418, 137] width 17 height 17
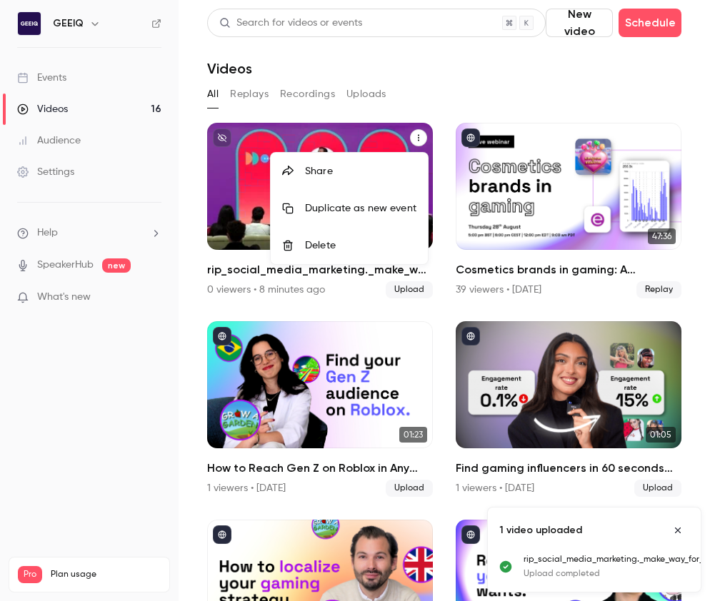
click at [225, 171] on div at bounding box center [355, 300] width 710 height 601
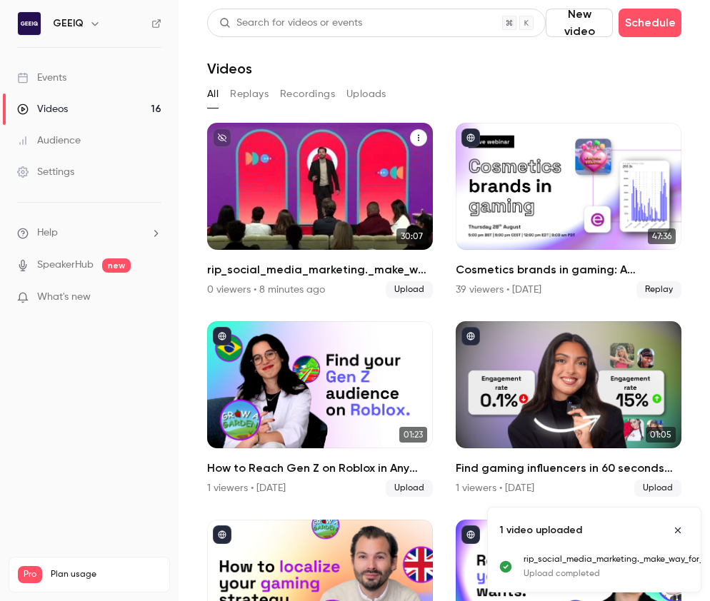
click at [262, 146] on div "GEEIQ Sep 2" at bounding box center [319, 143] width 195 height 11
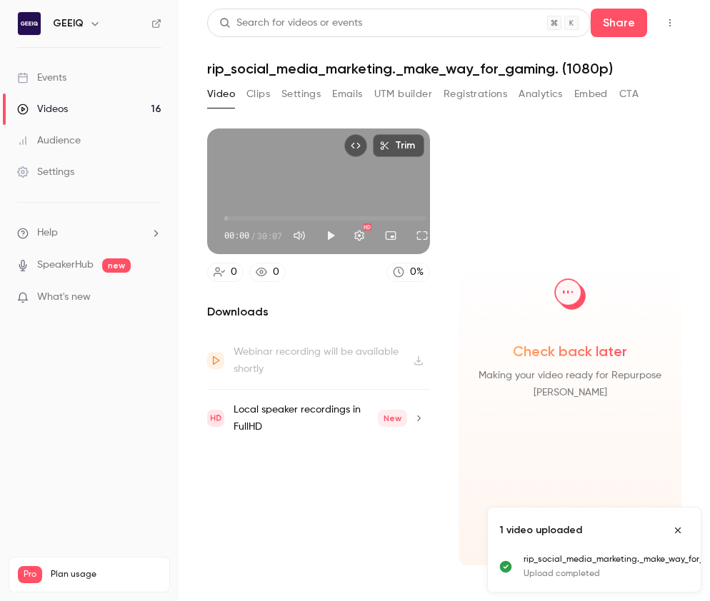
click at [309, 92] on button "Settings" at bounding box center [300, 94] width 39 height 23
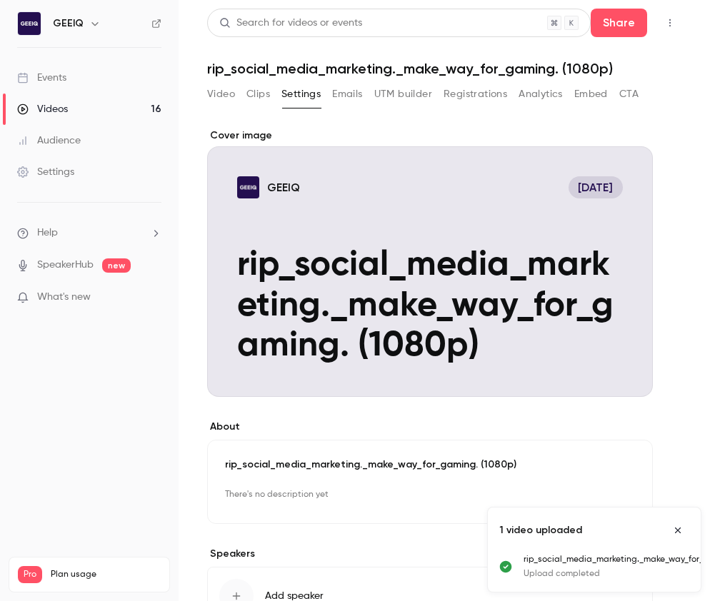
click at [304, 461] on p "rip_social_media_marketing._make_way_for_gaming. (1080p)" at bounding box center [430, 465] width 410 height 14
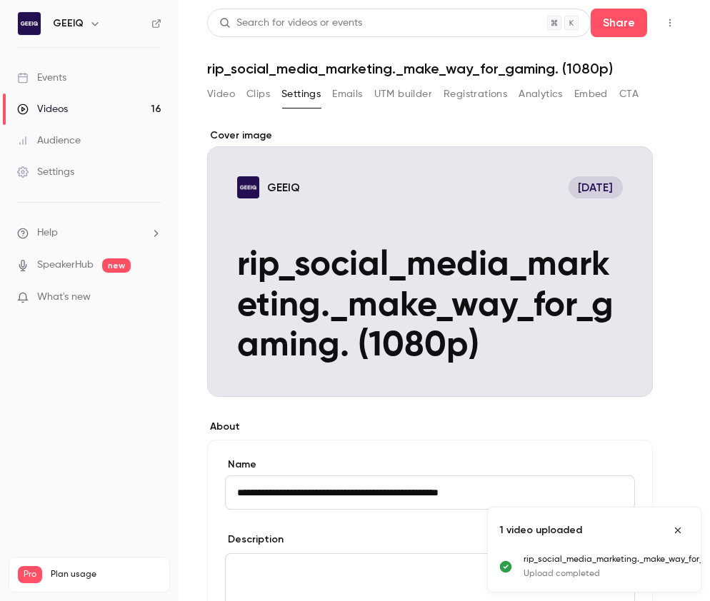
click at [299, 496] on input "**********" at bounding box center [430, 493] width 410 height 34
drag, startPoint x: 357, startPoint y: 492, endPoint x: 284, endPoint y: 491, distance: 72.9
click at [285, 491] on input "**********" at bounding box center [430, 493] width 410 height 34
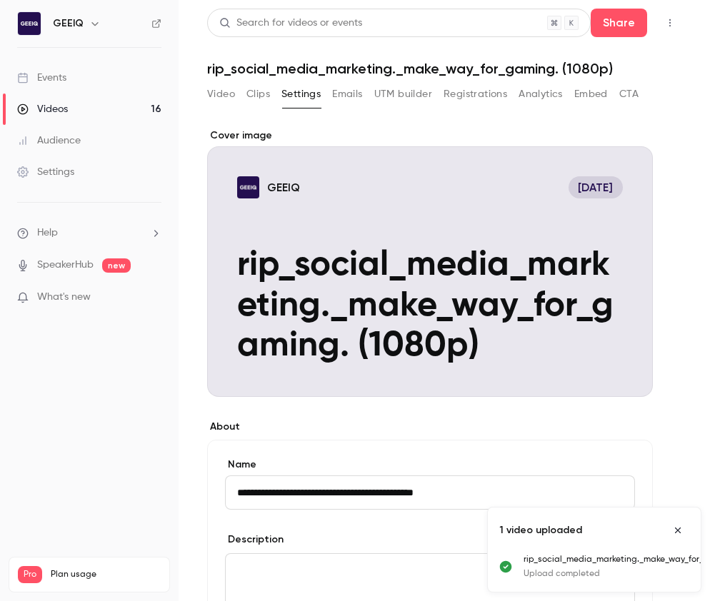
type input "**********"
click at [456, 451] on div "**********" at bounding box center [430, 595] width 446 height 310
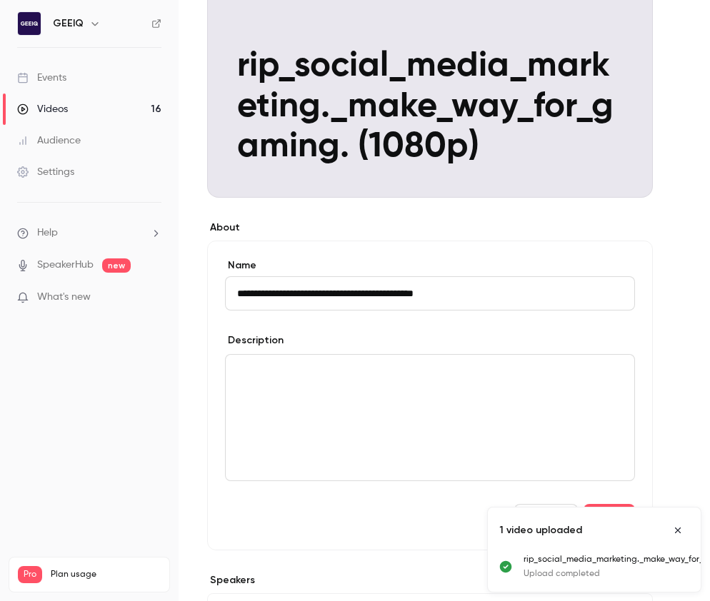
scroll to position [330, 0]
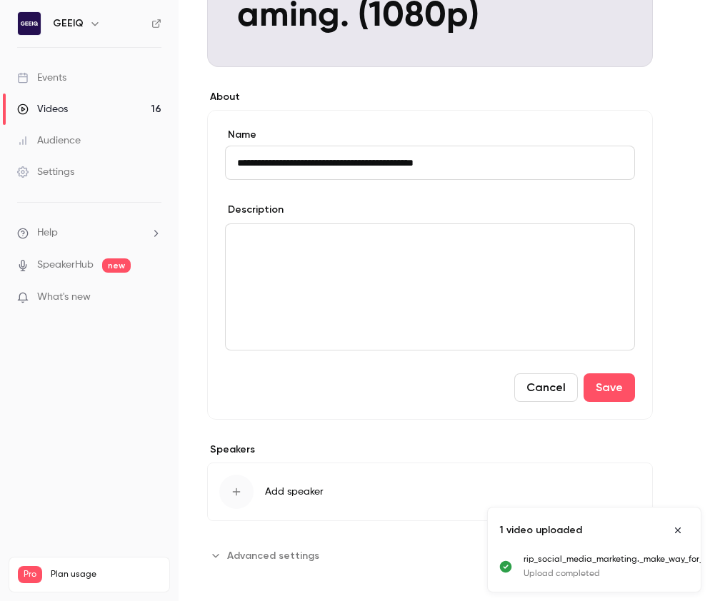
click at [321, 461] on section "Speakers Add speaker" at bounding box center [430, 482] width 446 height 79
click at [324, 476] on button "Add speaker" at bounding box center [430, 492] width 446 height 59
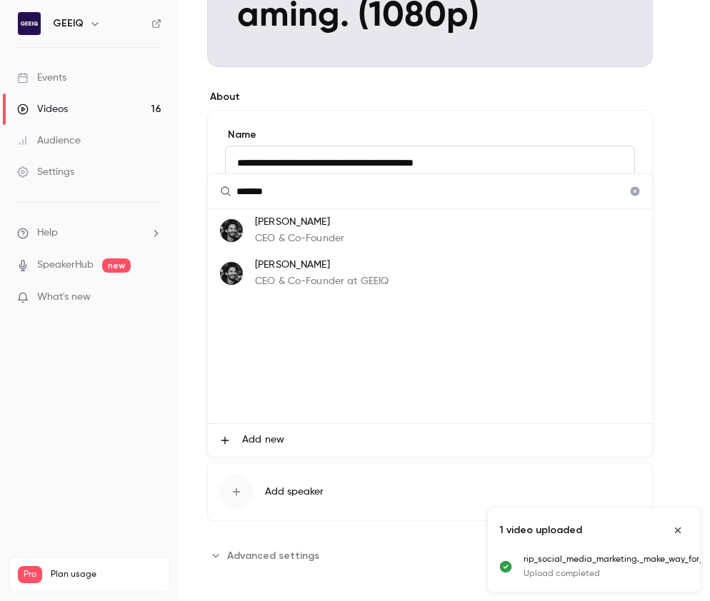
type input "*******"
click at [294, 229] on p "[PERSON_NAME]" at bounding box center [299, 222] width 89 height 15
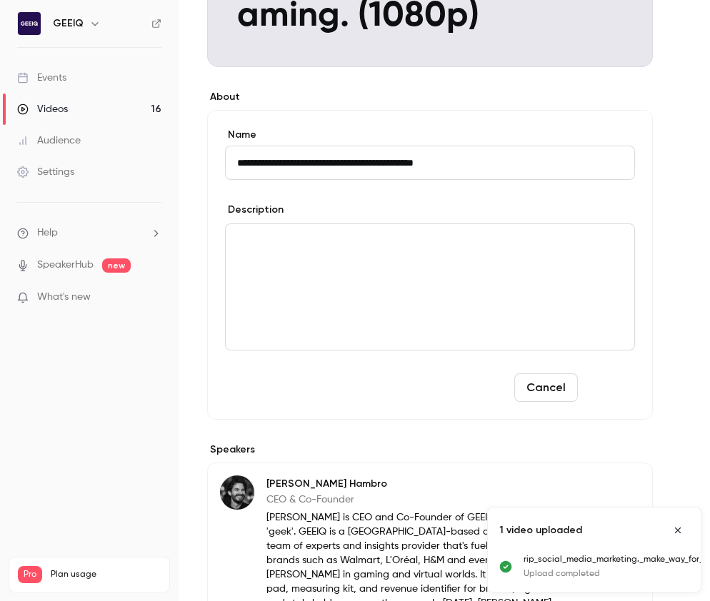
click at [624, 379] on button "Save" at bounding box center [608, 388] width 51 height 29
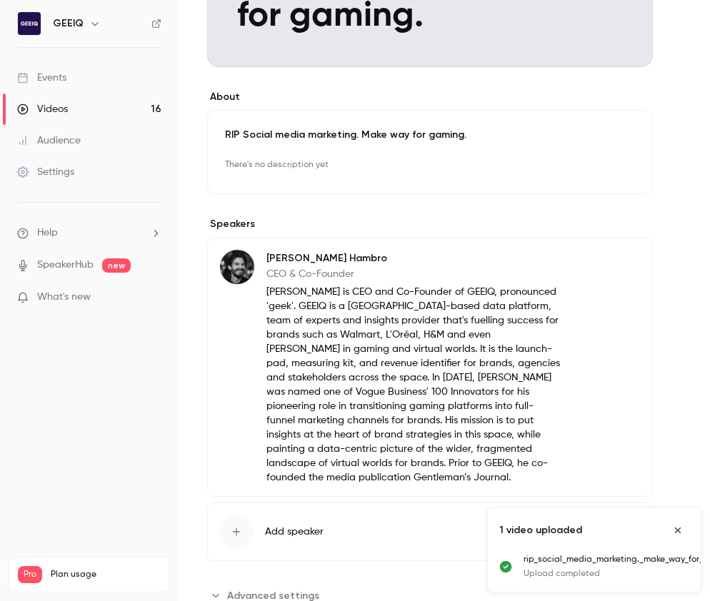
scroll to position [0, 0]
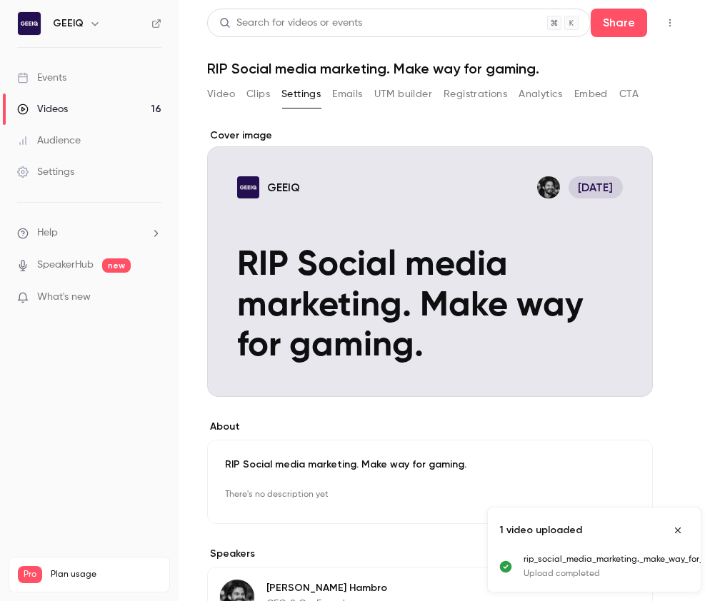
drag, startPoint x: 614, startPoint y: 26, endPoint x: 602, endPoint y: 69, distance: 43.9
click at [613, 26] on button "Share" at bounding box center [619, 23] width 56 height 29
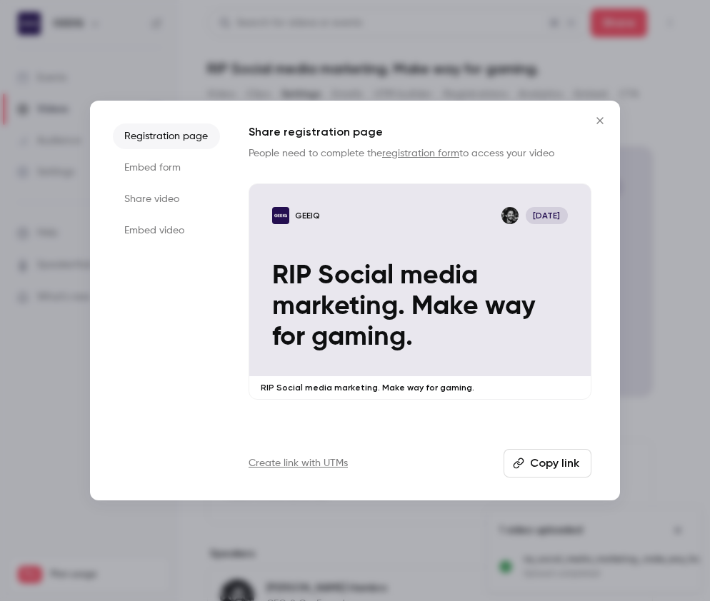
click at [524, 469] on icon "button" at bounding box center [518, 463] width 11 height 11
drag, startPoint x: 534, startPoint y: 468, endPoint x: 691, endPoint y: 403, distance: 170.7
click at [534, 468] on button "Copy link" at bounding box center [548, 463] width 88 height 29
click at [598, 123] on icon "Close" at bounding box center [599, 120] width 17 height 11
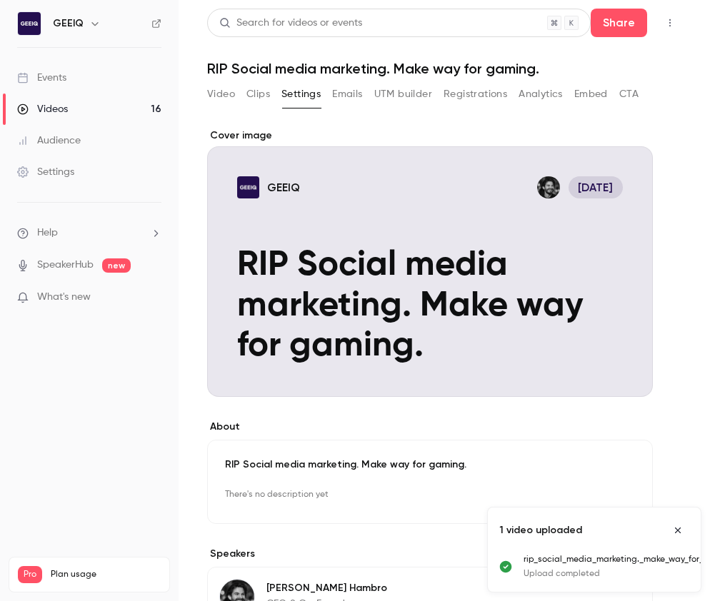
click at [682, 399] on main "**********" at bounding box center [444, 300] width 531 height 601
click at [685, 426] on main "**********" at bounding box center [444, 300] width 531 height 601
click at [89, 106] on link "Videos 16" at bounding box center [89, 109] width 179 height 31
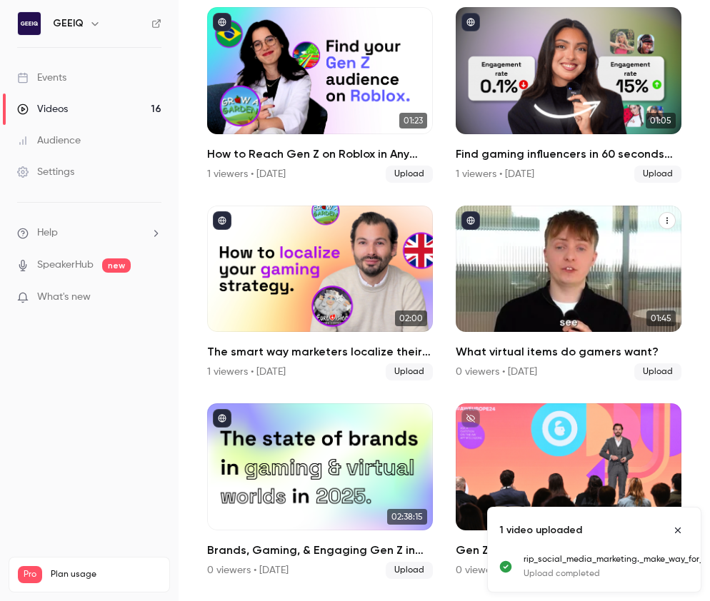
scroll to position [486, 0]
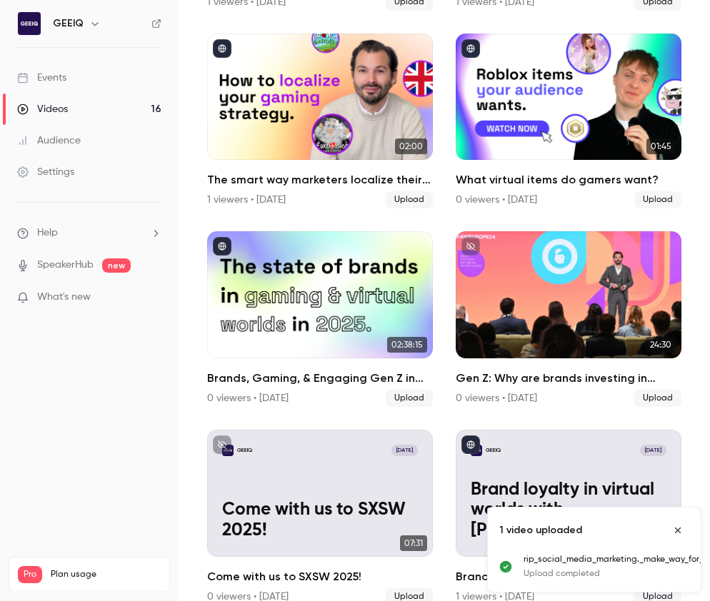
click at [677, 531] on icon "Close uploads list" at bounding box center [678, 531] width 6 height 6
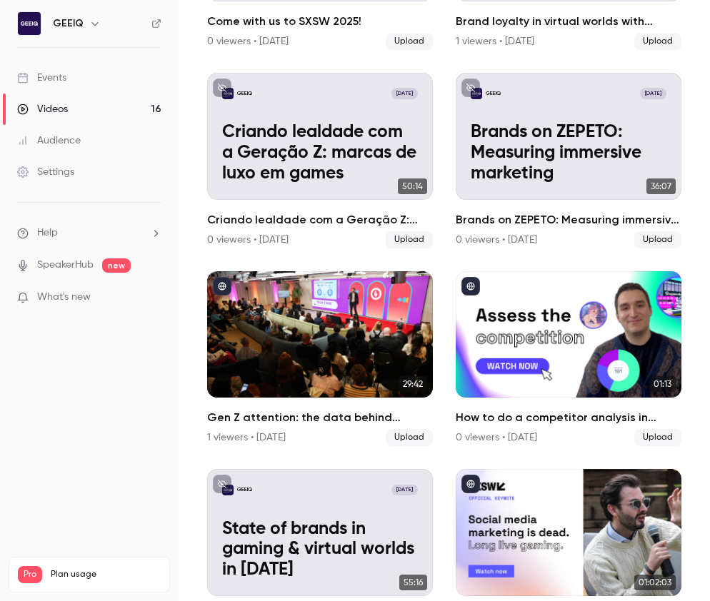
scroll to position [1083, 0]
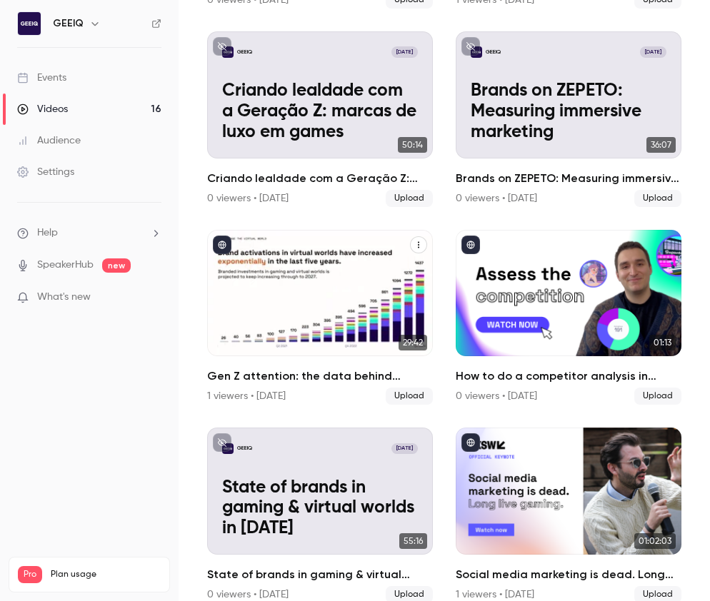
click at [315, 297] on div "Gen Z attention: the data behind brands in gaming 2024" at bounding box center [320, 293] width 226 height 127
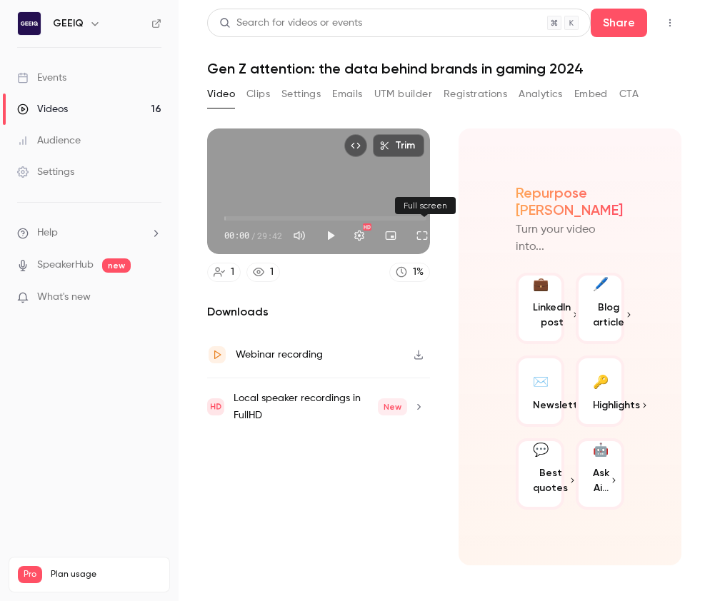
click at [422, 241] on button "Full screen" at bounding box center [422, 235] width 29 height 29
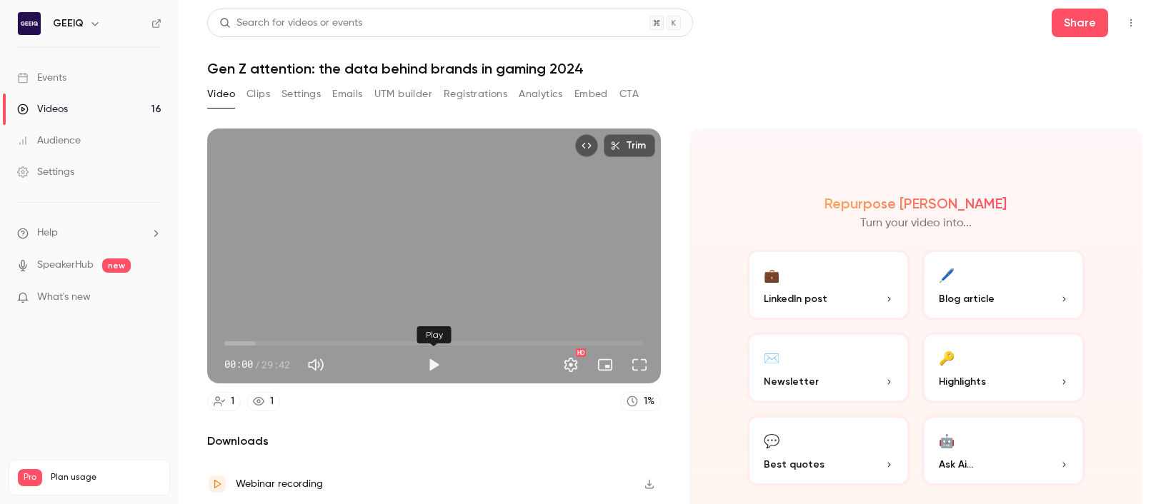
click at [434, 367] on button "Play" at bounding box center [433, 365] width 29 height 29
click at [322, 343] on span "06:56" at bounding box center [433, 343] width 419 height 23
click at [409, 286] on div "Trim 06:58 06:58 / 29:42 HD" at bounding box center [434, 256] width 454 height 255
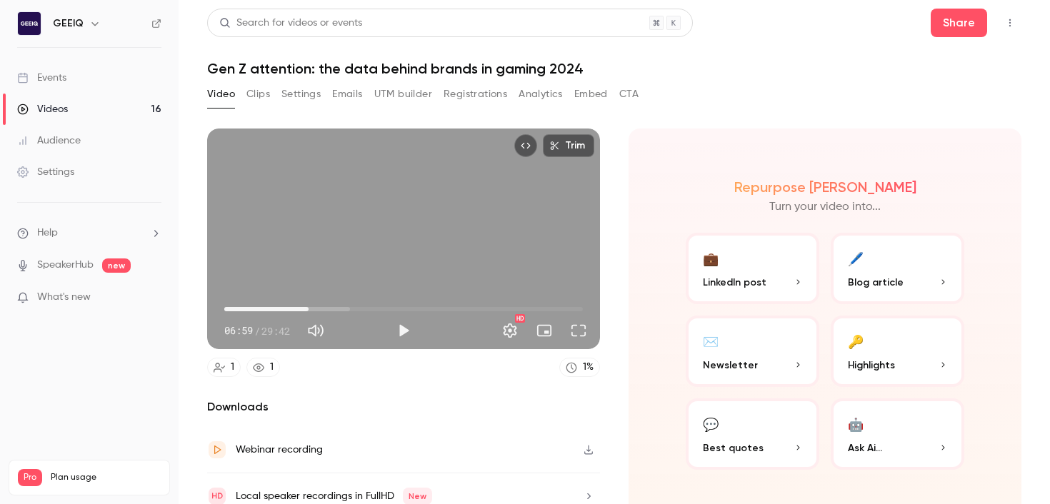
click at [374, 254] on div "Trim 06:59 06:59 / 29:42 HD" at bounding box center [403, 239] width 393 height 221
click at [574, 328] on button "Full screen" at bounding box center [578, 330] width 29 height 29
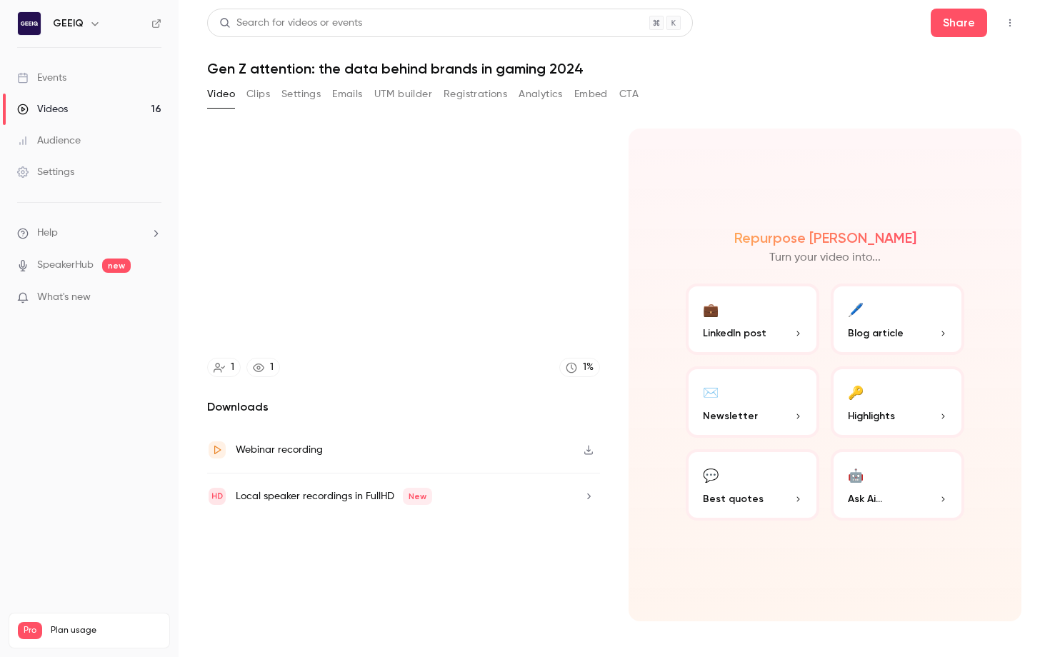
click at [574, 300] on video at bounding box center [525, 328] width 1050 height 657
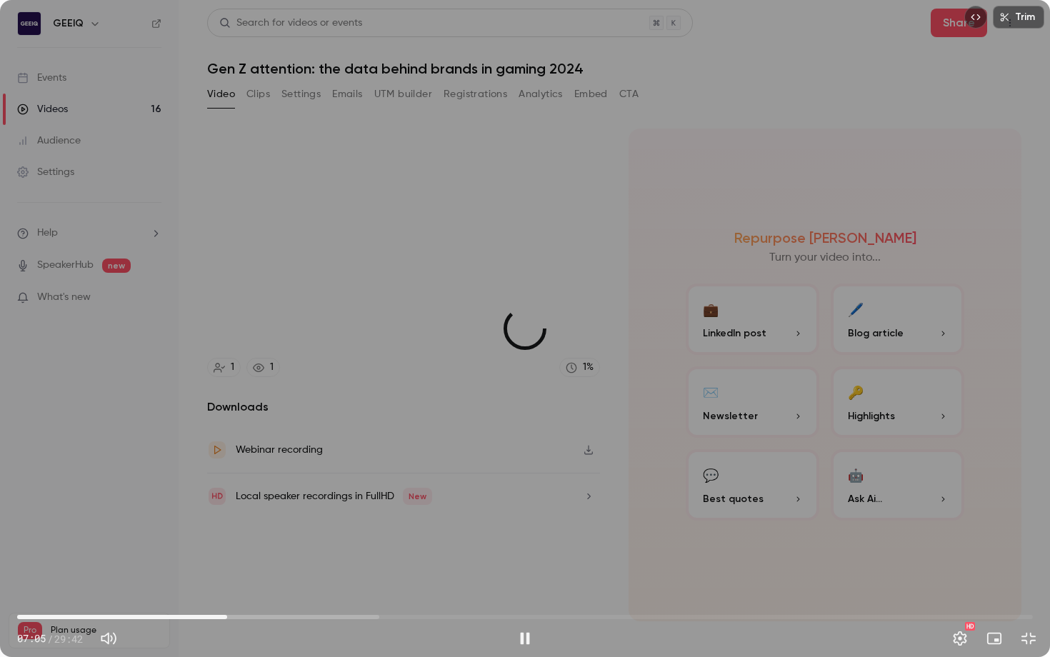
click at [227, 601] on span "06:08" at bounding box center [525, 617] width 1016 height 23
click at [577, 462] on div "Trim 06:11 06:11 / 29:42 HD" at bounding box center [525, 328] width 1050 height 657
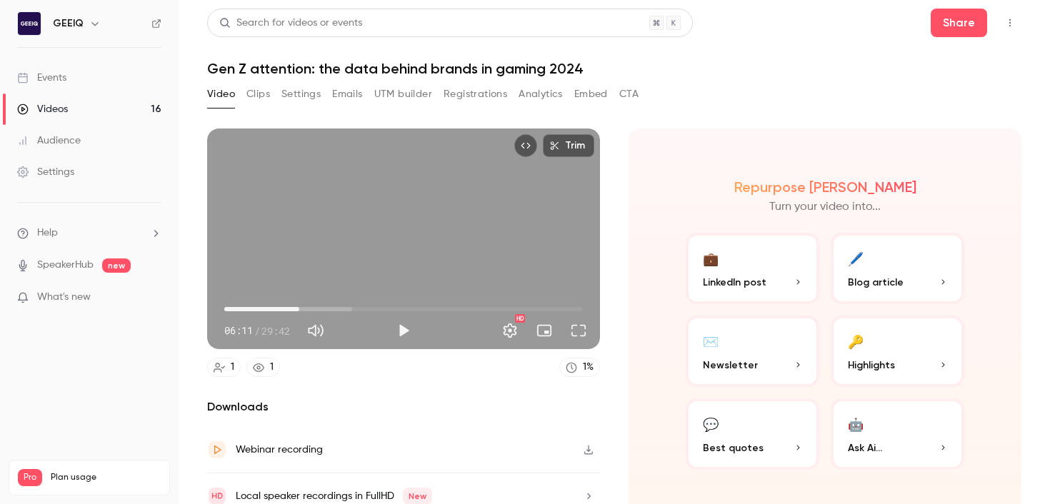
click at [319, 311] on span "06:11" at bounding box center [403, 309] width 359 height 23
click at [339, 311] on span "07:52" at bounding box center [403, 309] width 359 height 23
click at [368, 312] on span "11:53" at bounding box center [403, 309] width 359 height 23
click at [423, 313] on span "16:27" at bounding box center [403, 309] width 359 height 23
click at [499, 309] on span "16:27" at bounding box center [403, 309] width 359 height 23
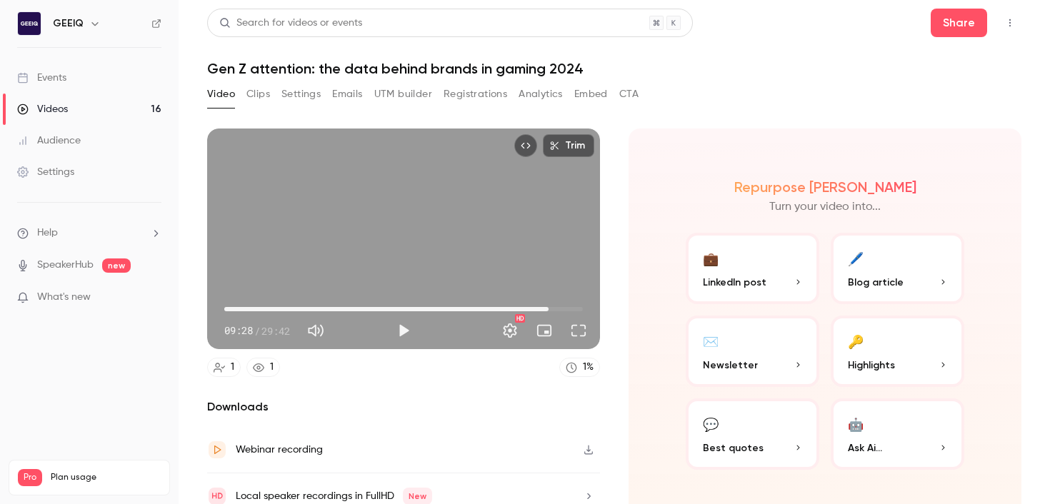
click at [549, 308] on span "26:51" at bounding box center [403, 309] width 359 height 23
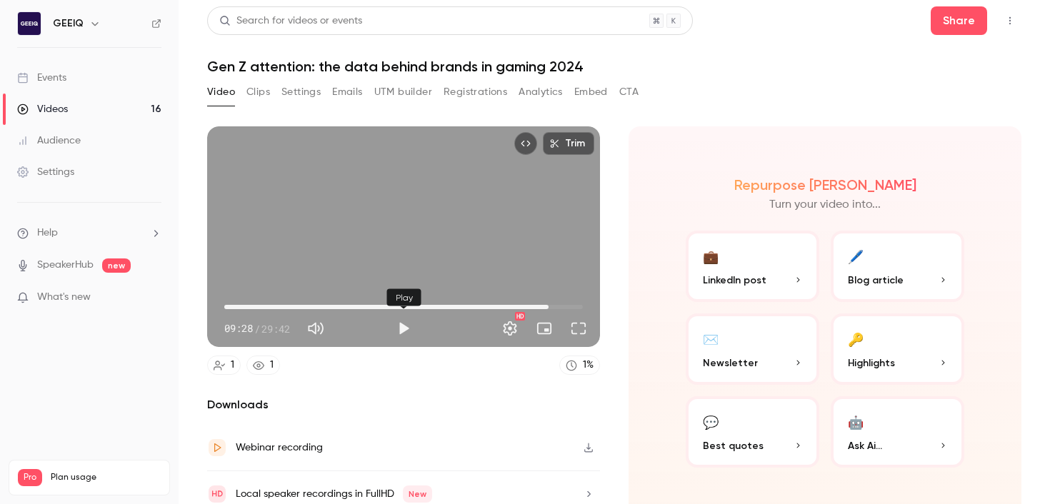
scroll to position [4, 0]
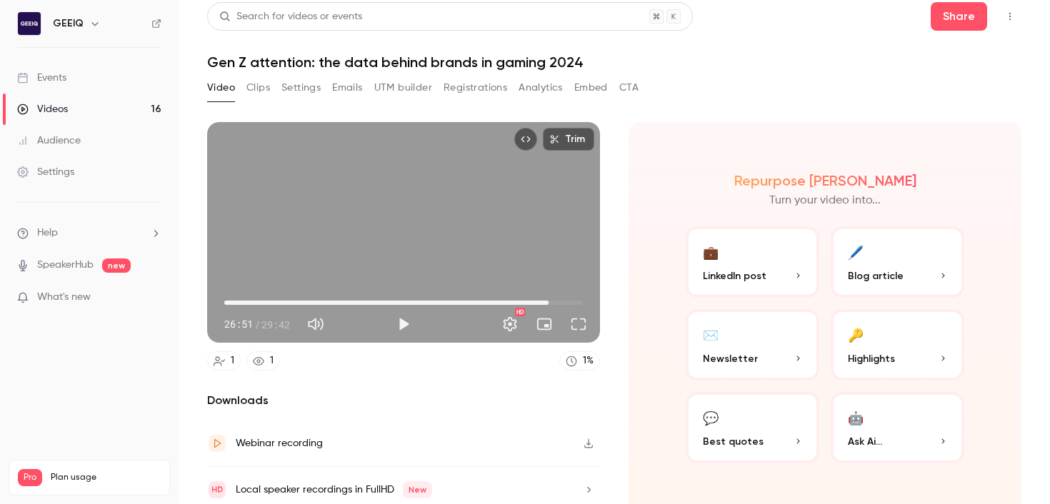
click at [231, 306] on span "26:51" at bounding box center [403, 302] width 359 height 23
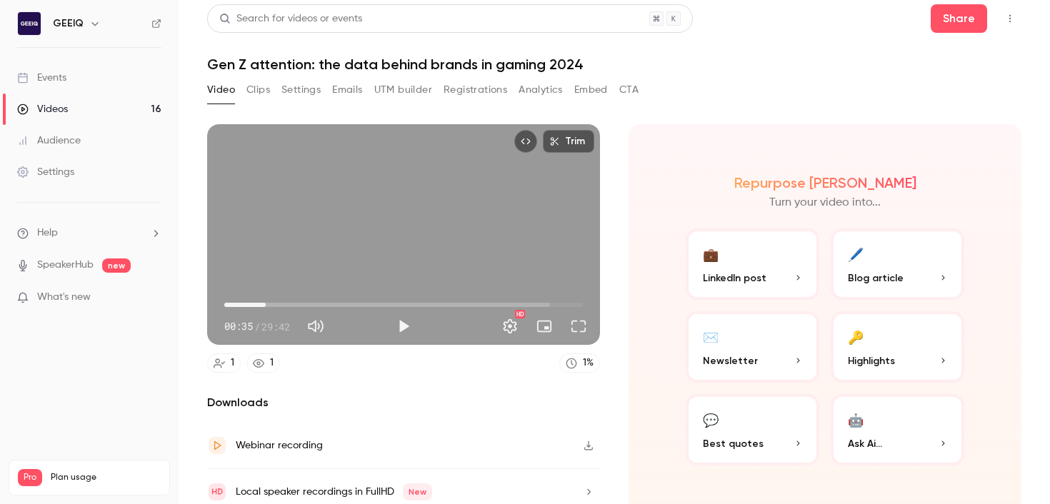
click at [266, 306] on span "03:25" at bounding box center [403, 305] width 359 height 23
click at [328, 305] on span "03:25" at bounding box center [403, 304] width 359 height 23
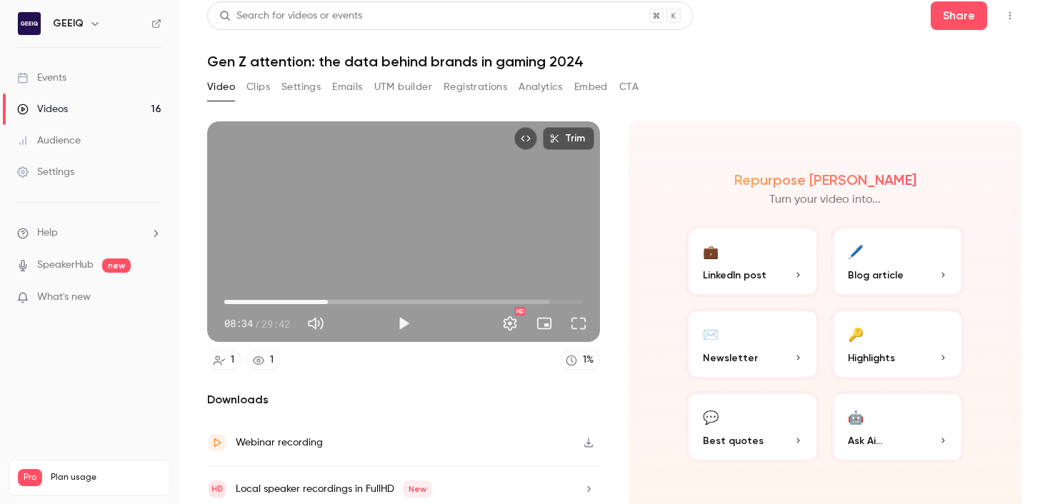
click at [381, 303] on span "08:34" at bounding box center [403, 302] width 359 height 23
click at [437, 304] on span "17:38" at bounding box center [403, 302] width 359 height 23
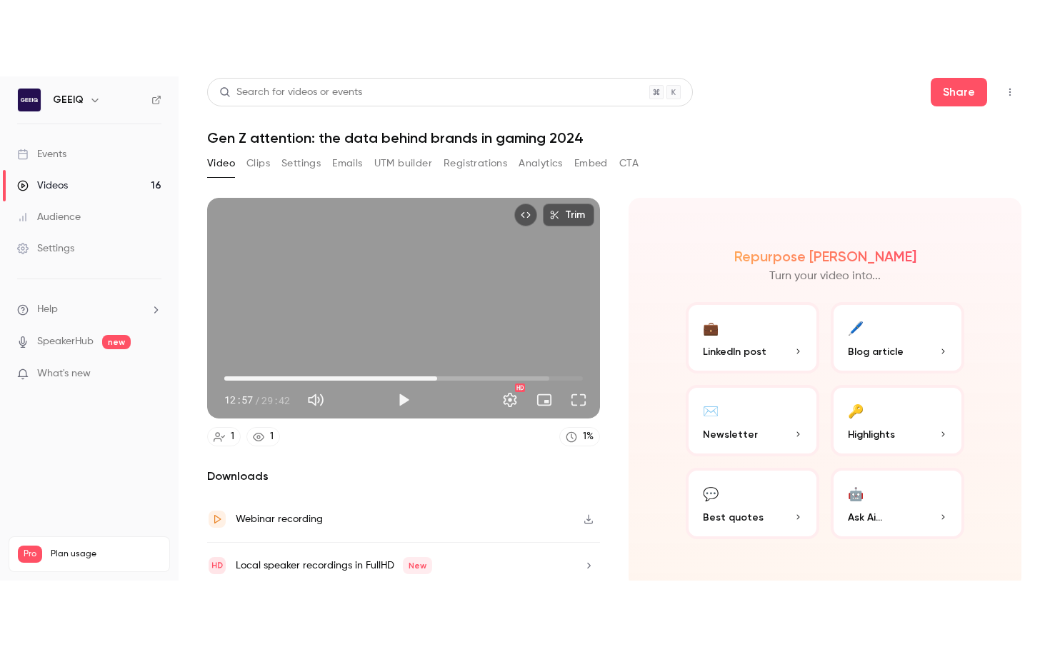
scroll to position [4, 0]
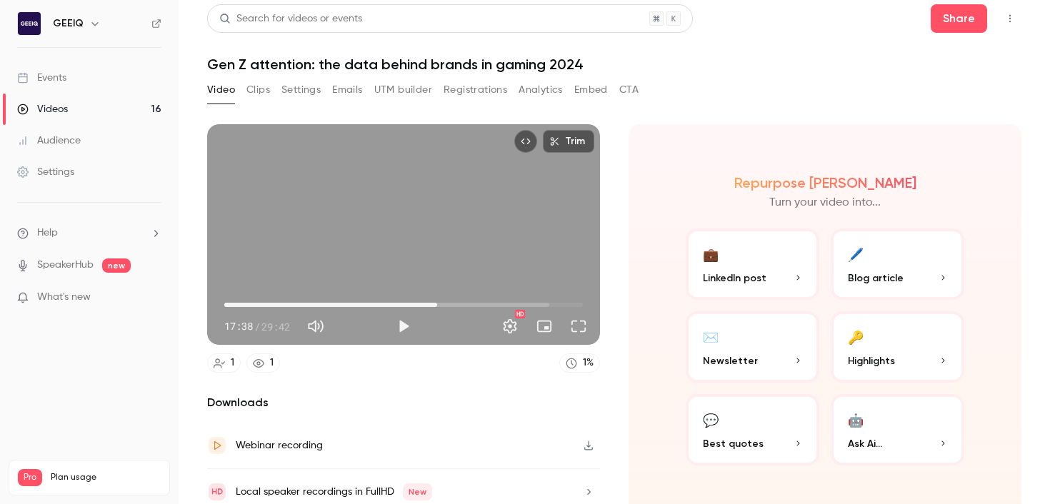
click at [406, 307] on span "17:38" at bounding box center [403, 305] width 359 height 23
click at [476, 306] on span "15:01" at bounding box center [403, 305] width 359 height 23
click at [439, 259] on div "Trim 20:53 20:53 / 29:42 HD" at bounding box center [403, 234] width 393 height 221
click at [582, 334] on button "Full screen" at bounding box center [578, 326] width 29 height 29
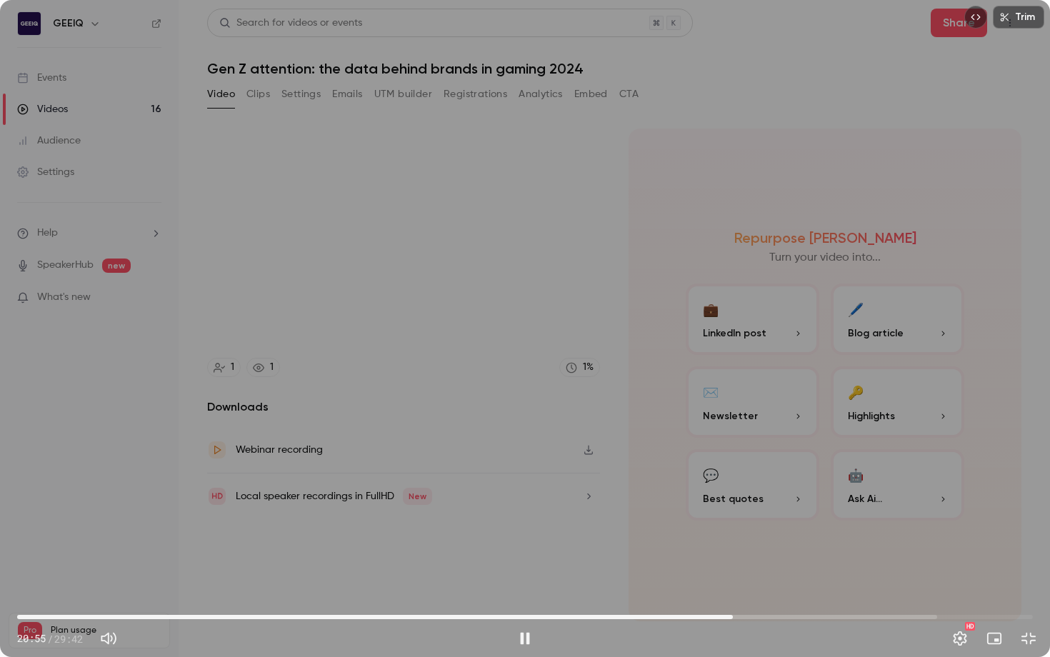
type input "******"
click at [640, 476] on div "Trim 21:05 21:05 / 29:42 HD" at bounding box center [525, 328] width 1050 height 657
click at [581, 516] on div "Trim 21:05 21:05 / 29:42 HD" at bounding box center [525, 328] width 1050 height 657
type input "******"
click at [637, 479] on div "Trim 21:11 21:11 / 29:42 HD" at bounding box center [525, 328] width 1050 height 657
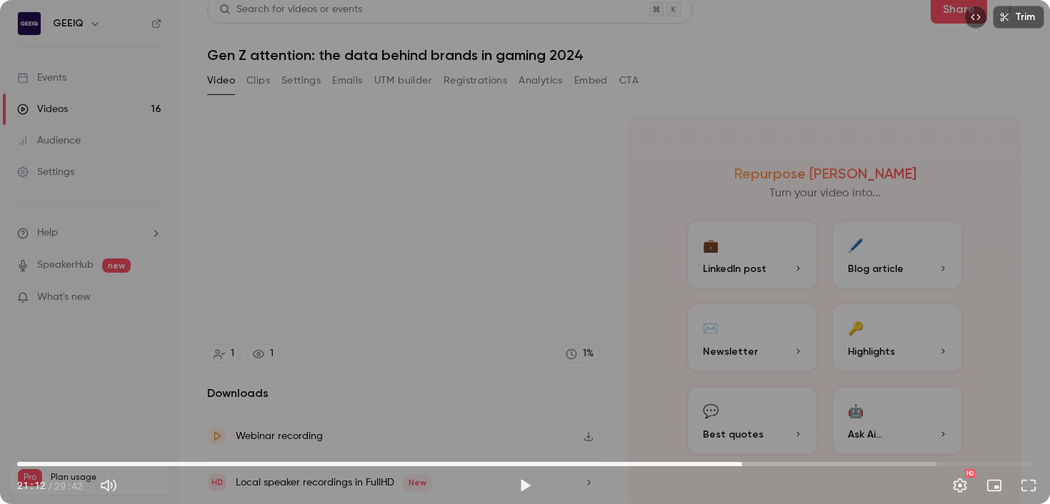
scroll to position [15, 0]
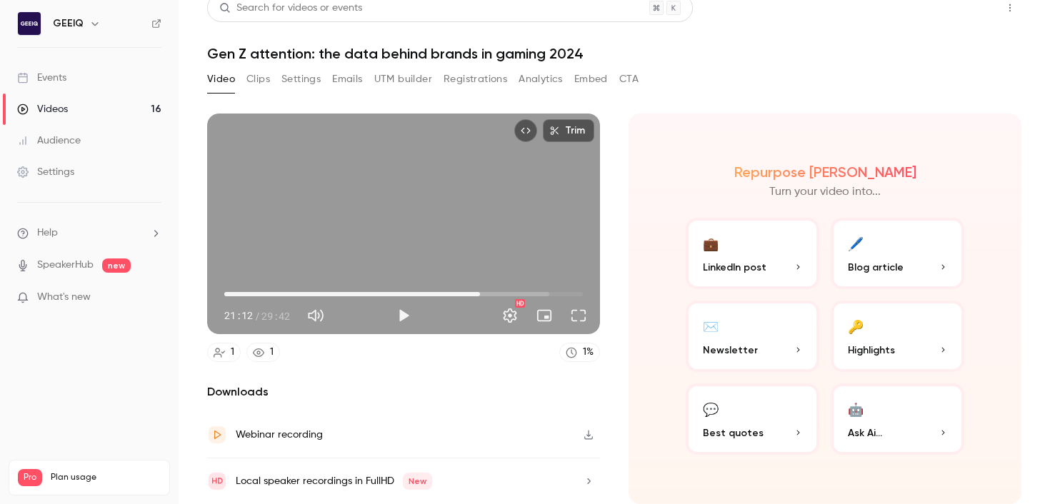
click at [741, 6] on button "Share" at bounding box center [959, 8] width 56 height 29
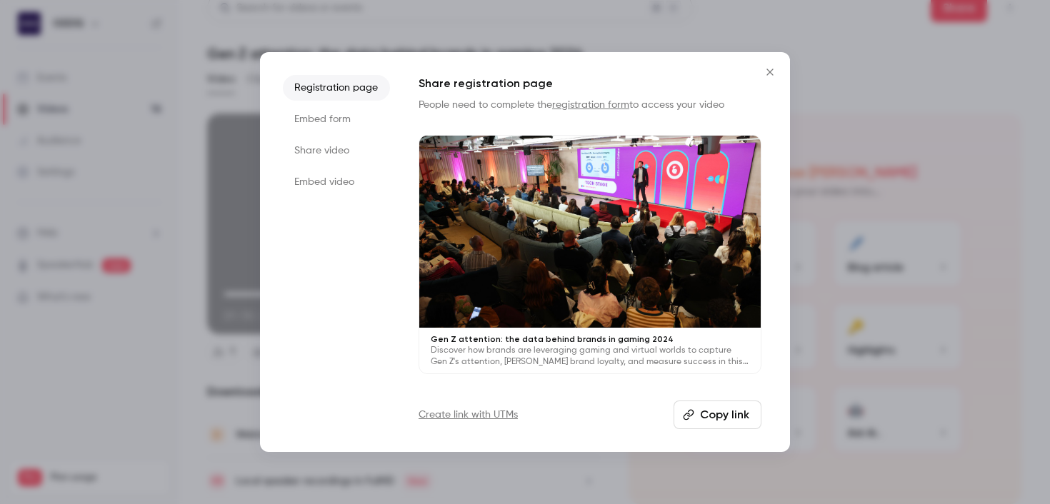
click at [736, 411] on button "Copy link" at bounding box center [717, 415] width 88 height 29
click at [741, 228] on div at bounding box center [525, 252] width 1050 height 504
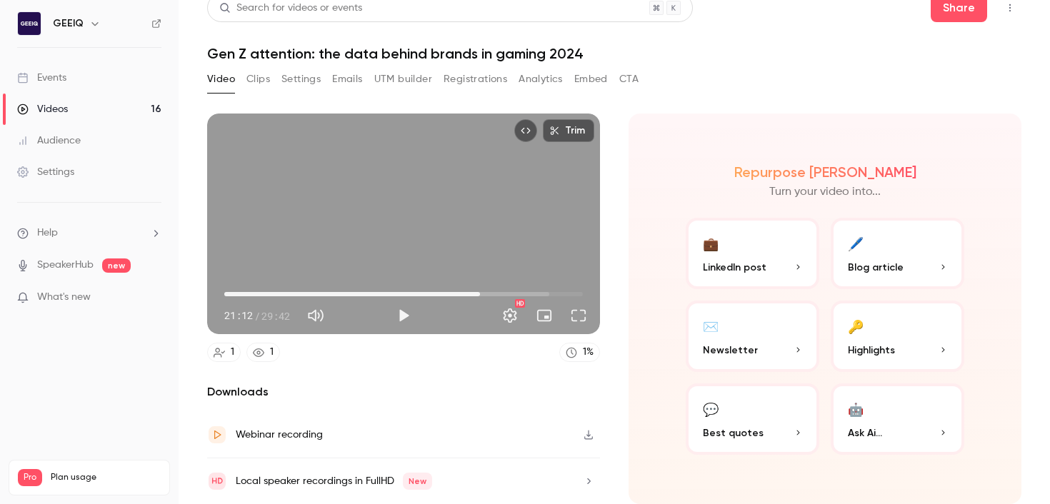
scroll to position [9, 0]
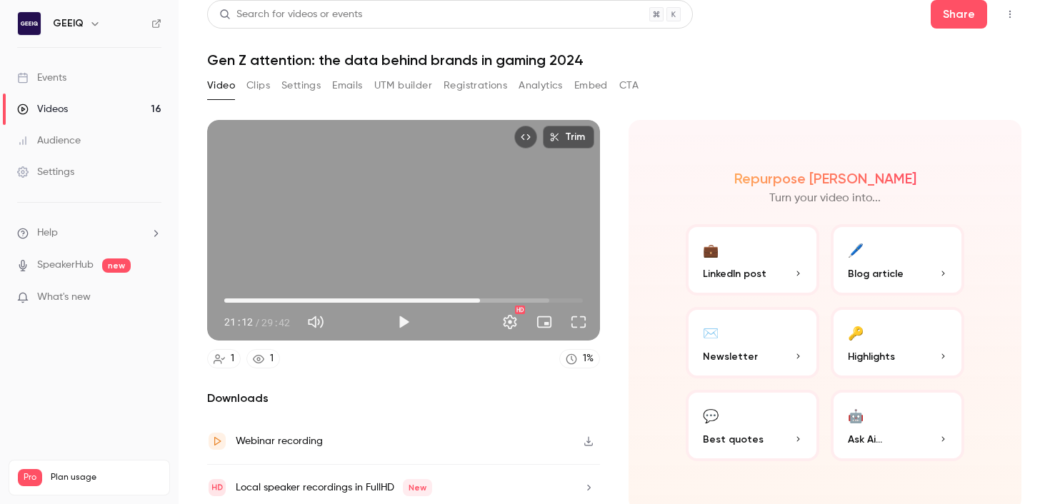
click at [76, 108] on link "Videos 16" at bounding box center [89, 109] width 179 height 31
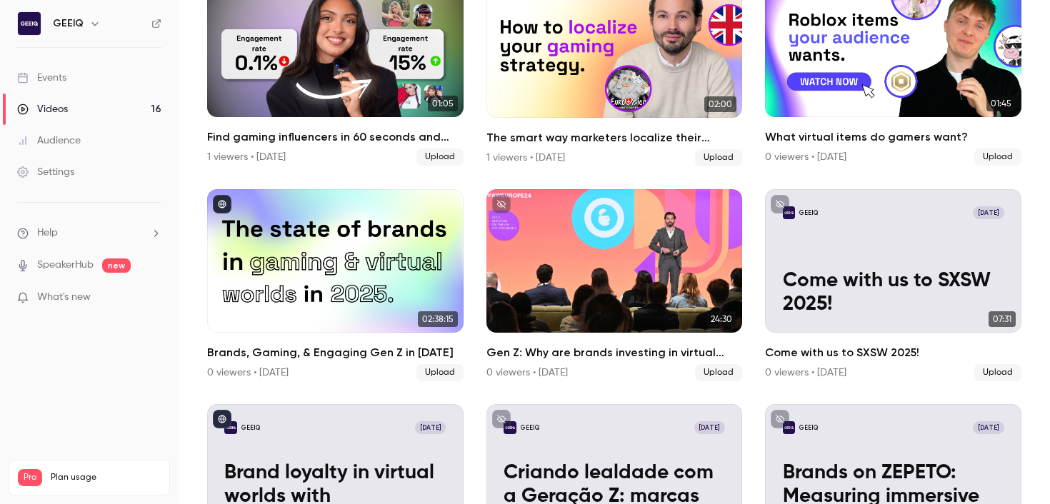
scroll to position [380, 0]
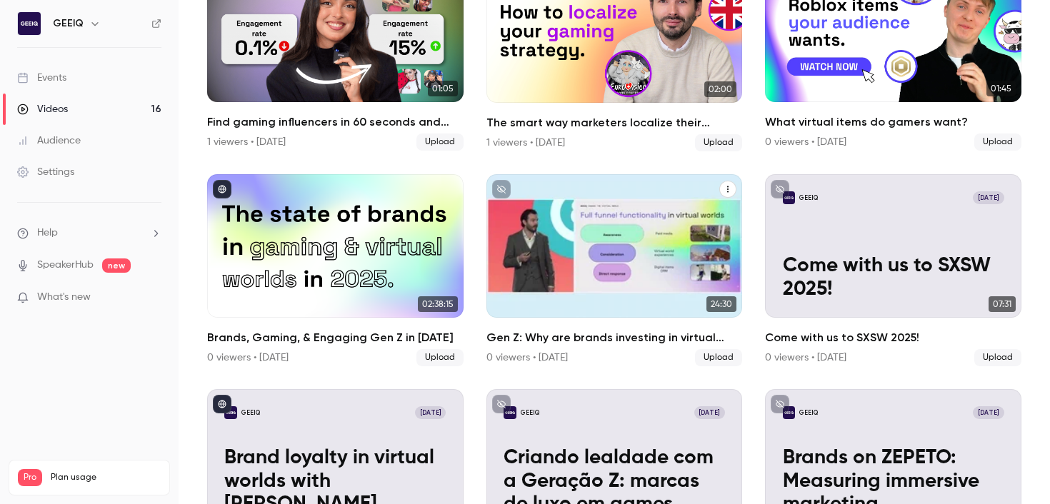
click at [500, 188] on icon "unpublished" at bounding box center [501, 189] width 9 height 9
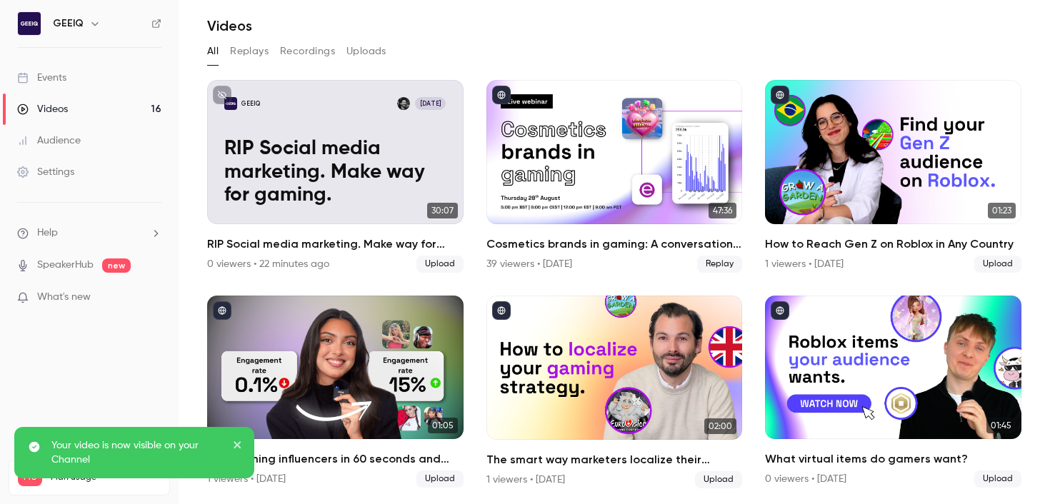
scroll to position [0, 0]
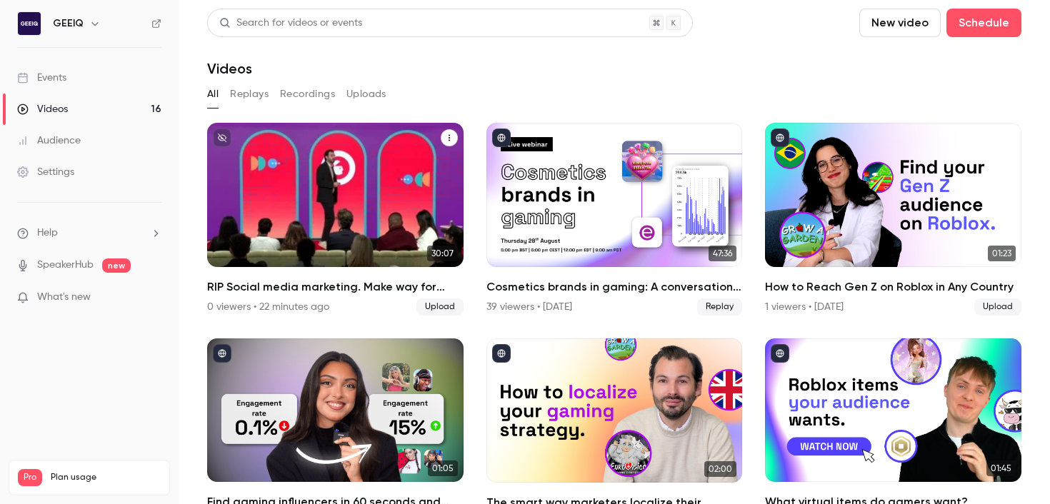
click at [225, 138] on icon "unpublished" at bounding box center [222, 138] width 9 height 9
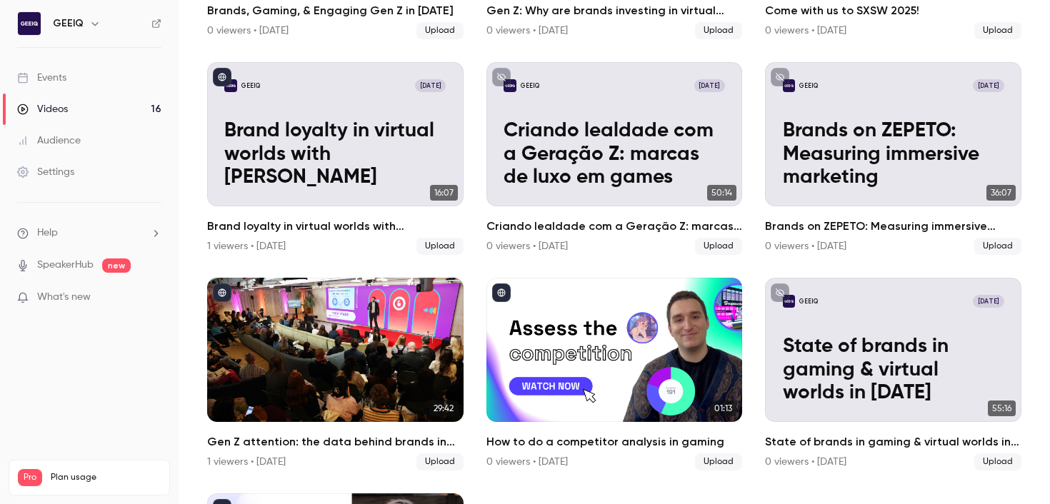
scroll to position [689, 0]
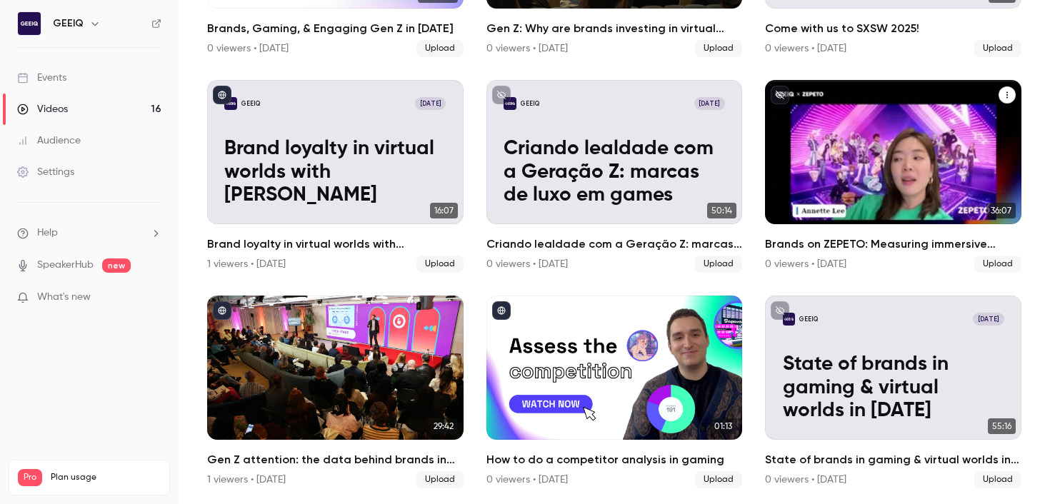
click at [741, 97] on icon "unpublished" at bounding box center [780, 95] width 9 height 9
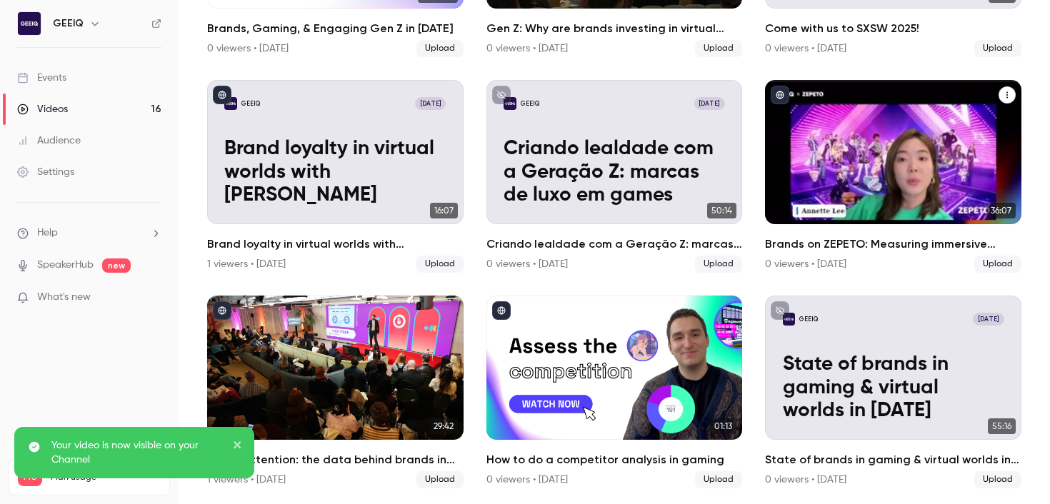
click at [741, 98] on icon "Brands on ZEPETO: Measuring immersive marketing" at bounding box center [1006, 95] width 1 height 6
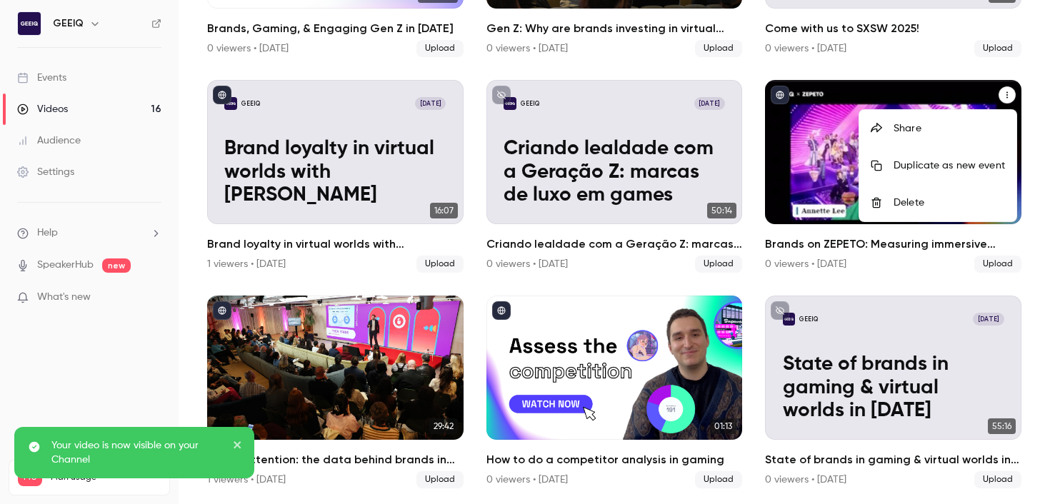
click at [741, 125] on div "Share" at bounding box center [948, 128] width 111 height 14
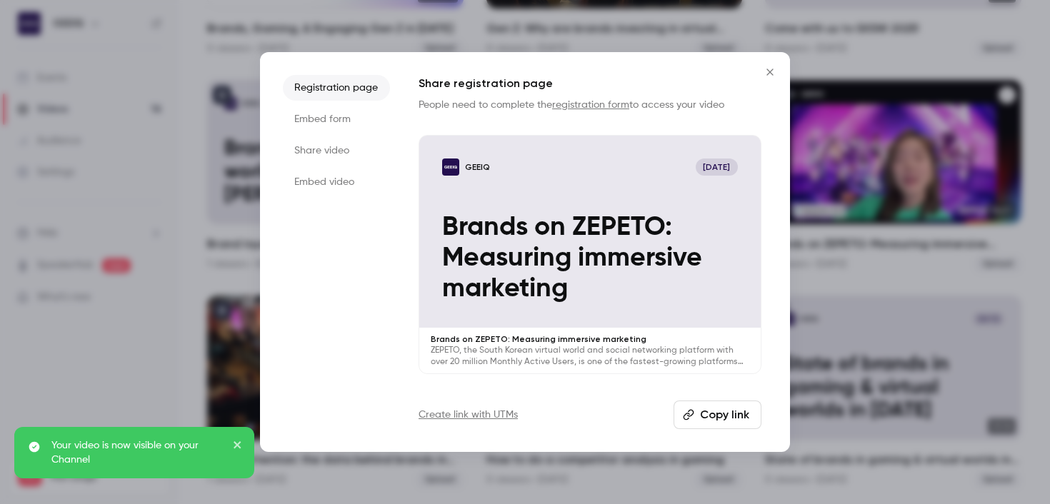
click at [703, 402] on button "Copy link" at bounding box center [717, 415] width 88 height 29
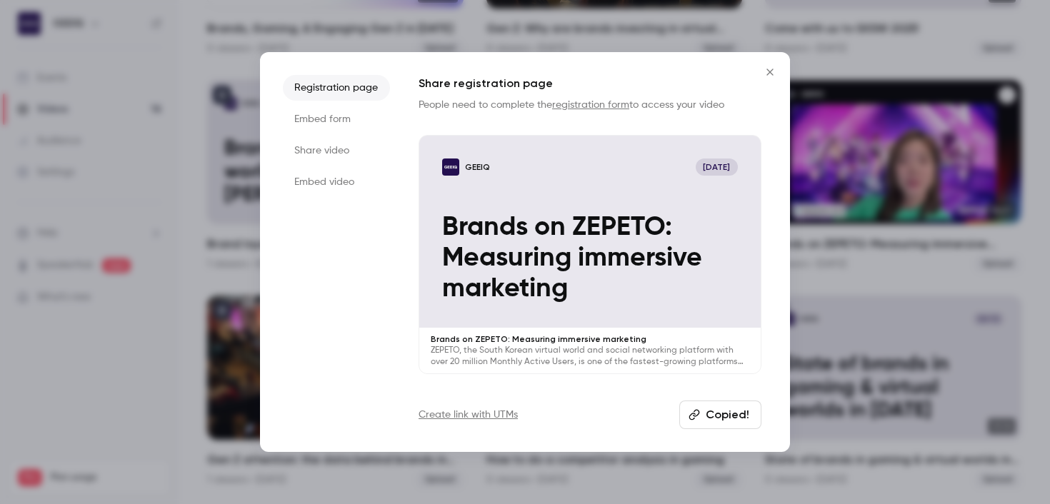
click at [741, 171] on div at bounding box center [525, 252] width 1050 height 504
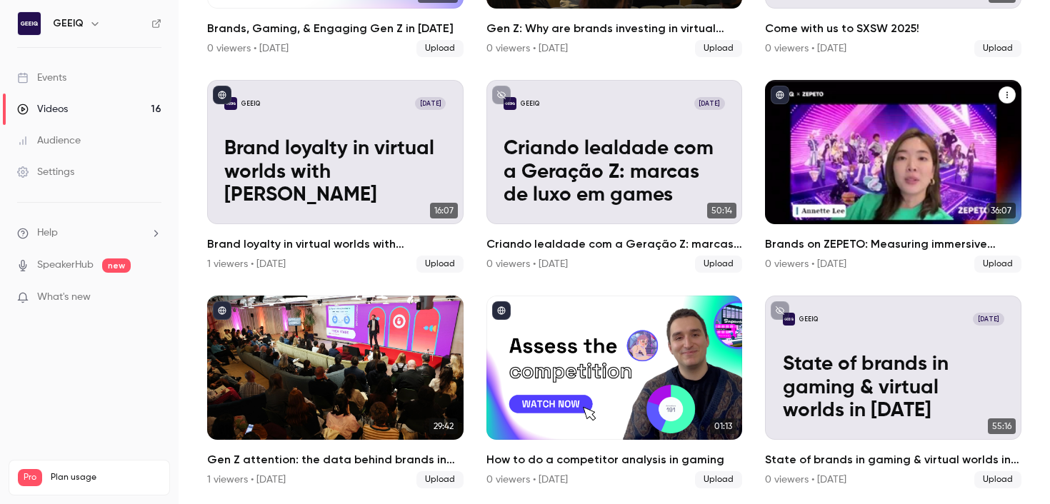
click at [741, 96] on icon "Brands on ZEPETO: Measuring immersive marketing" at bounding box center [1007, 95] width 9 height 9
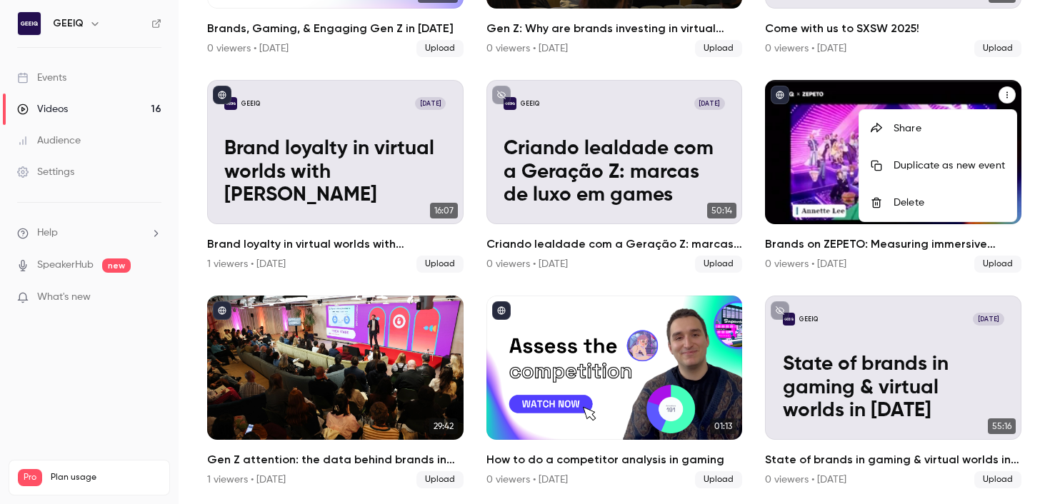
click at [741, 122] on div "Share" at bounding box center [948, 128] width 111 height 14
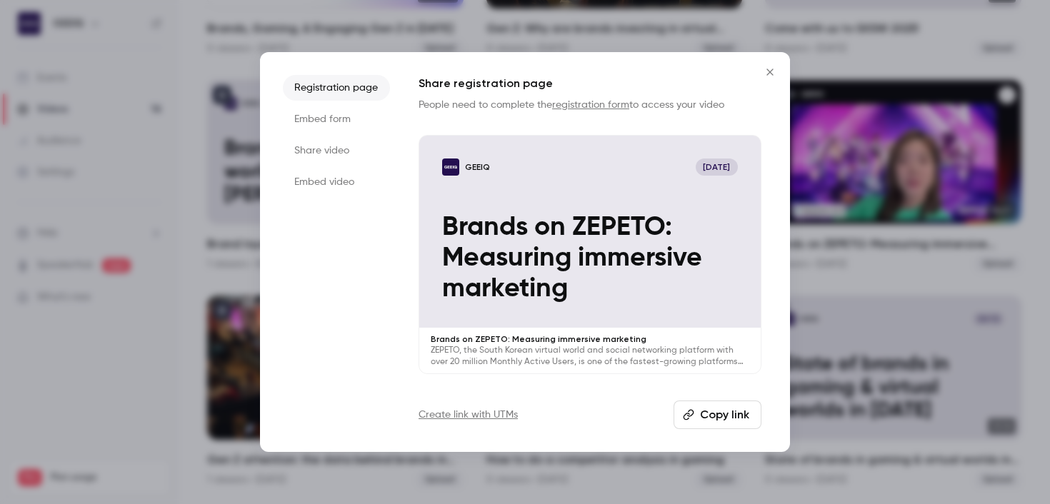
click at [717, 425] on button "Copy link" at bounding box center [717, 415] width 88 height 29
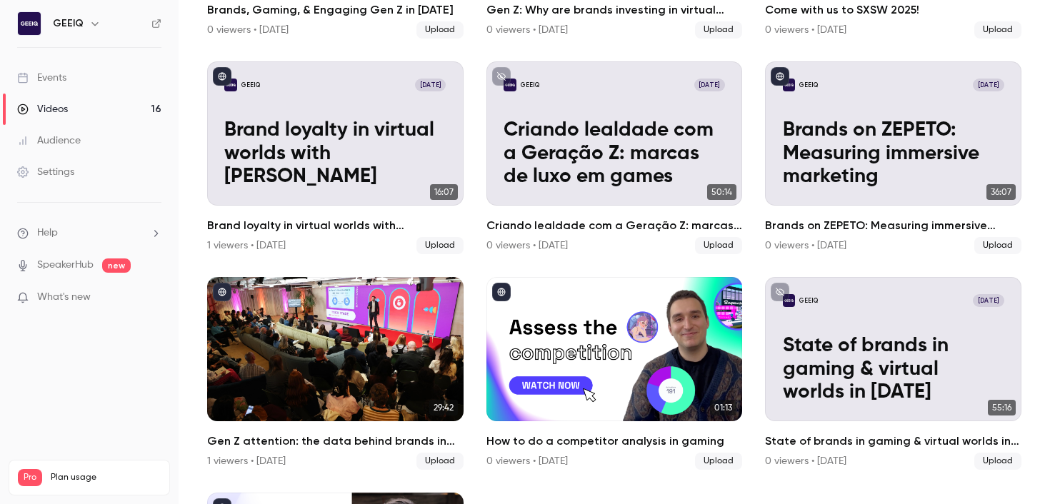
scroll to position [708, 0]
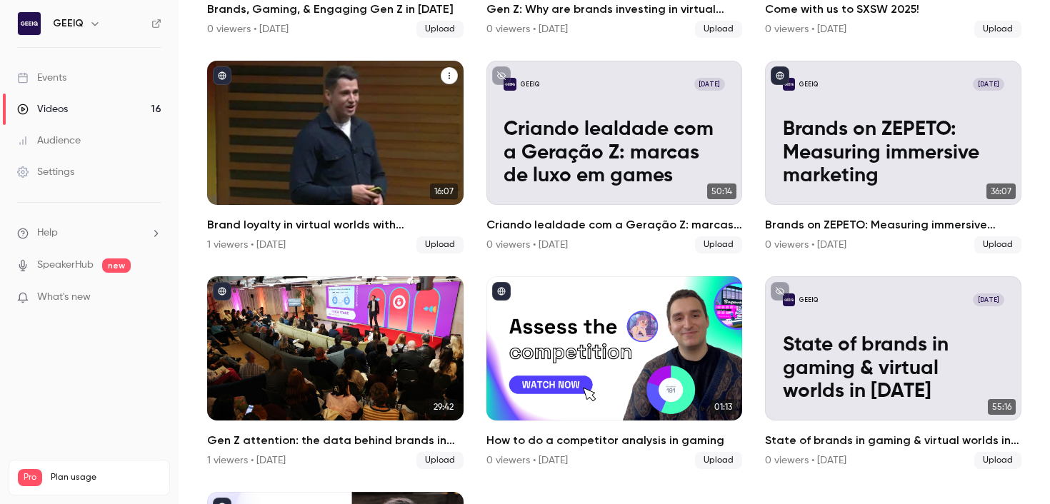
click at [454, 74] on button "Brand loyalty in virtual worlds with Craig Tattersall" at bounding box center [449, 75] width 17 height 17
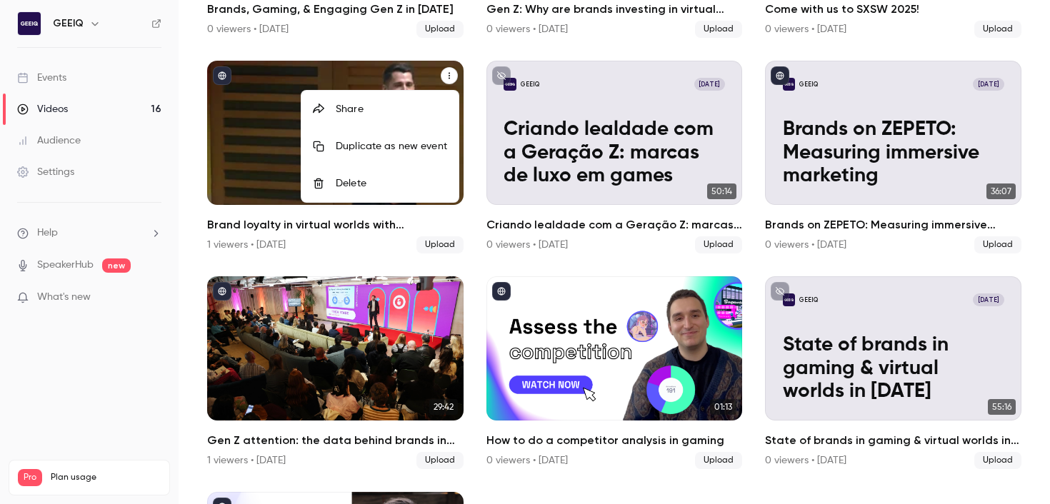
click at [415, 105] on div "Share" at bounding box center [391, 109] width 111 height 14
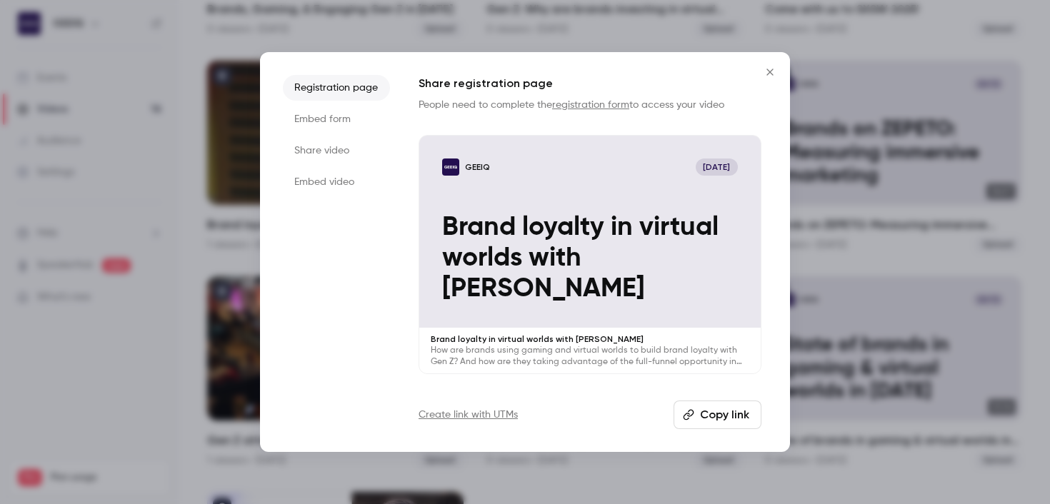
click at [712, 411] on button "Copy link" at bounding box center [717, 415] width 88 height 29
